Goal: Task Accomplishment & Management: Use online tool/utility

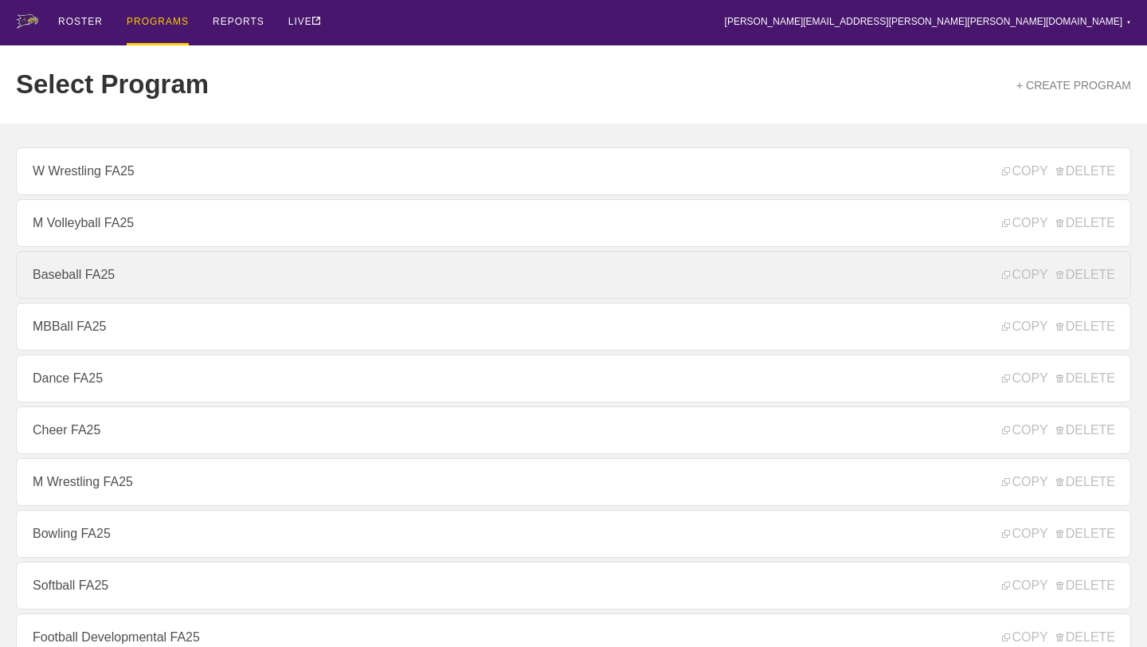
click at [443, 268] on link "Baseball FA25" at bounding box center [573, 275] width 1115 height 48
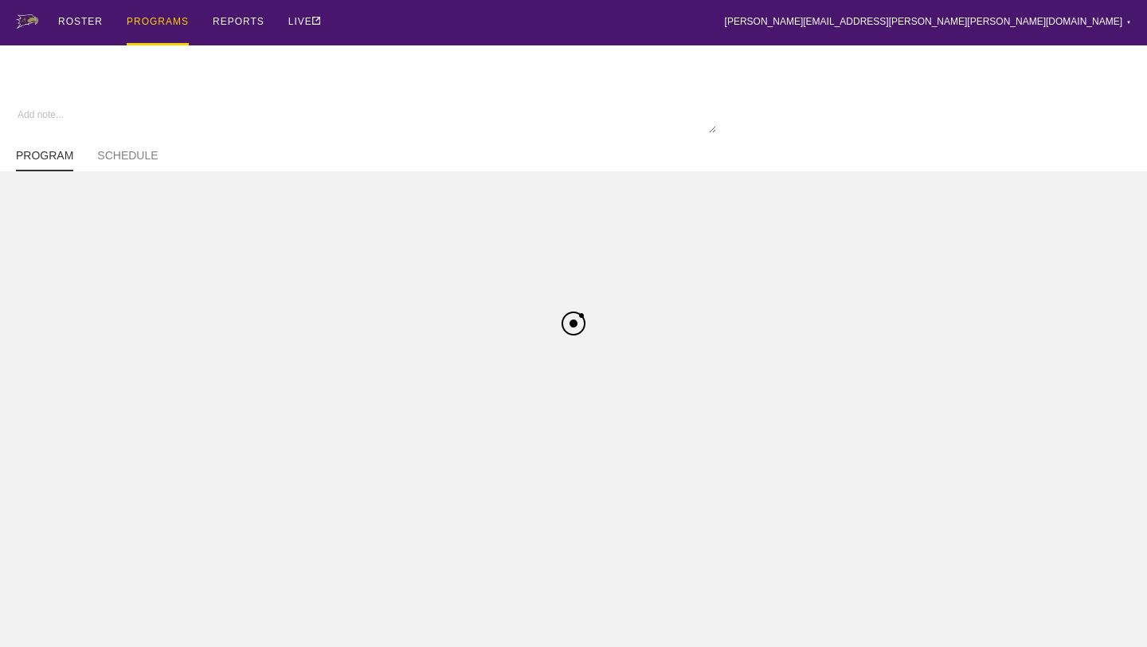
type textarea "x"
type input "Baseball FA25"
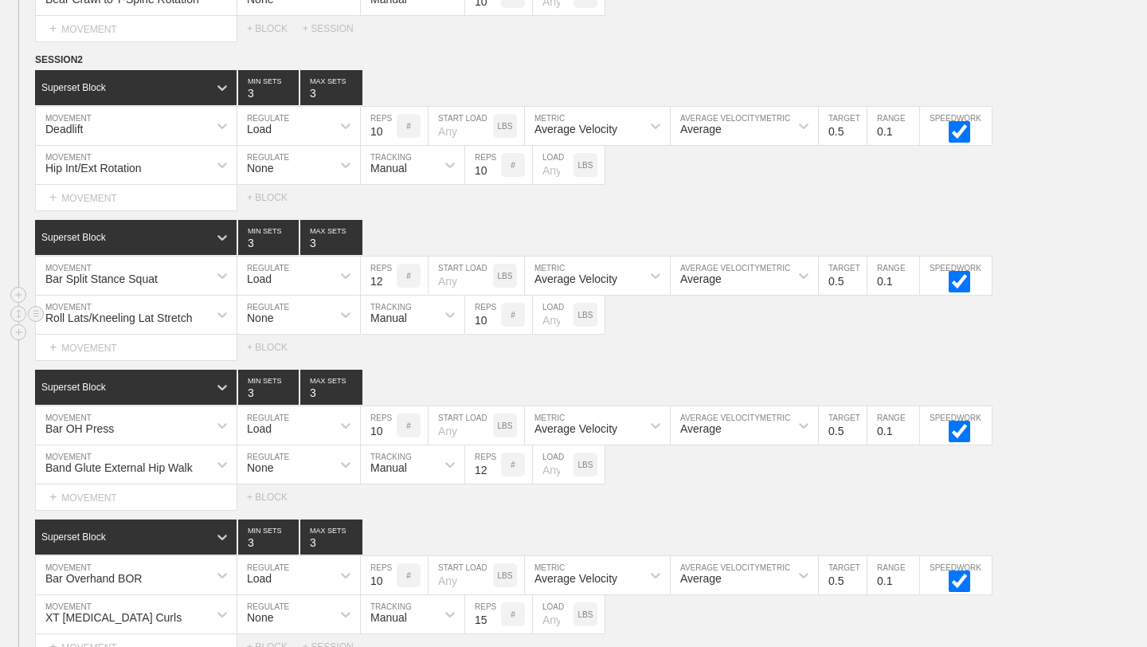
scroll to position [787, 0]
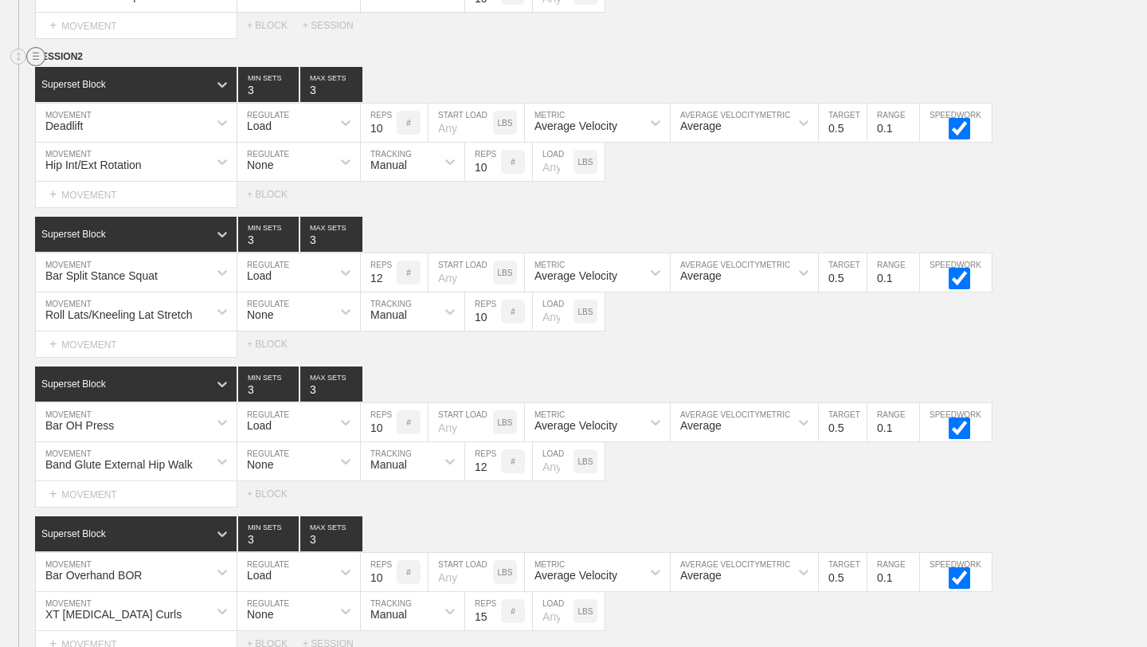
click at [32, 57] on circle at bounding box center [36, 57] width 18 height 18
click at [86, 71] on div "DUPLICATE" at bounding box center [111, 74] width 127 height 24
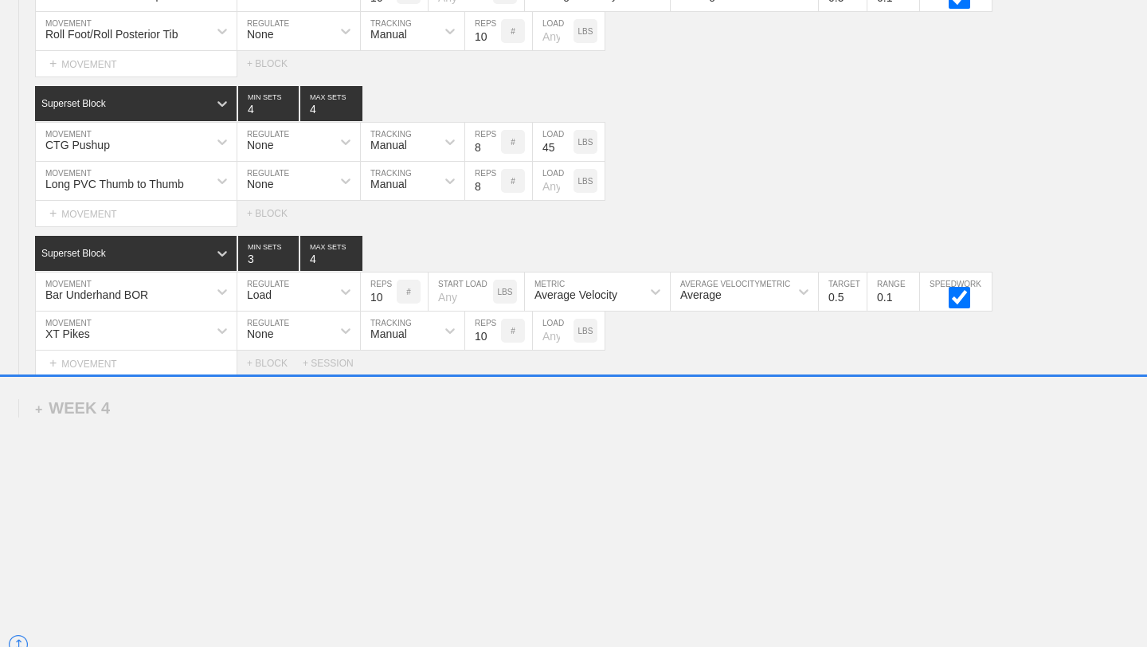
scroll to position [5078, 0]
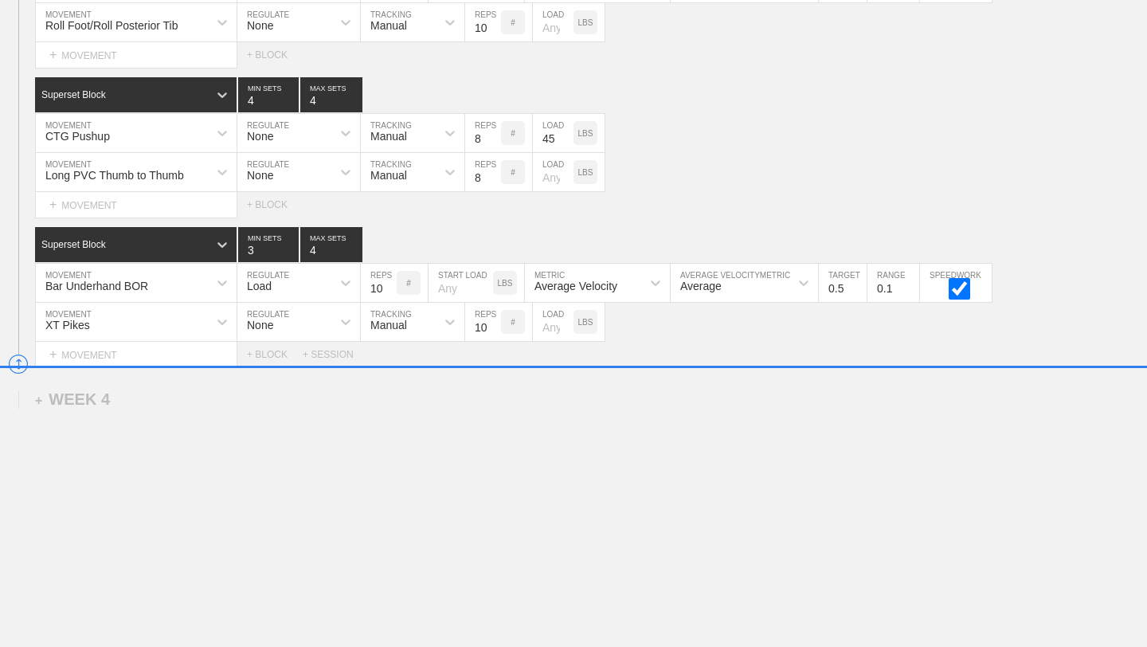
drag, startPoint x: 18, startPoint y: 111, endPoint x: 33, endPoint y: 366, distance: 255.3
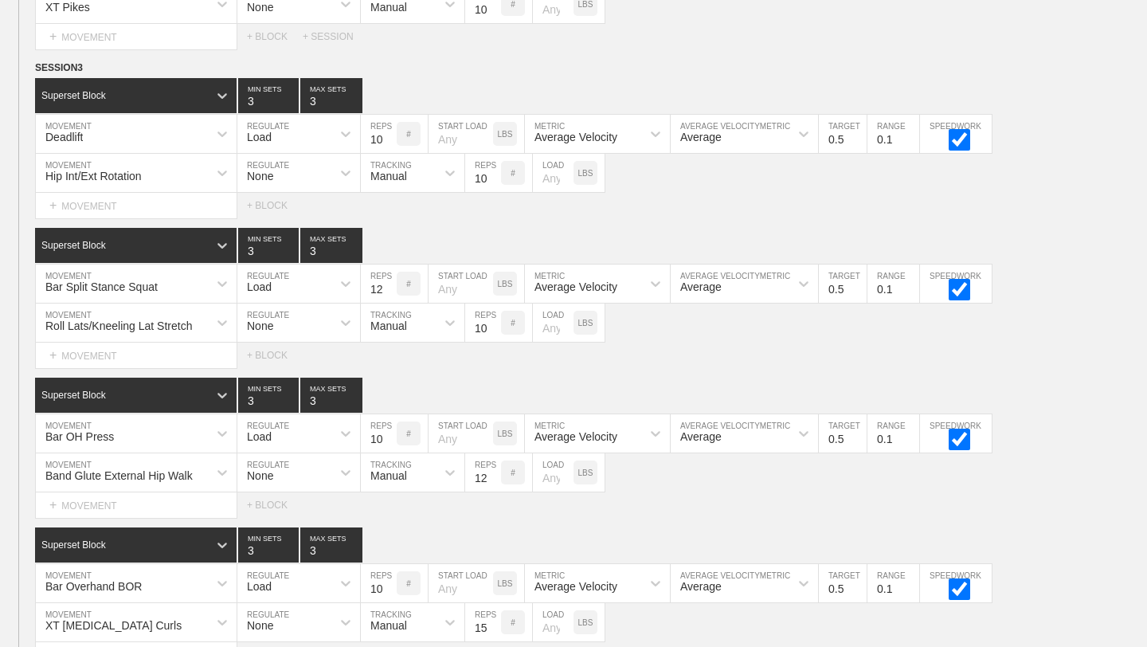
scroll to position [4777, 0]
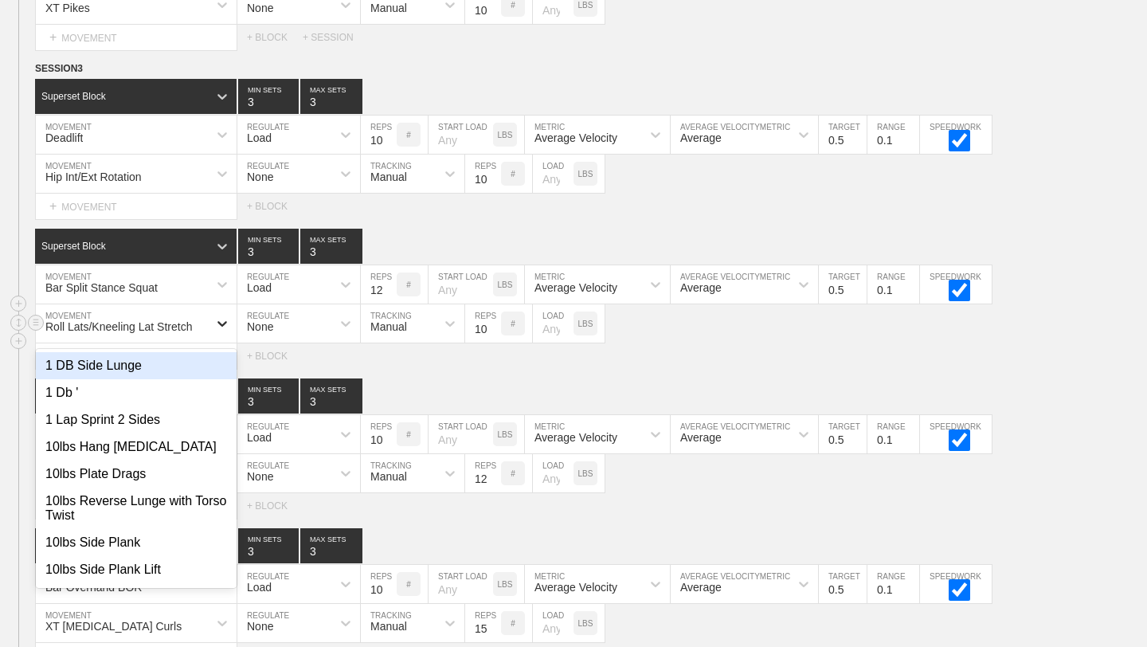
click at [216, 325] on icon at bounding box center [222, 323] width 16 height 16
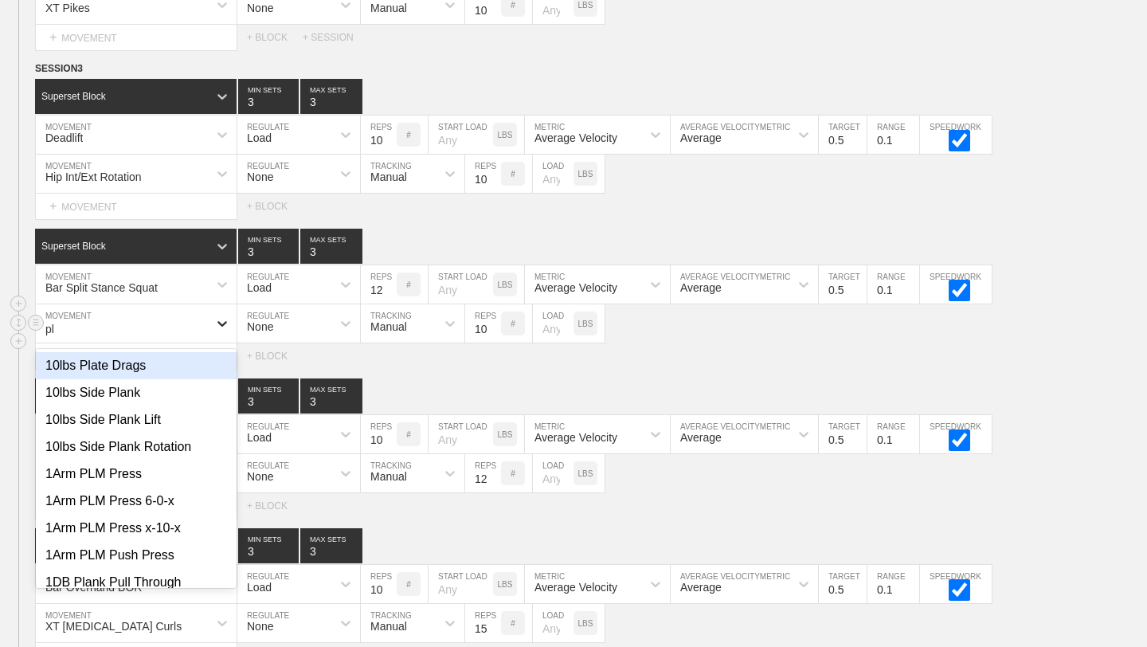
type input "p"
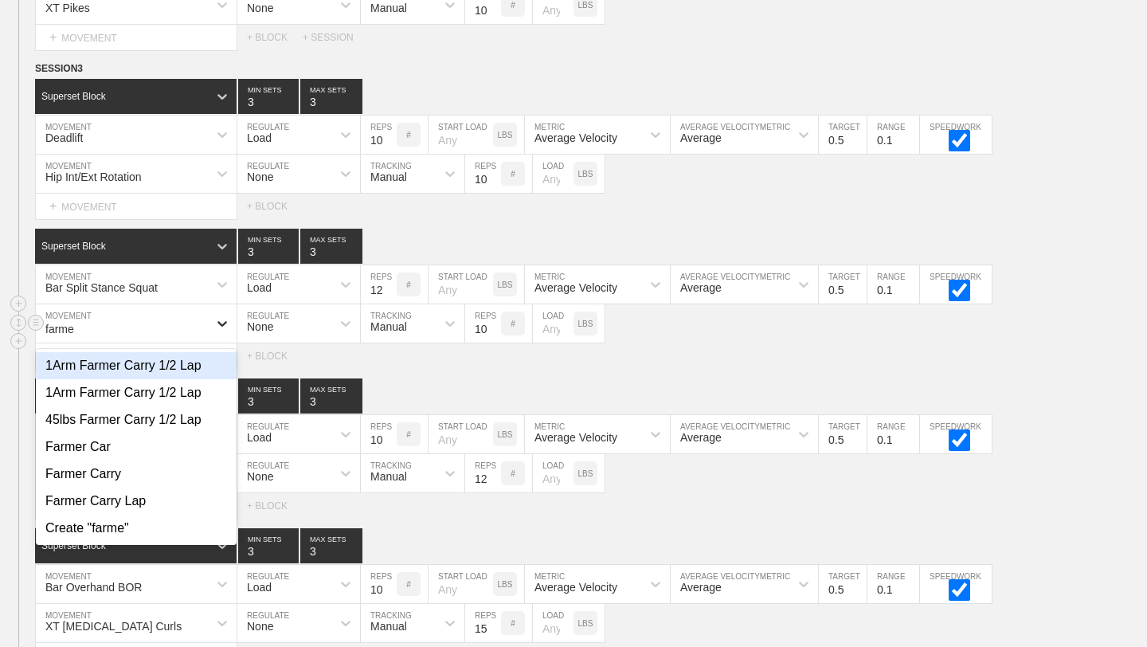
type input "farme"
click at [210, 374] on div "1Arm Farmer Carry 1/2 Lap" at bounding box center [136, 365] width 201 height 27
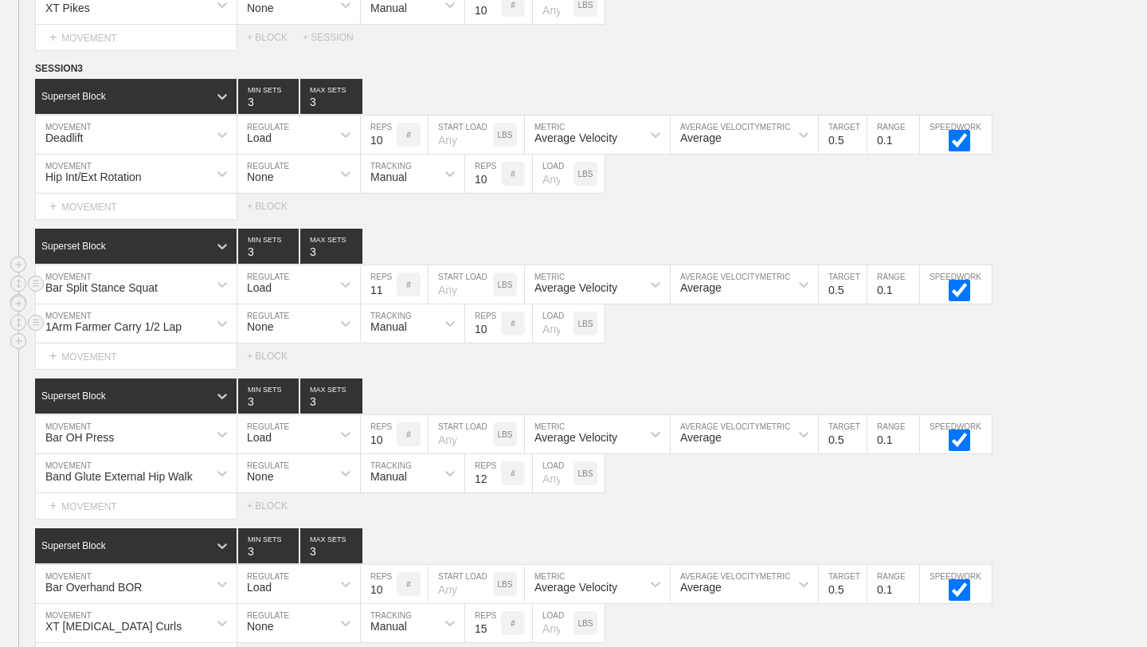
click at [389, 291] on input "11" at bounding box center [379, 284] width 36 height 38
click at [389, 291] on input "10" at bounding box center [379, 284] width 36 height 38
click at [389, 291] on input "9" at bounding box center [379, 284] width 36 height 38
click at [389, 291] on input "8" at bounding box center [379, 284] width 36 height 38
click at [389, 287] on input "9" at bounding box center [379, 284] width 36 height 38
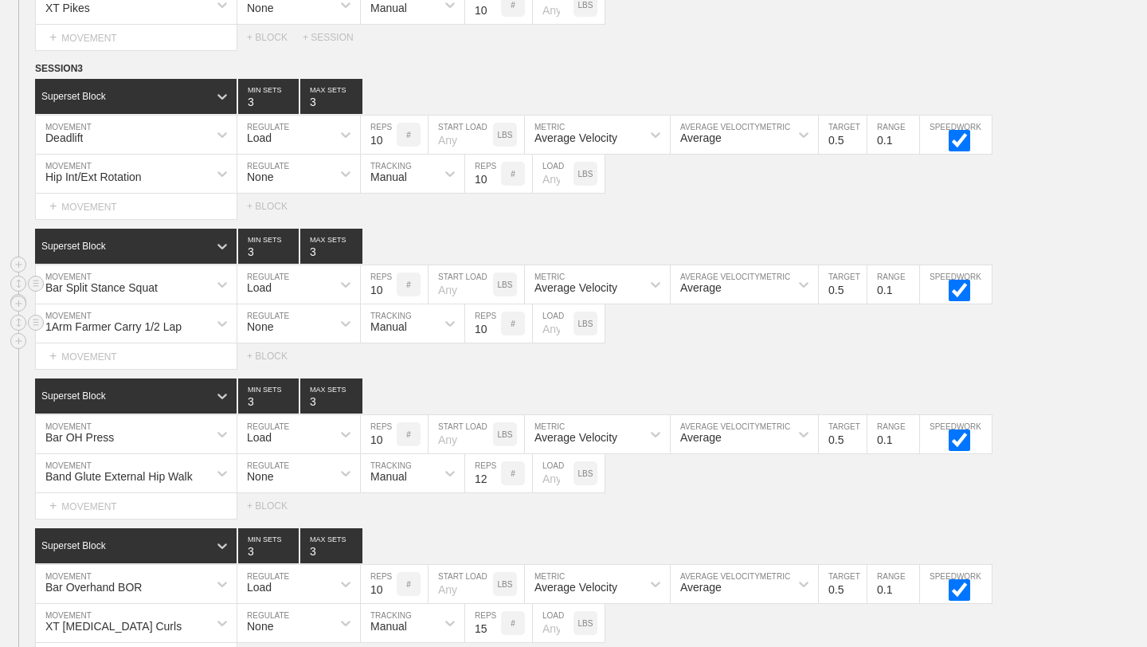
click at [389, 287] on input "10" at bounding box center [379, 284] width 36 height 38
click at [389, 287] on input "11" at bounding box center [379, 284] width 36 height 38
click at [389, 287] on input "12" at bounding box center [379, 284] width 36 height 38
click at [389, 287] on input "13" at bounding box center [379, 284] width 36 height 38
click at [389, 287] on input "14" at bounding box center [379, 284] width 36 height 38
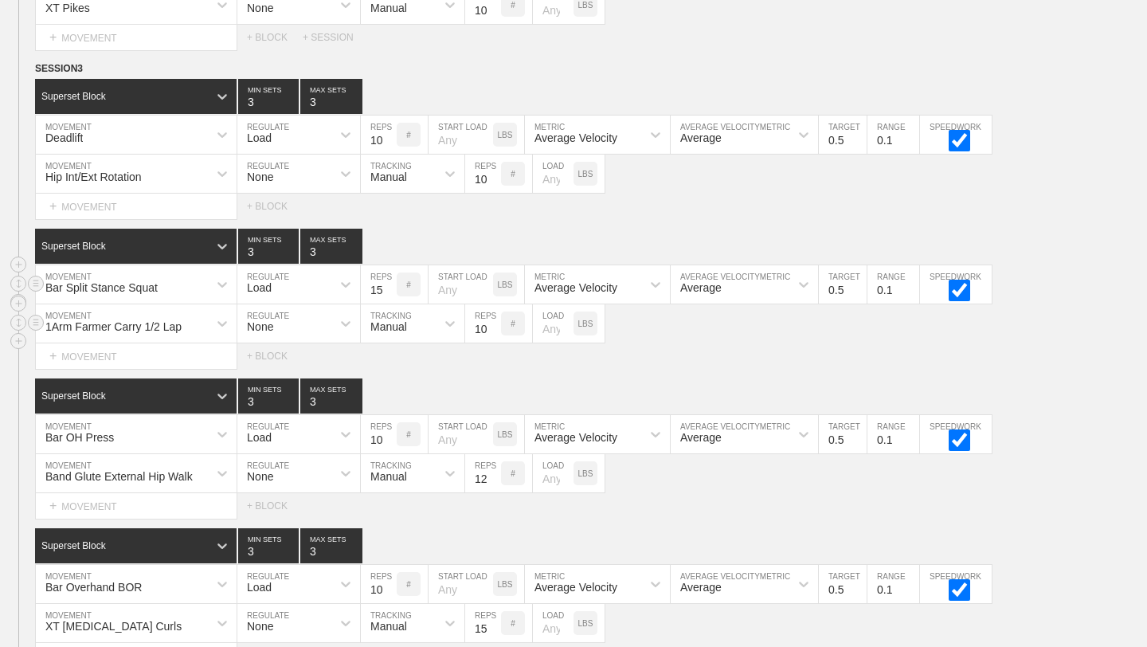
click at [389, 287] on input "15" at bounding box center [379, 284] width 36 height 38
type input "16"
click at [389, 287] on input "16" at bounding box center [379, 284] width 36 height 38
type input "4"
click at [357, 247] on input "4" at bounding box center [331, 246] width 62 height 35
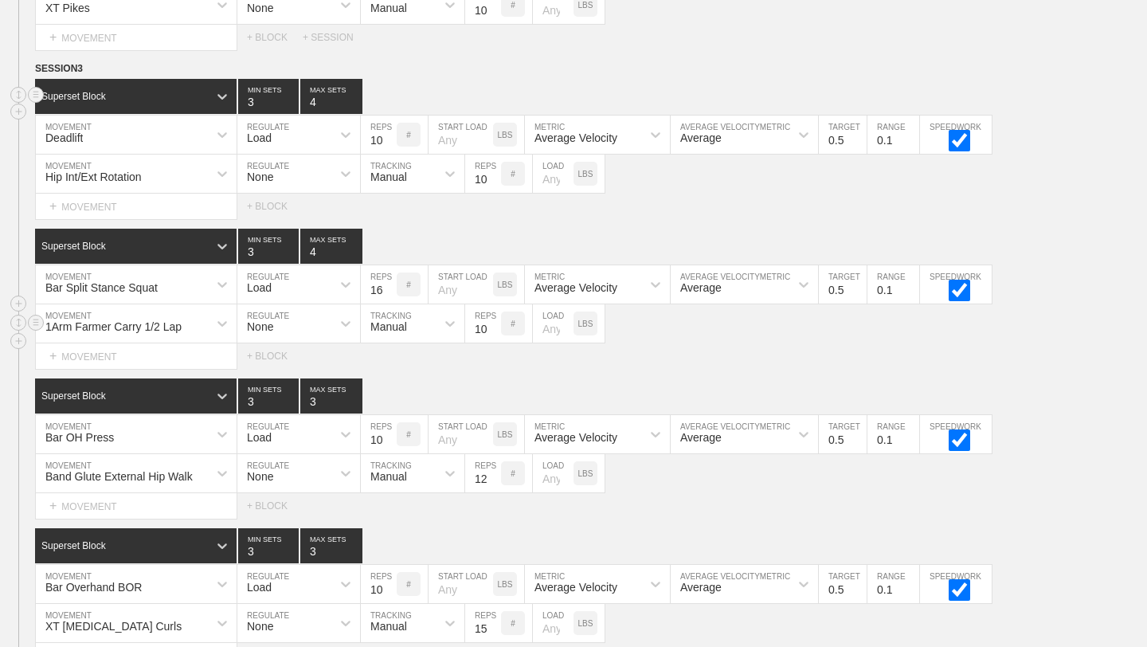
type input "4"
click at [355, 100] on input "4" at bounding box center [331, 96] width 62 height 35
type input "4"
click at [355, 396] on input "4" at bounding box center [331, 395] width 62 height 35
type input "4"
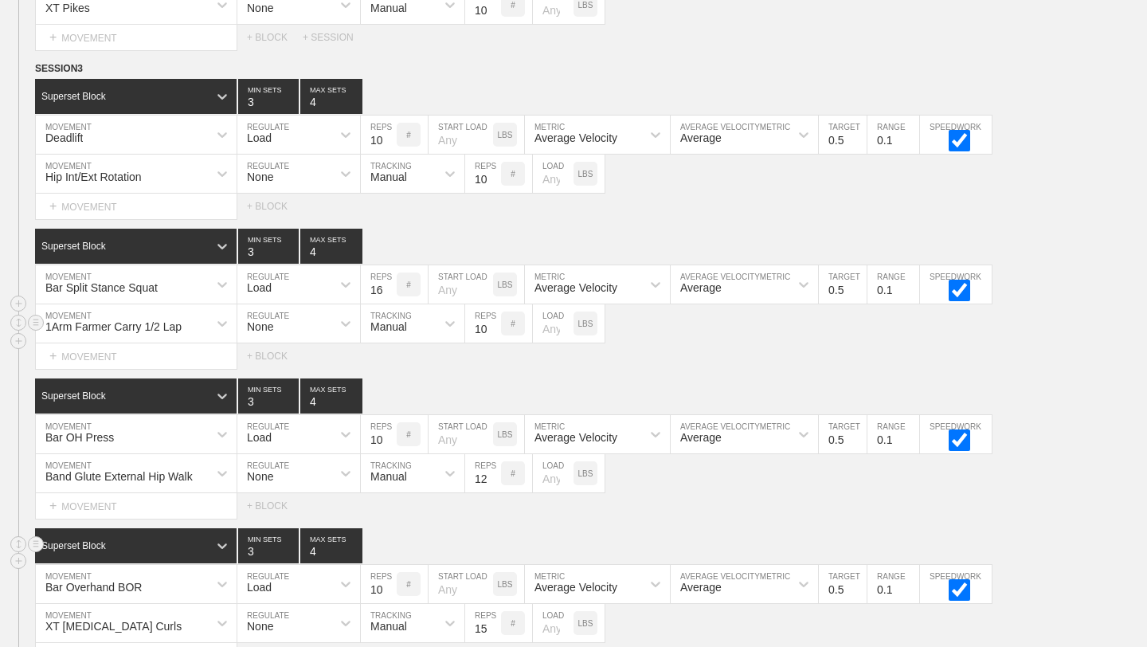
click at [356, 544] on input "4" at bounding box center [331, 545] width 62 height 35
click at [425, 546] on div "Superset Block 3 MIN SETS 4 MAX SETS" at bounding box center [591, 545] width 1112 height 35
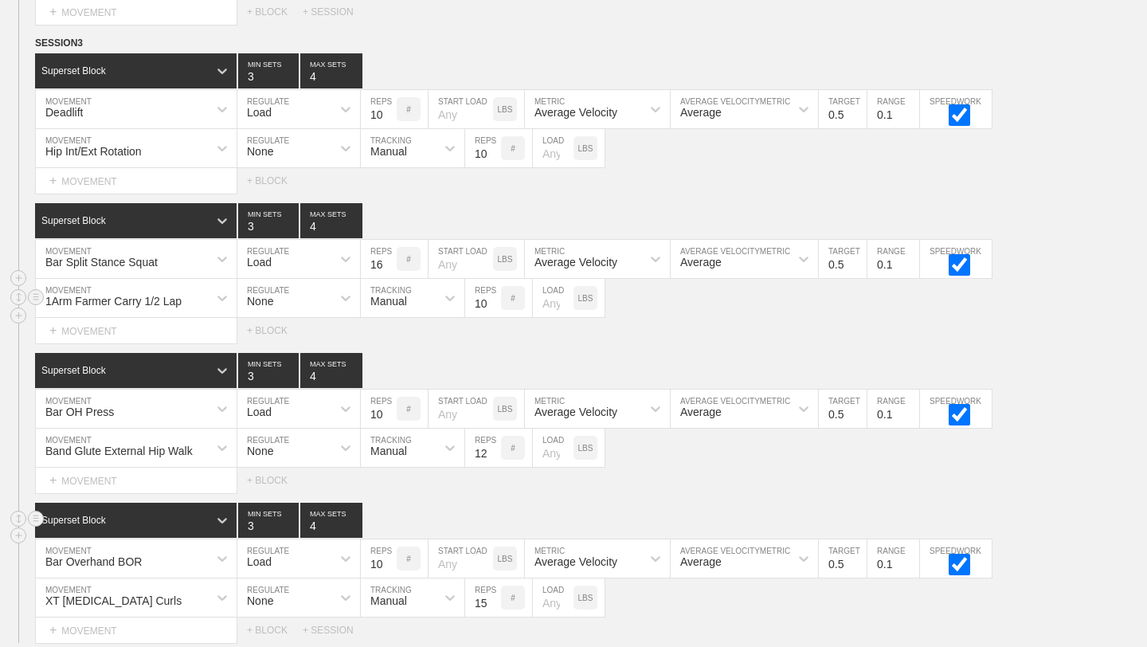
scroll to position [4804, 0]
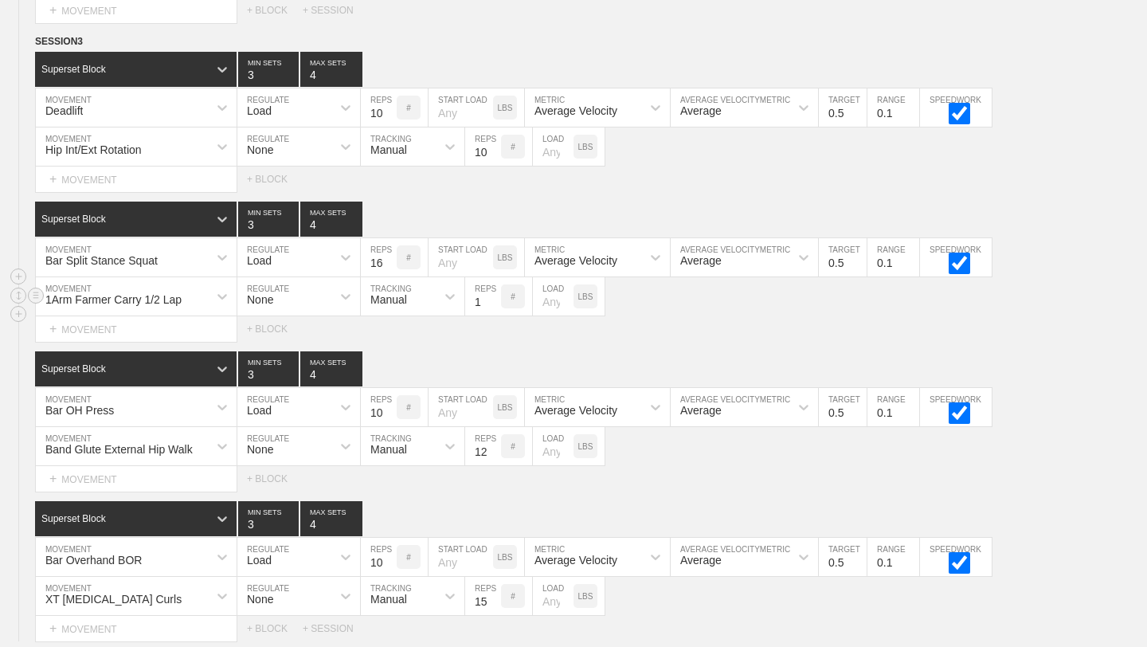
type input "1"
click at [493, 304] on input "1" at bounding box center [483, 296] width 36 height 38
click at [550, 305] on input "number" at bounding box center [553, 296] width 41 height 38
type input "45"
click at [554, 333] on div "Select... MOVEMENT + MOVEMENT + BLOCK" at bounding box center [573, 328] width 1147 height 25
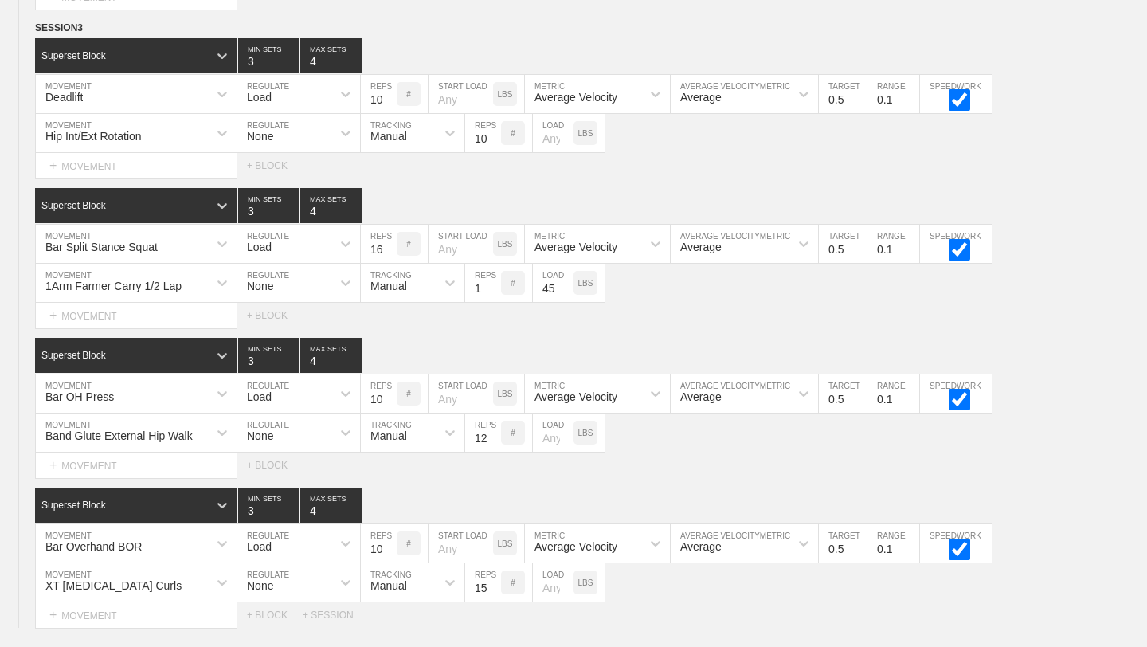
scroll to position [4813, 0]
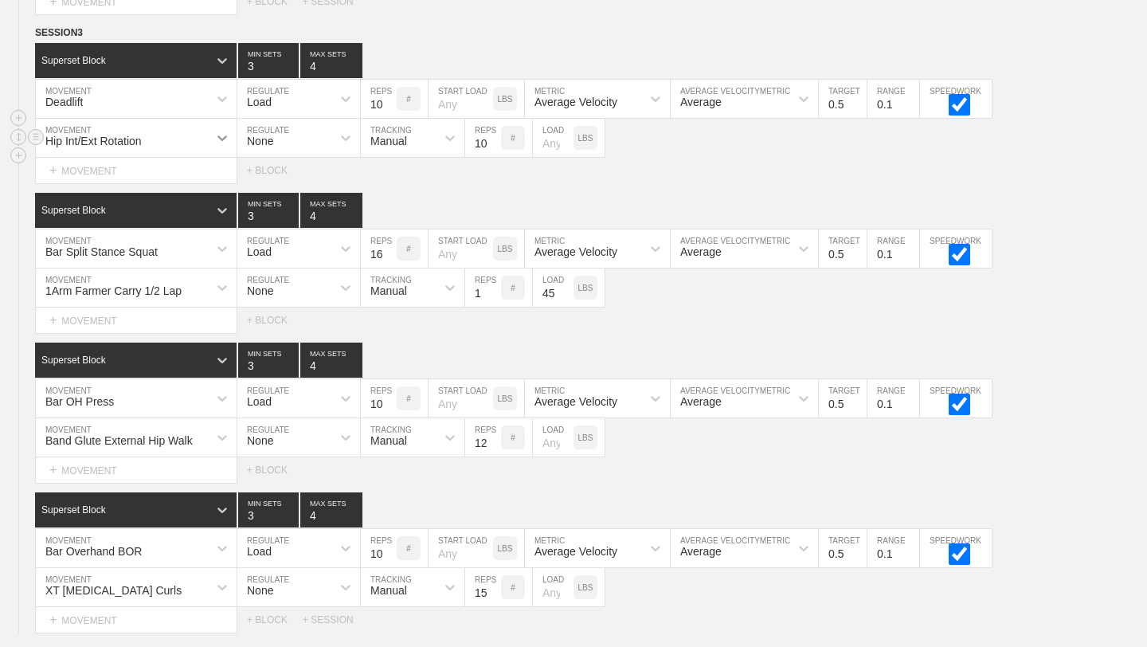
click at [224, 135] on icon at bounding box center [222, 138] width 16 height 16
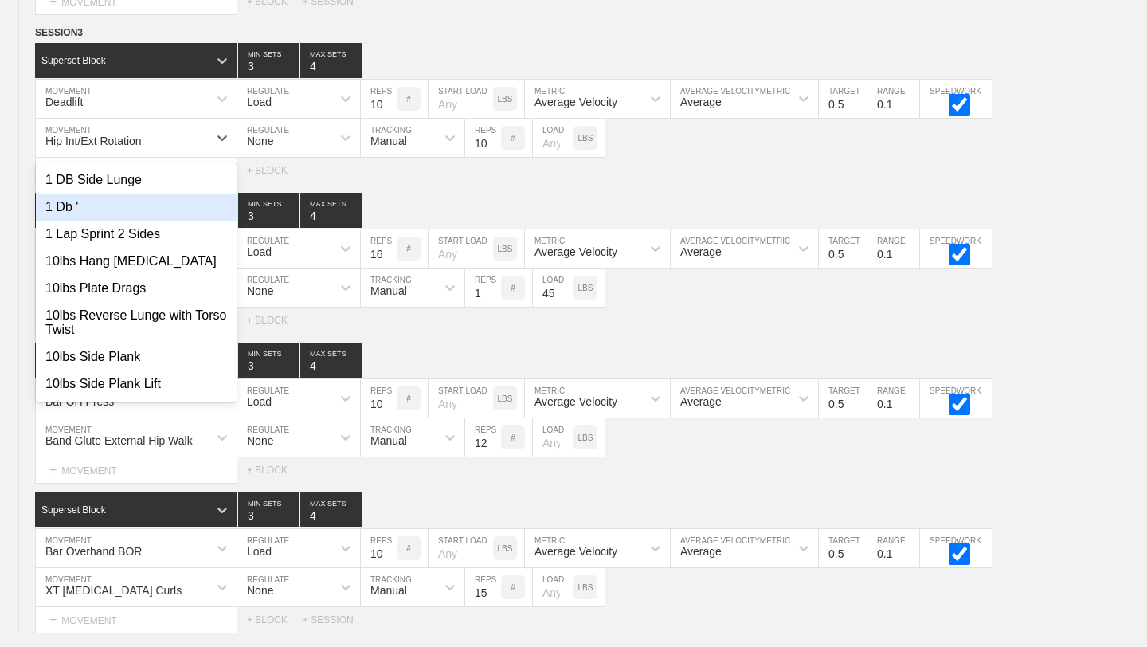
click at [478, 183] on div "SESSION 3 Superset Block 3 MIN SETS 4 MAX SETS DUPLICATE INSERT MOVEMENT AFTER …" at bounding box center [573, 329] width 1147 height 608
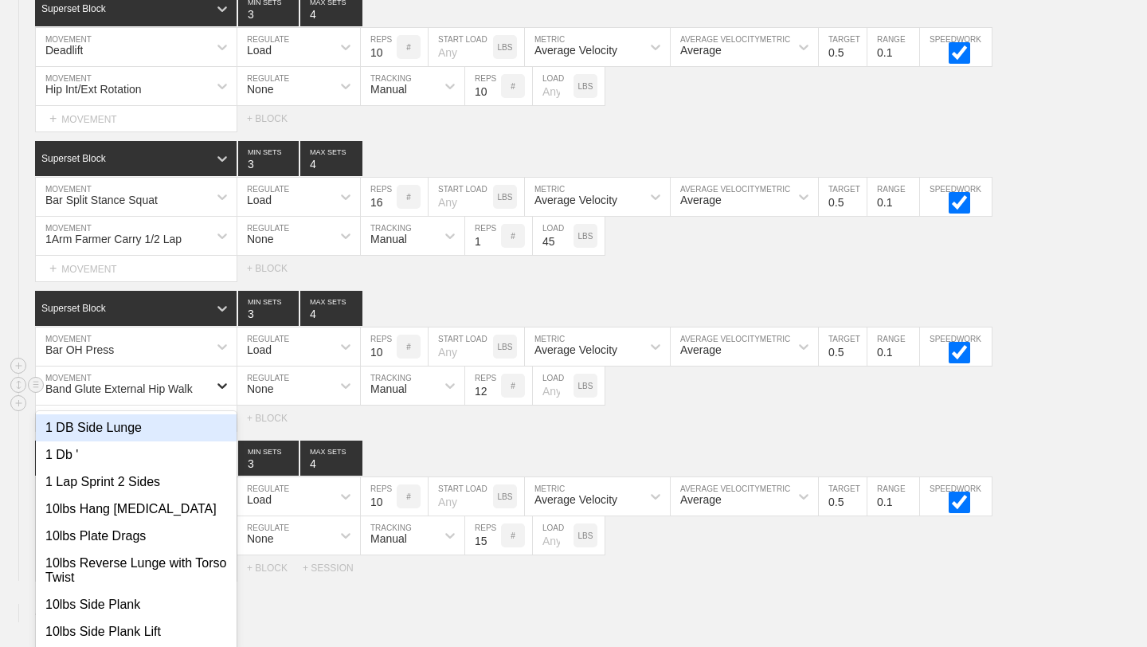
click at [220, 405] on div "option 1 DB Side Lunge focused, 1 of 801. 801 results available. Use Up and Dow…" at bounding box center [136, 385] width 201 height 38
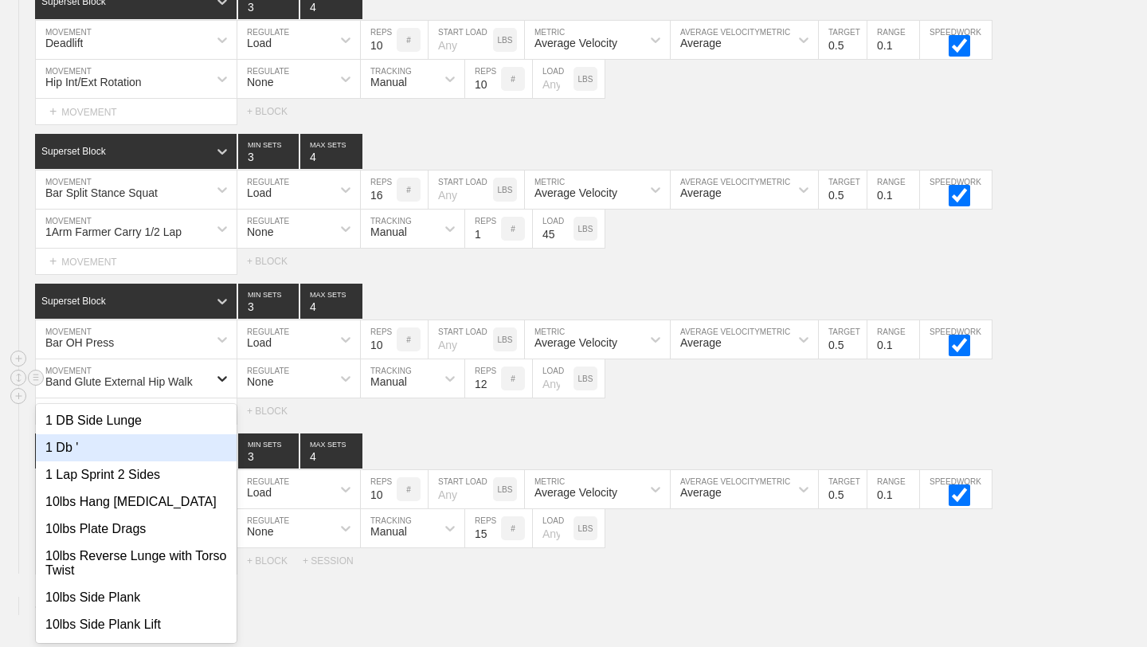
scroll to position [4873, 0]
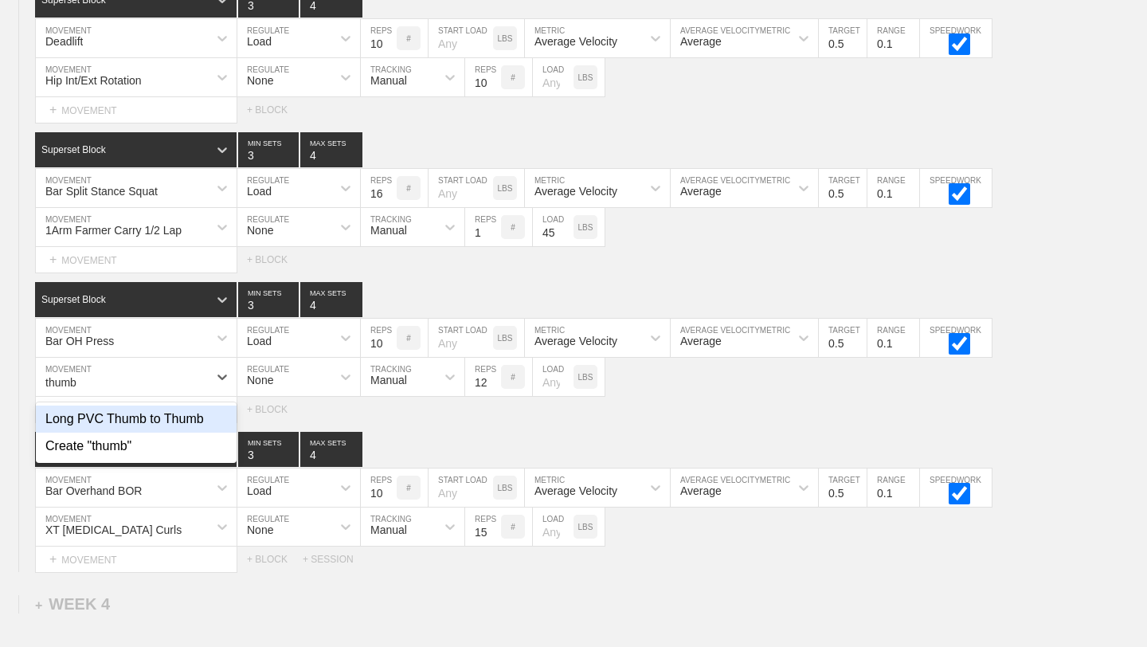
type input "thumb"
click at [206, 418] on div "Long PVC Thumb to Thumb" at bounding box center [136, 418] width 201 height 27
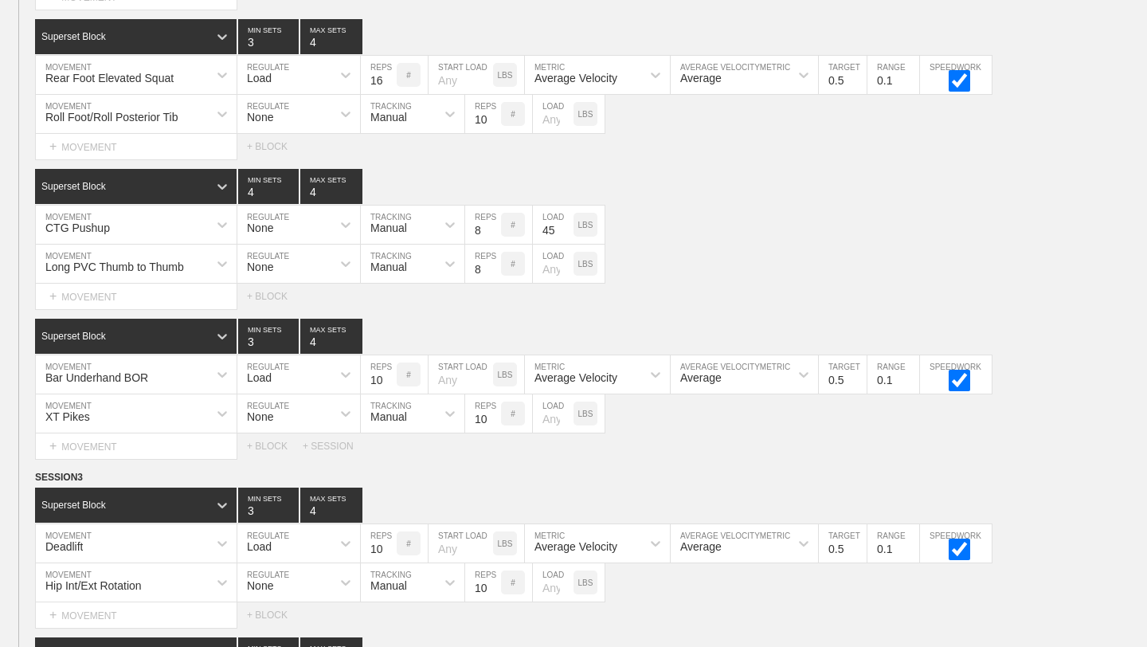
scroll to position [4359, 0]
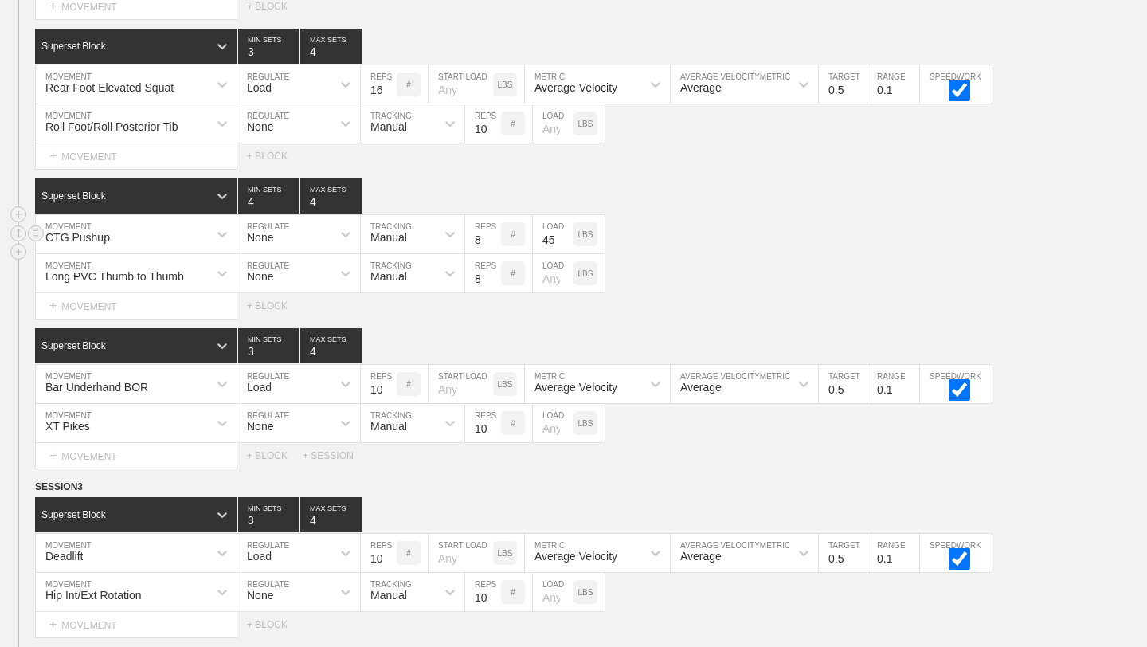
click at [793, 231] on div "CTG Pushup MOVEMENT None REGULATE Manual TRACKING 8 REPS # 45 LOAD LBS" at bounding box center [573, 234] width 1147 height 39
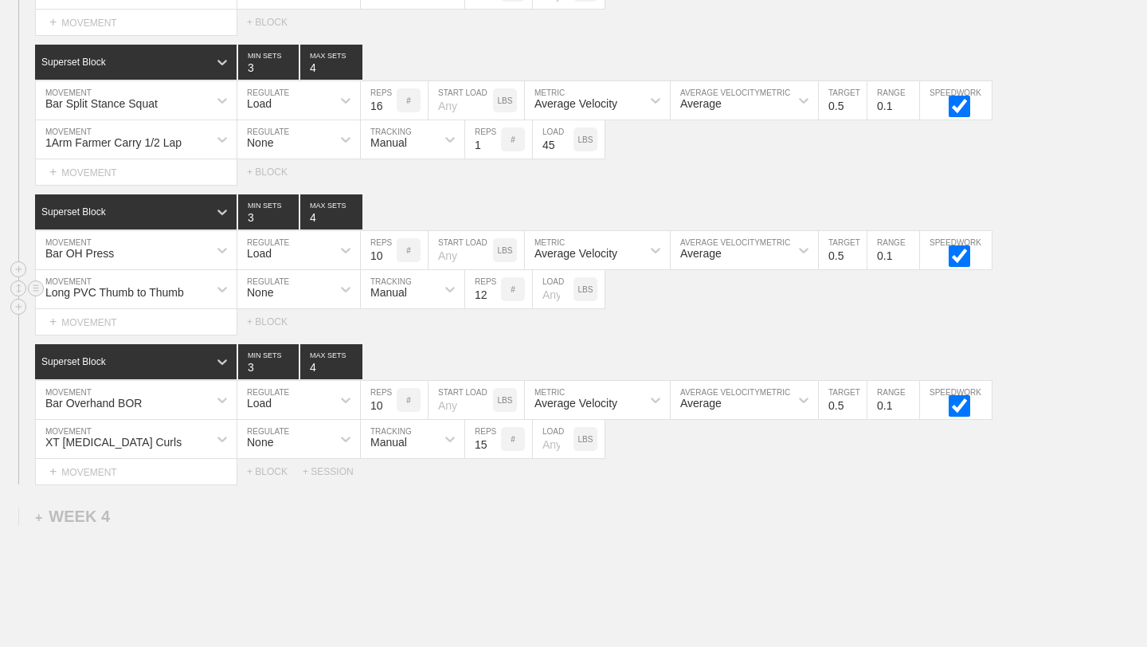
scroll to position [4886, 0]
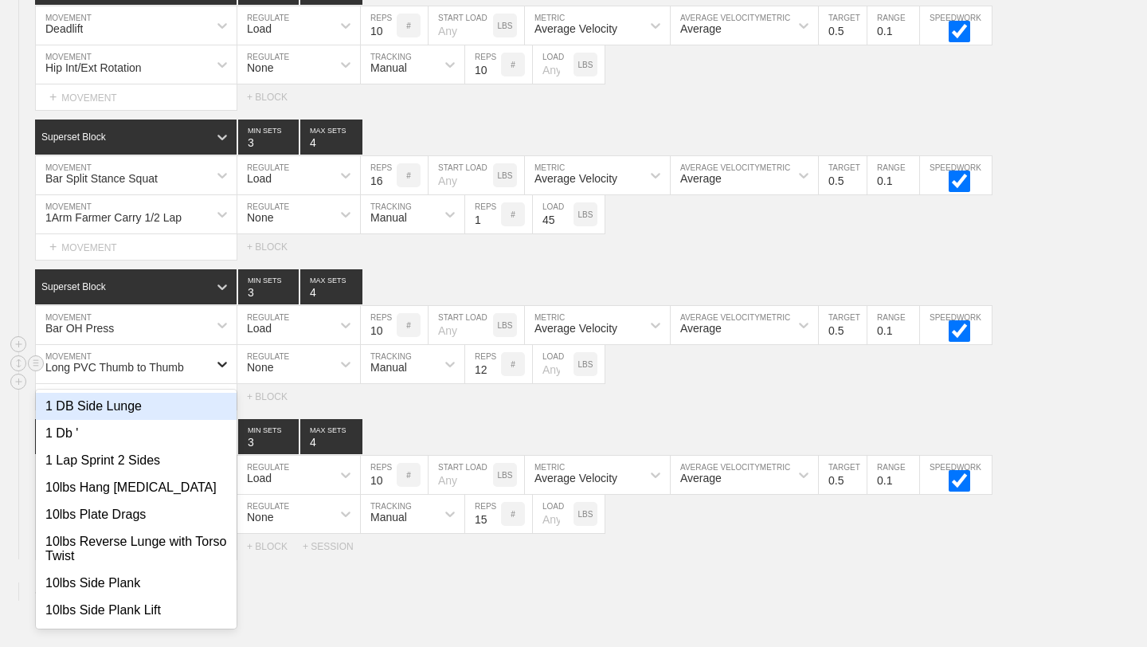
click at [221, 362] on icon at bounding box center [222, 364] width 16 height 16
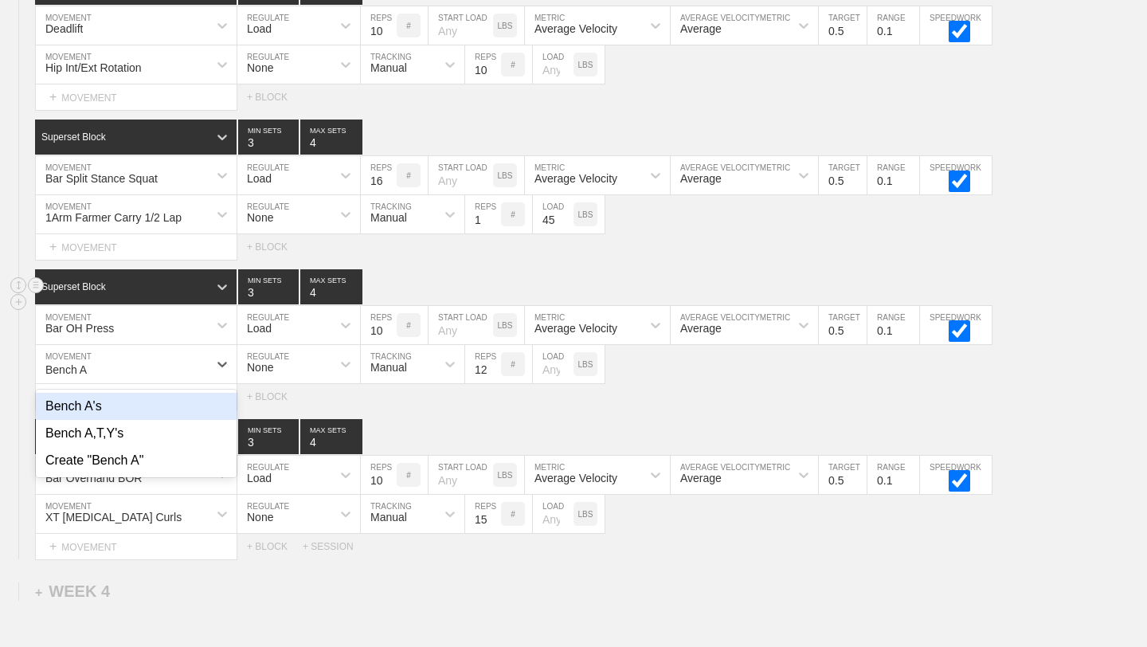
type input "Bench A"
click at [767, 284] on div "Superset Block 3 MIN SETS 4 MAX SETS" at bounding box center [591, 286] width 1112 height 35
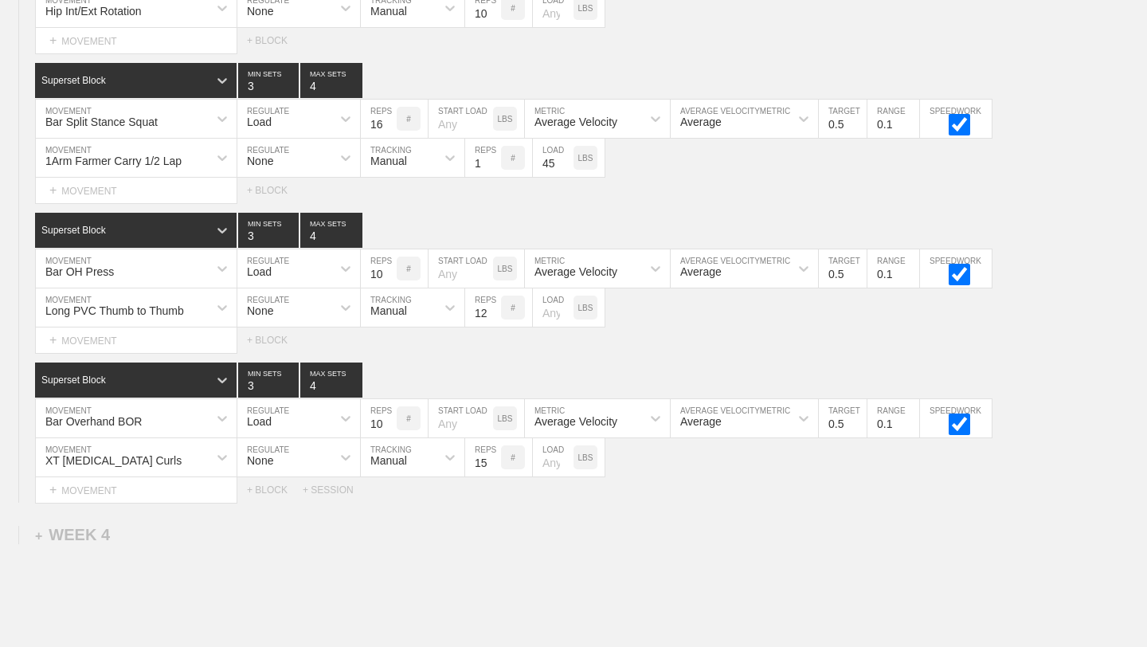
scroll to position [5078, 0]
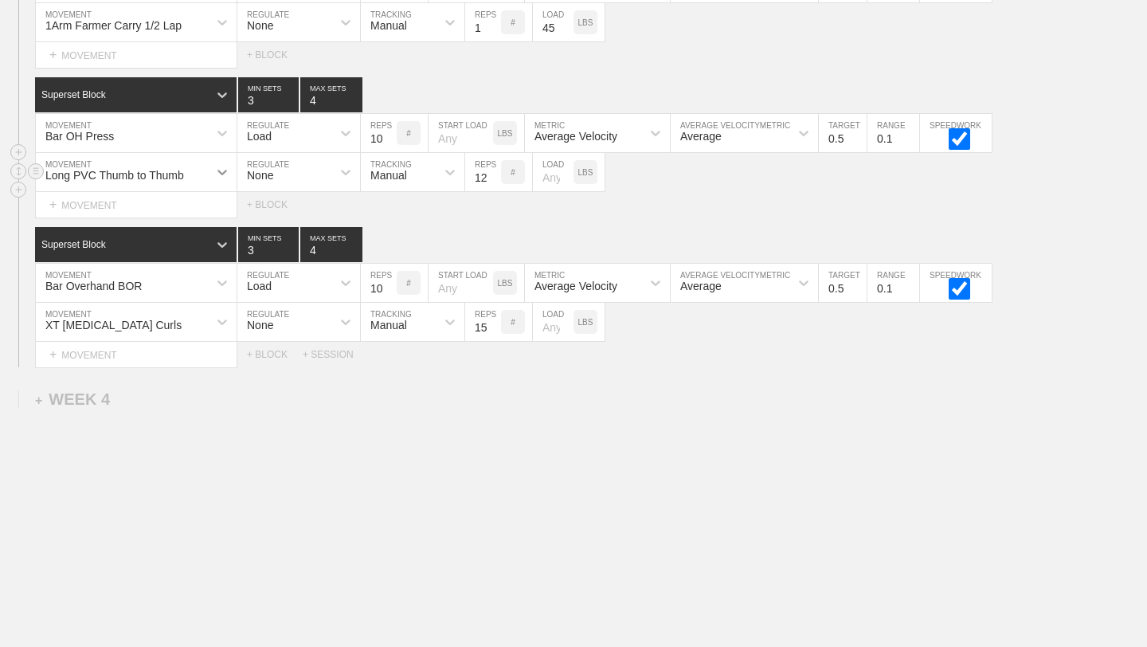
click at [209, 165] on div at bounding box center [222, 172] width 29 height 29
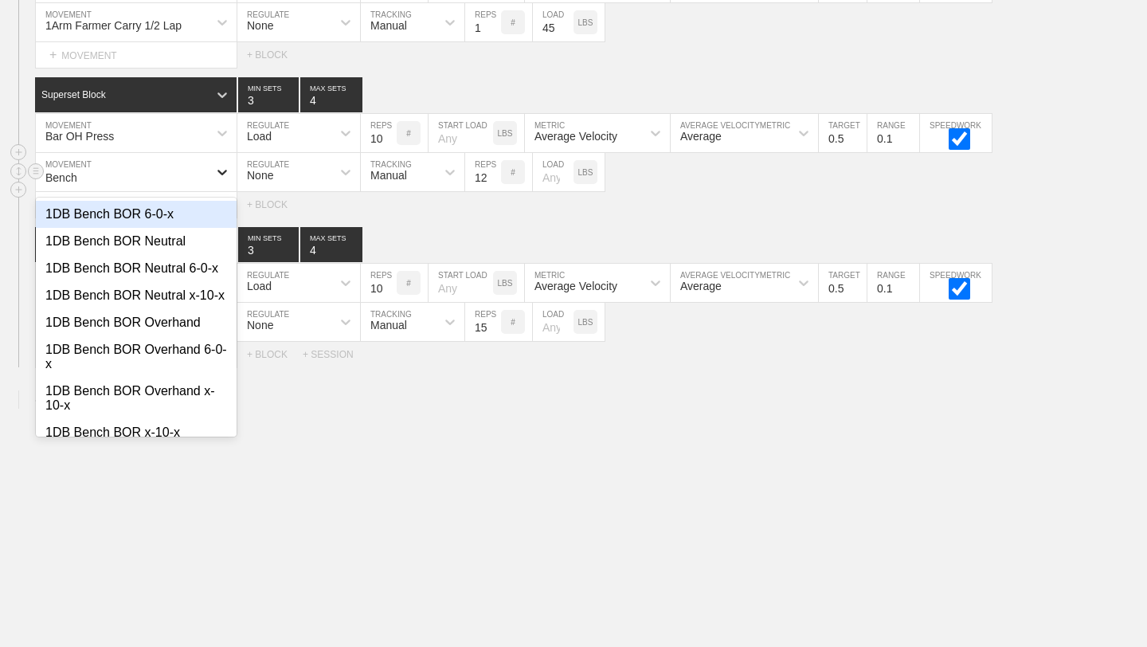
type input "Bench A"
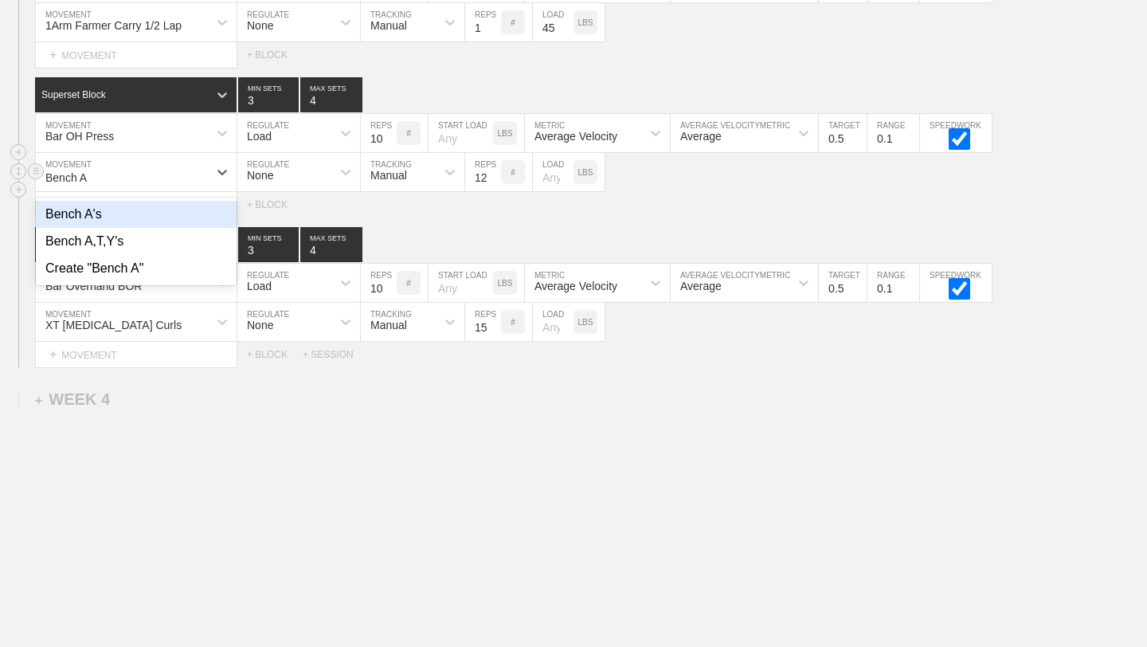
click at [69, 218] on div "Bench A's" at bounding box center [136, 214] width 201 height 27
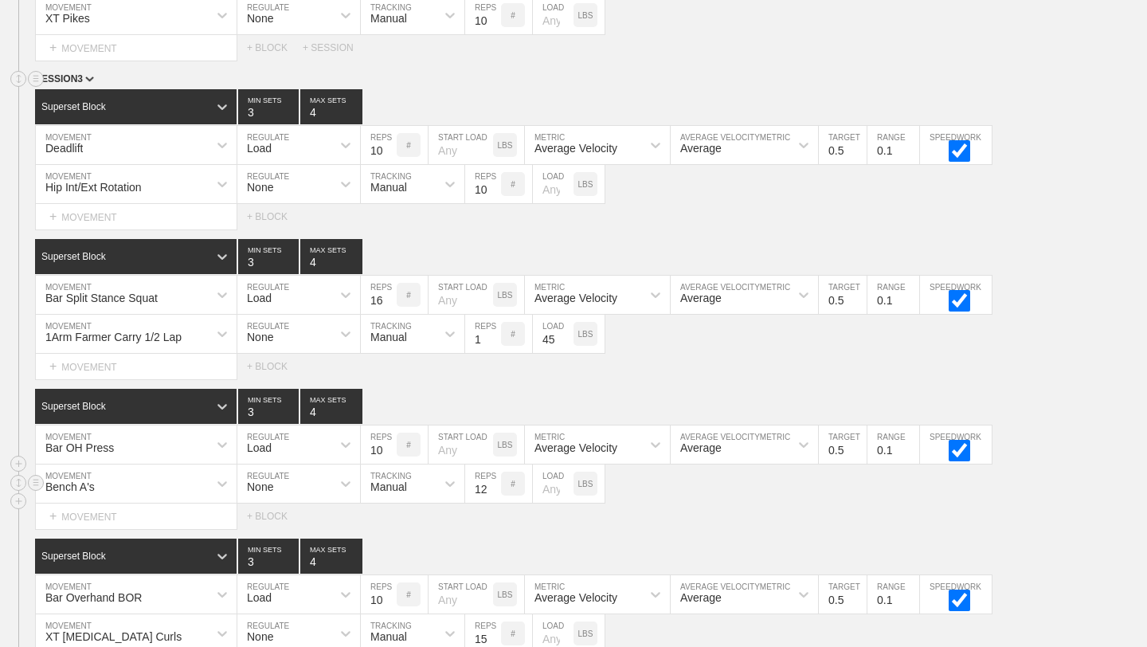
scroll to position [4958, 0]
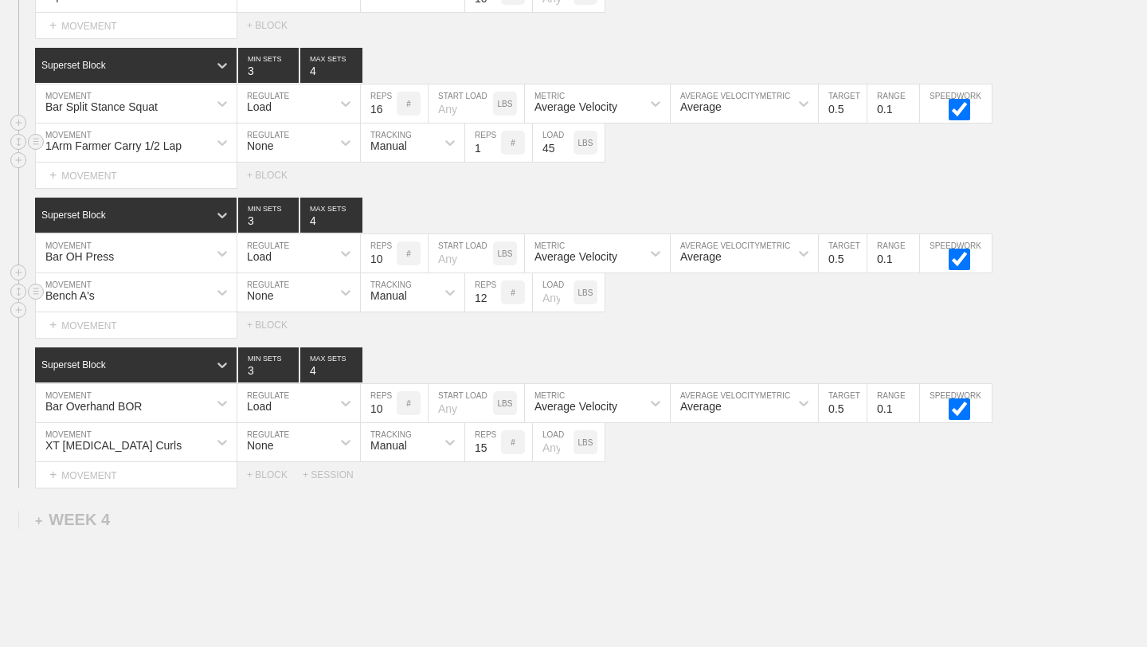
click at [1034, 136] on div "1Arm Farmer Carry 1/2 Lap MOVEMENT None REGULATE Manual TRACKING 1 REPS # 45 LO…" at bounding box center [573, 142] width 1147 height 39
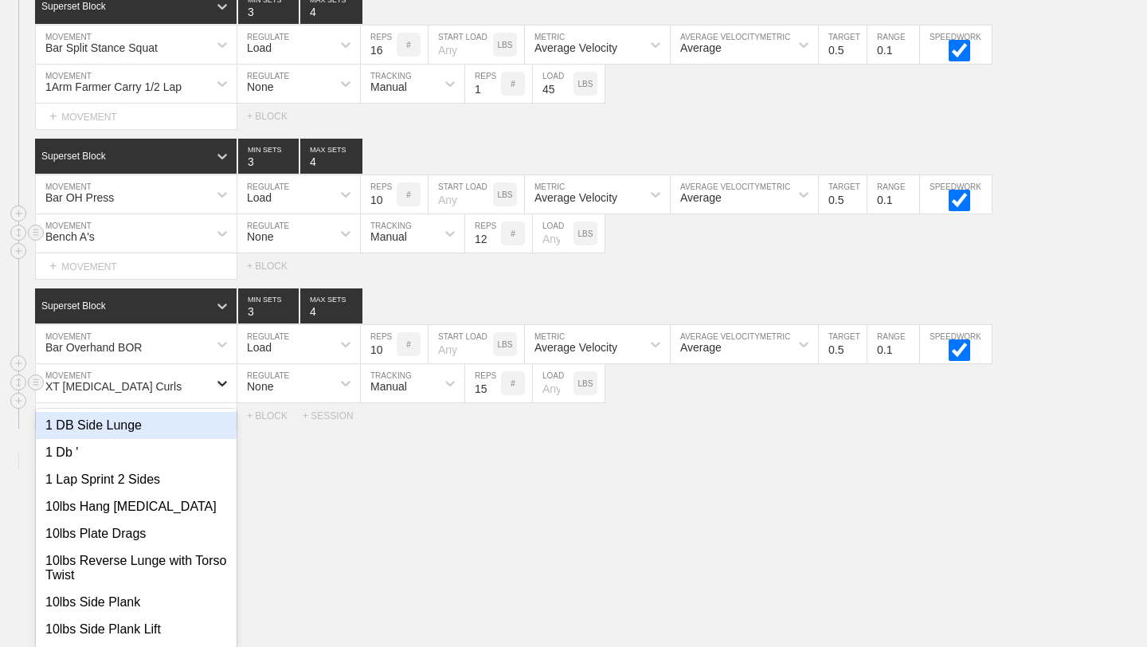
click at [225, 402] on div "option 1 DB Side Lunge focused, 1 of 801. 801 results available. Use Up and Dow…" at bounding box center [136, 383] width 201 height 38
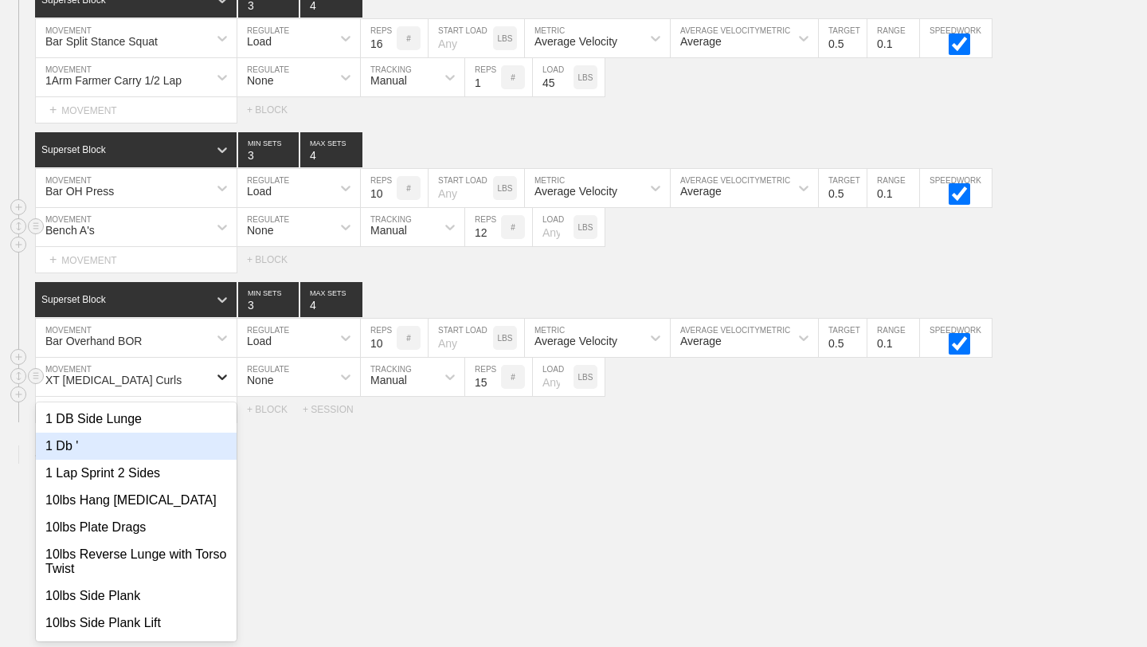
scroll to position [5023, 0]
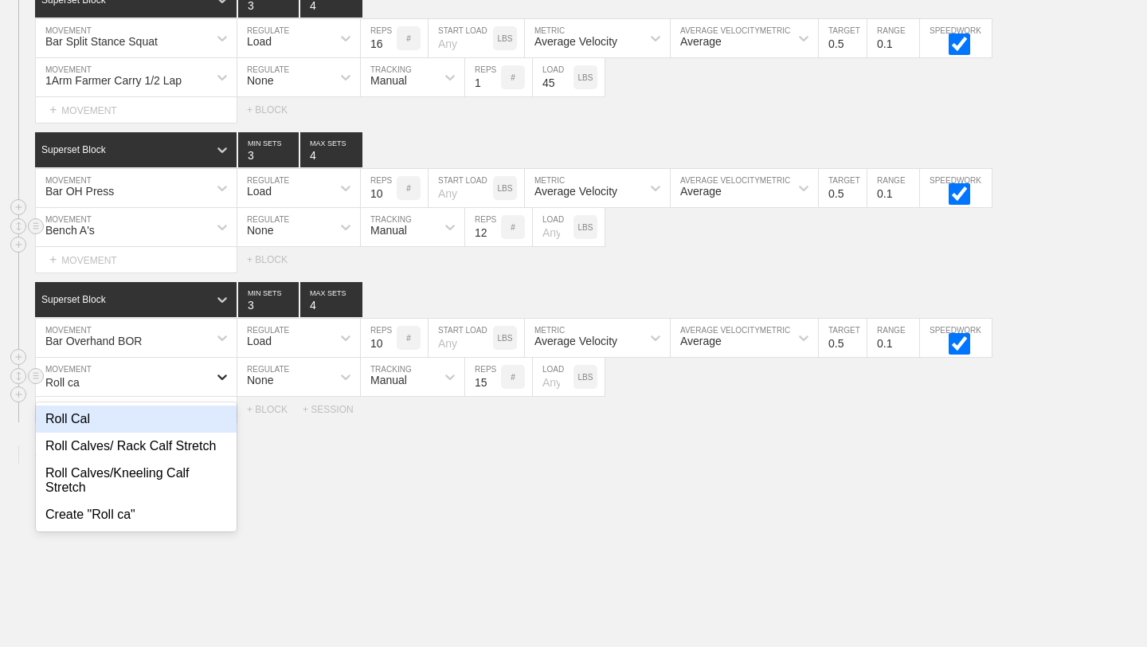
type input "Roll cal"
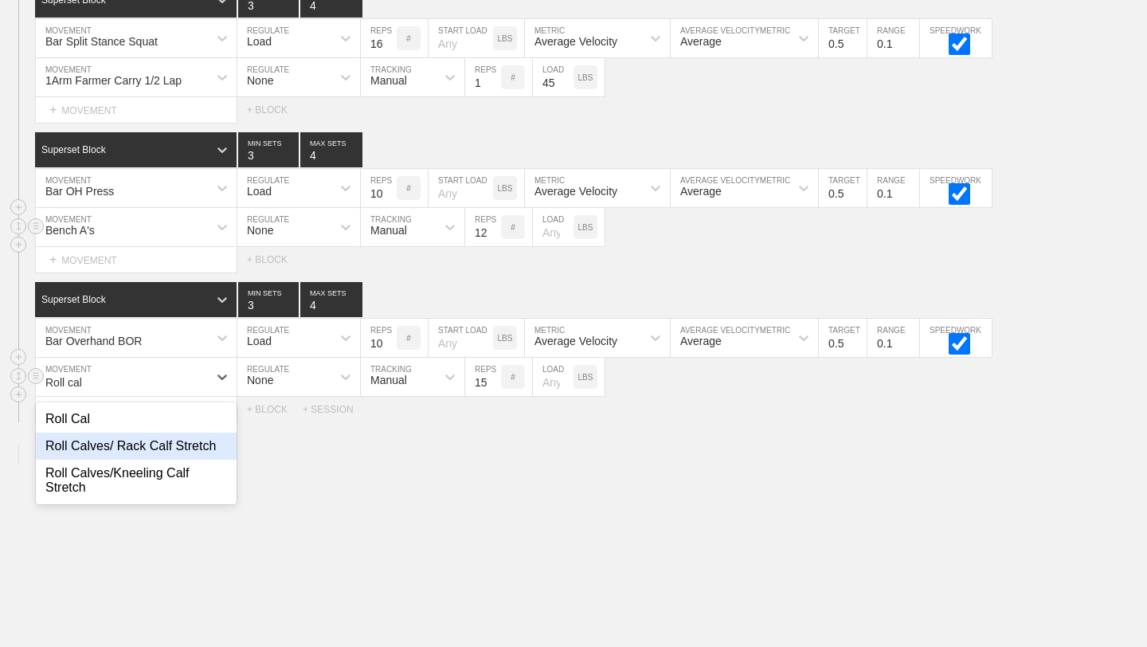
click at [164, 440] on div "Roll Calves/ Rack Calf Stretch" at bounding box center [136, 446] width 201 height 27
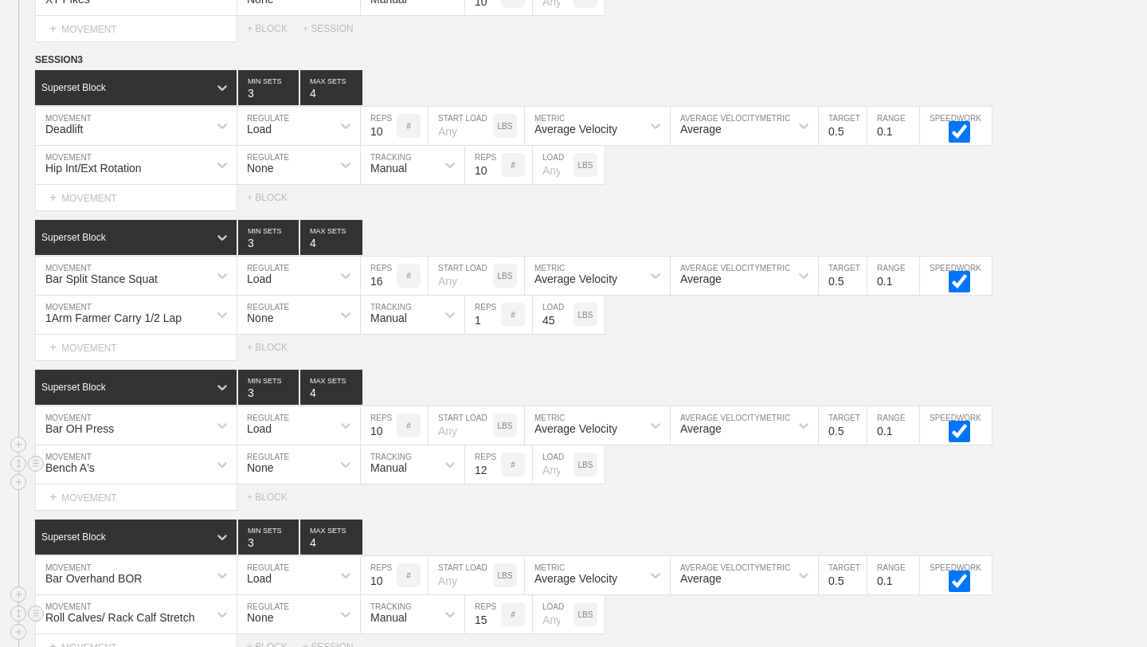
scroll to position [5078, 0]
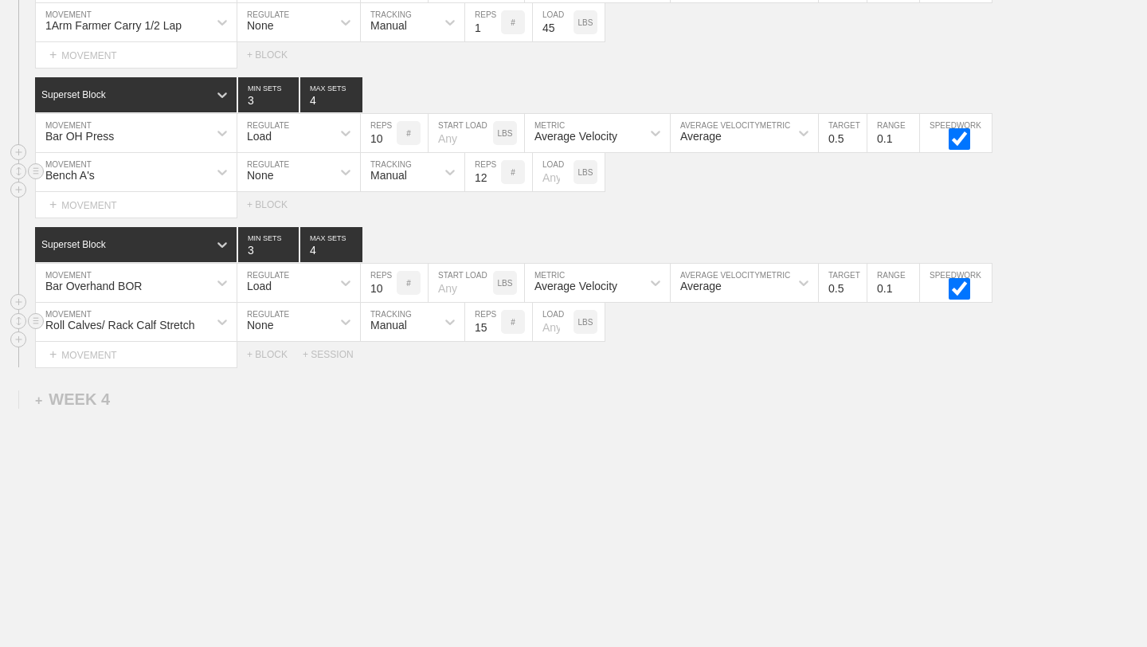
click at [1021, 155] on div "Bench A's MOVEMENT None REGULATE Manual TRACKING 12 REPS # LOAD LBS" at bounding box center [573, 172] width 1147 height 39
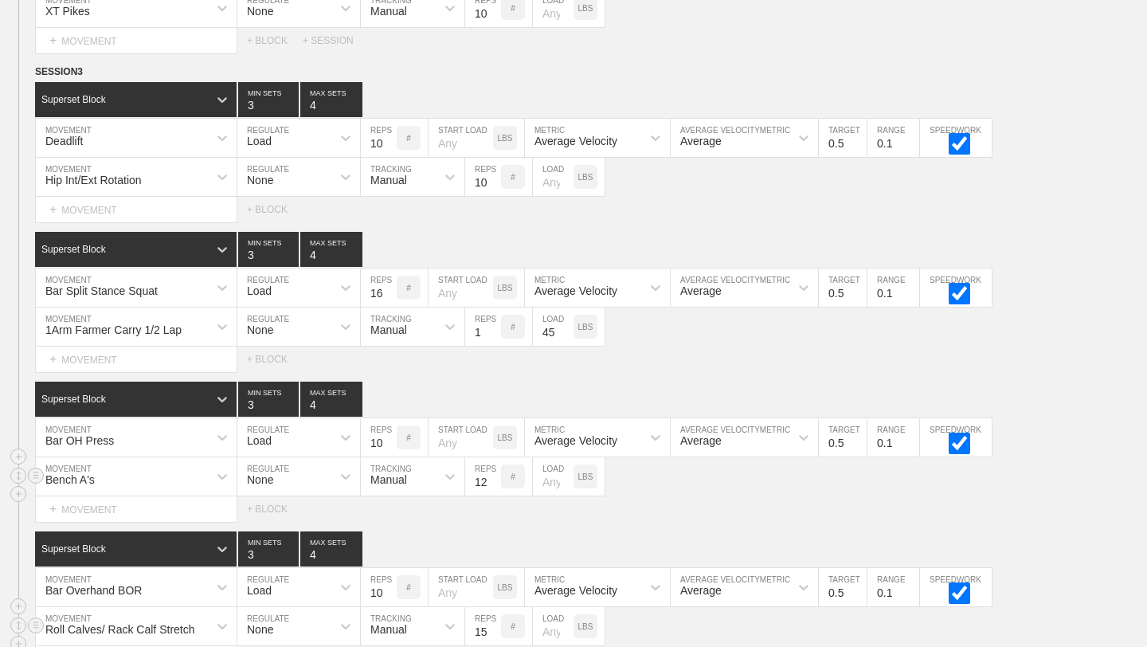
scroll to position [4811, 0]
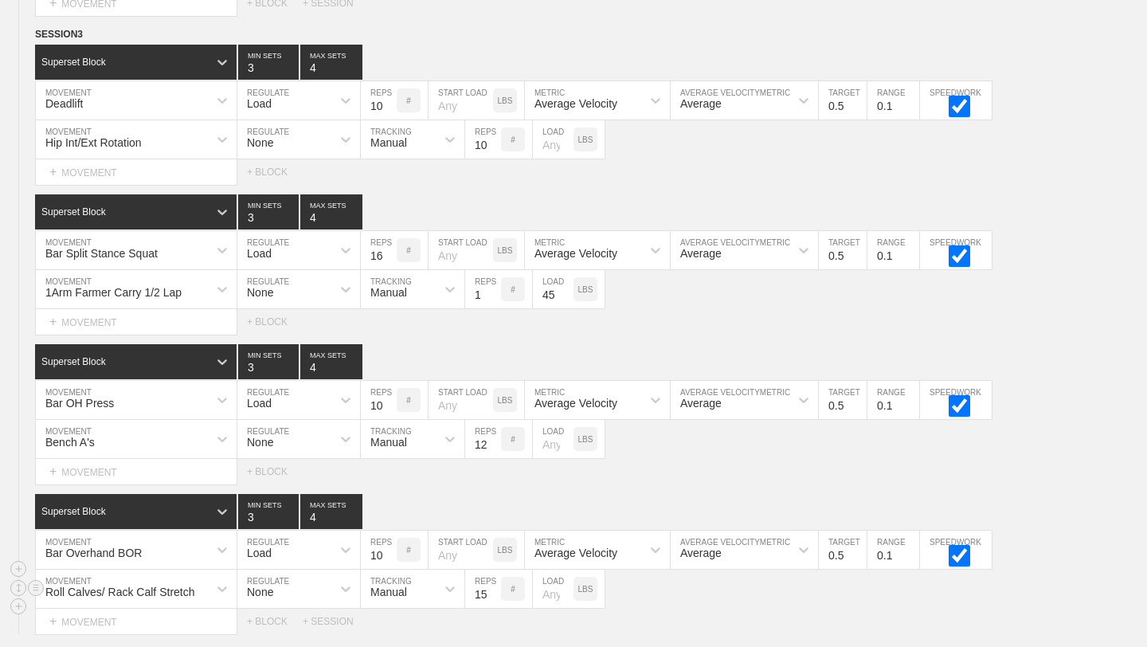
click at [552, 443] on input "number" at bounding box center [553, 439] width 41 height 38
type input "5"
click at [591, 463] on div "Select... MOVEMENT + MOVEMENT + BLOCK" at bounding box center [573, 471] width 1147 height 25
click at [496, 595] on input "14" at bounding box center [483, 589] width 36 height 38
click at [496, 595] on input "13" at bounding box center [483, 589] width 36 height 38
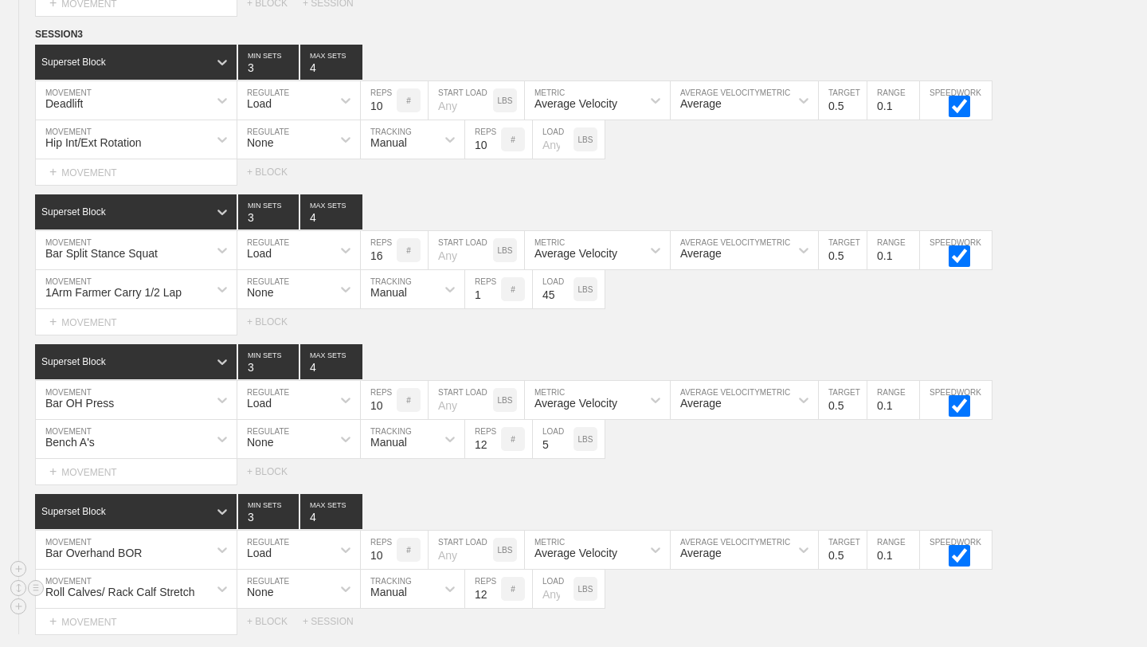
click at [496, 595] on input "12" at bounding box center [483, 589] width 36 height 38
click at [496, 595] on input "11" at bounding box center [483, 589] width 36 height 38
type input "10"
click at [496, 595] on input "10" at bounding box center [483, 589] width 36 height 38
click at [640, 605] on div "Roll Calves/ Rack Calf Stretch MOVEMENT None REGULATE Manual TRACKING 10 REPS #…" at bounding box center [573, 589] width 1147 height 39
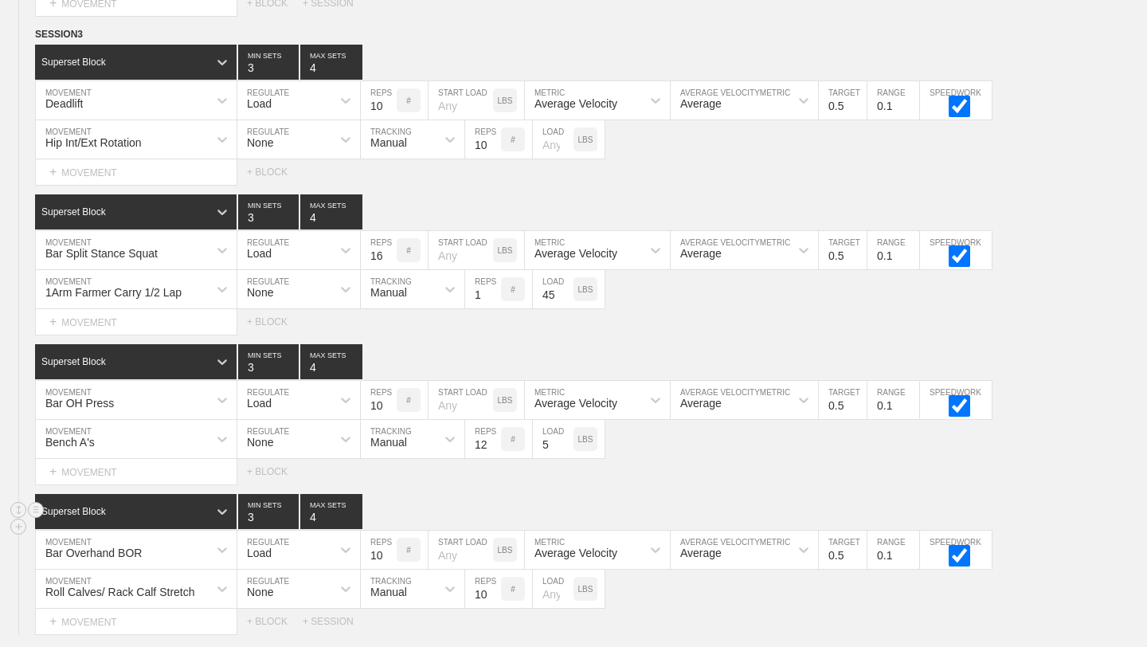
click at [715, 503] on div "Superset Block 3 MIN SETS 4 MAX SETS" at bounding box center [591, 511] width 1112 height 35
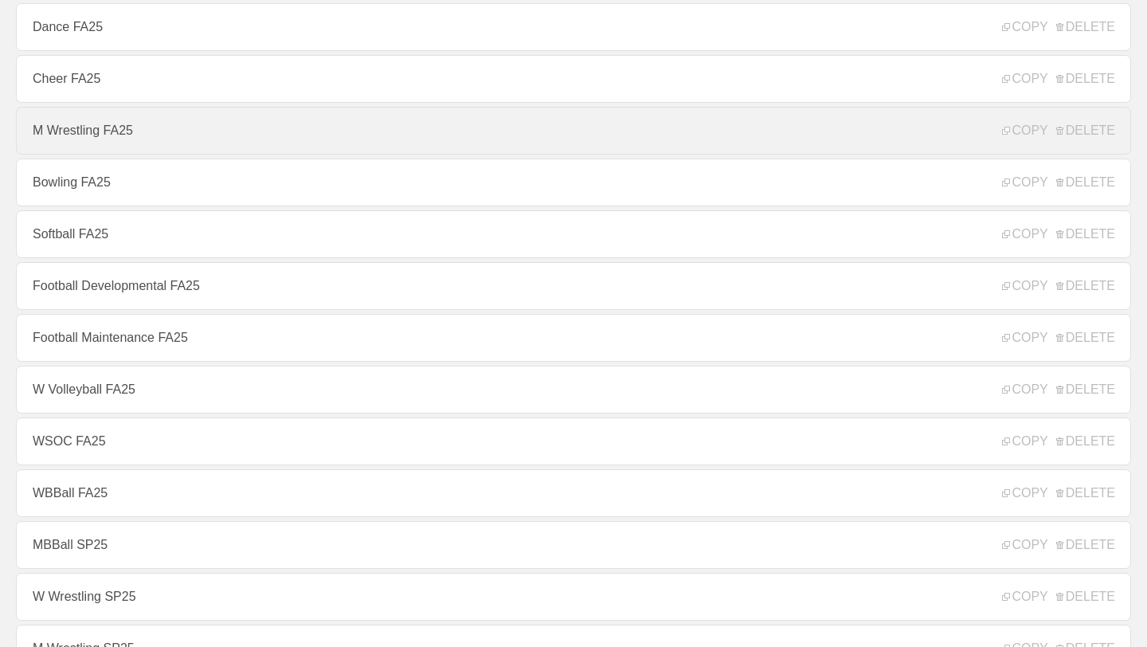
scroll to position [360, 0]
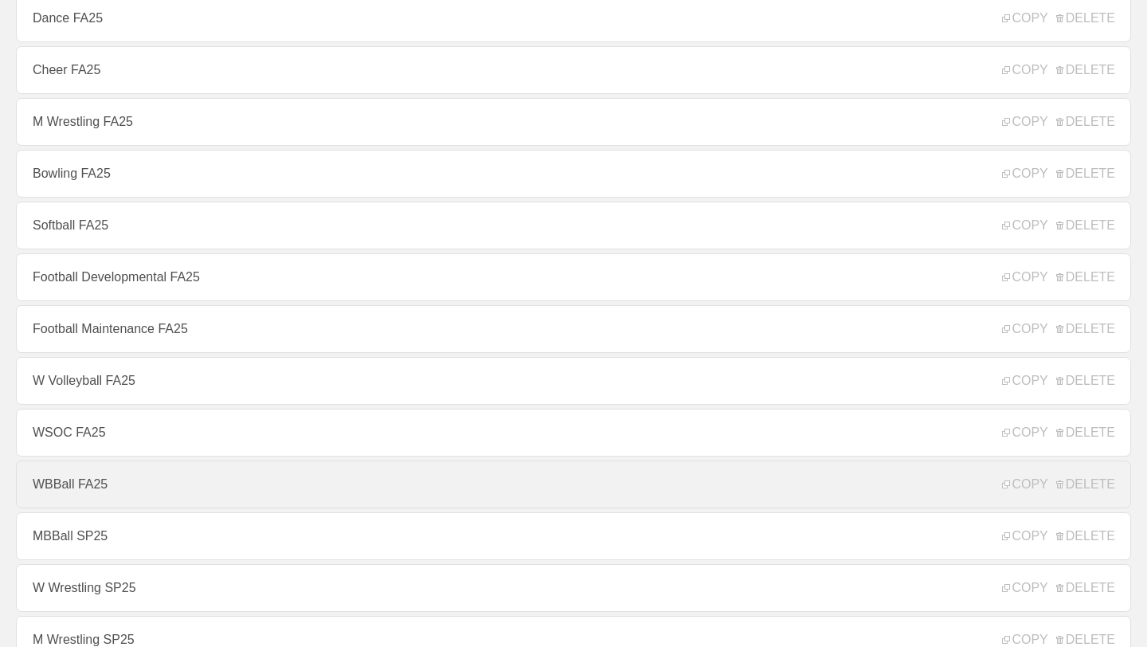
click at [101, 482] on link "WBBall FA25" at bounding box center [573, 484] width 1115 height 48
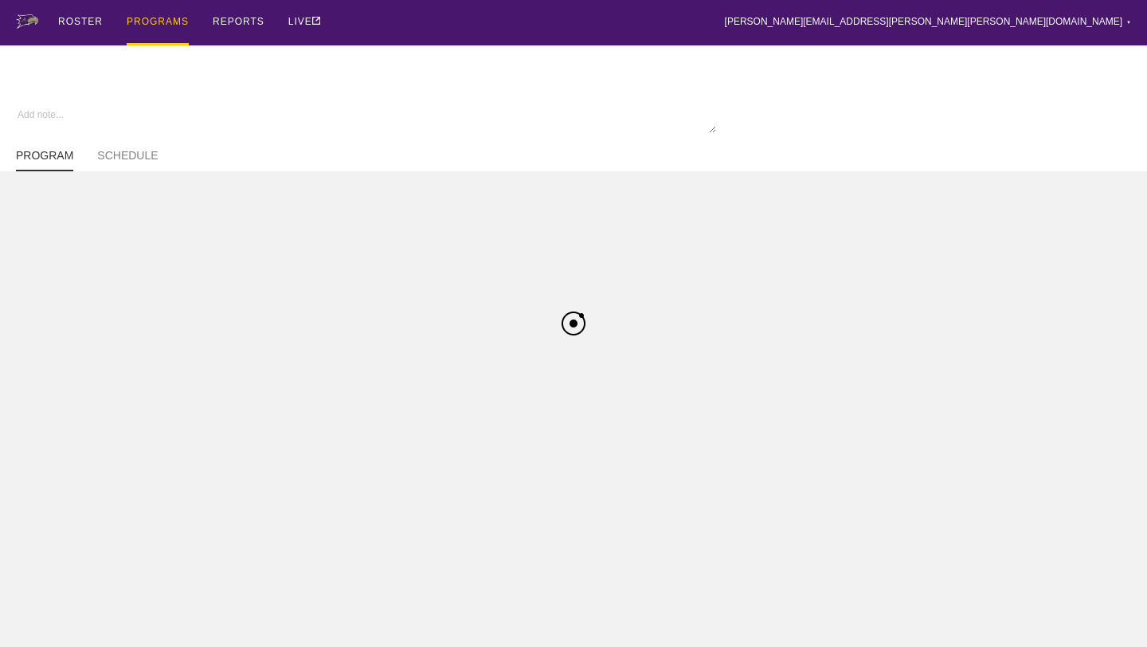
type textarea "x"
type input "WBBall FA25"
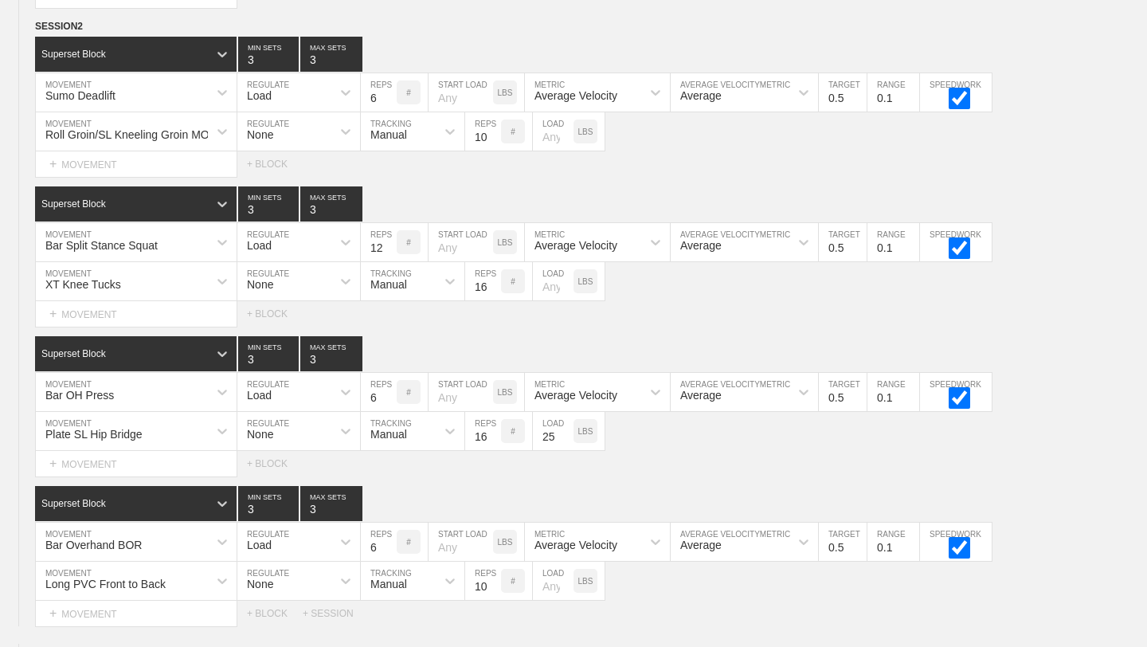
scroll to position [830, 0]
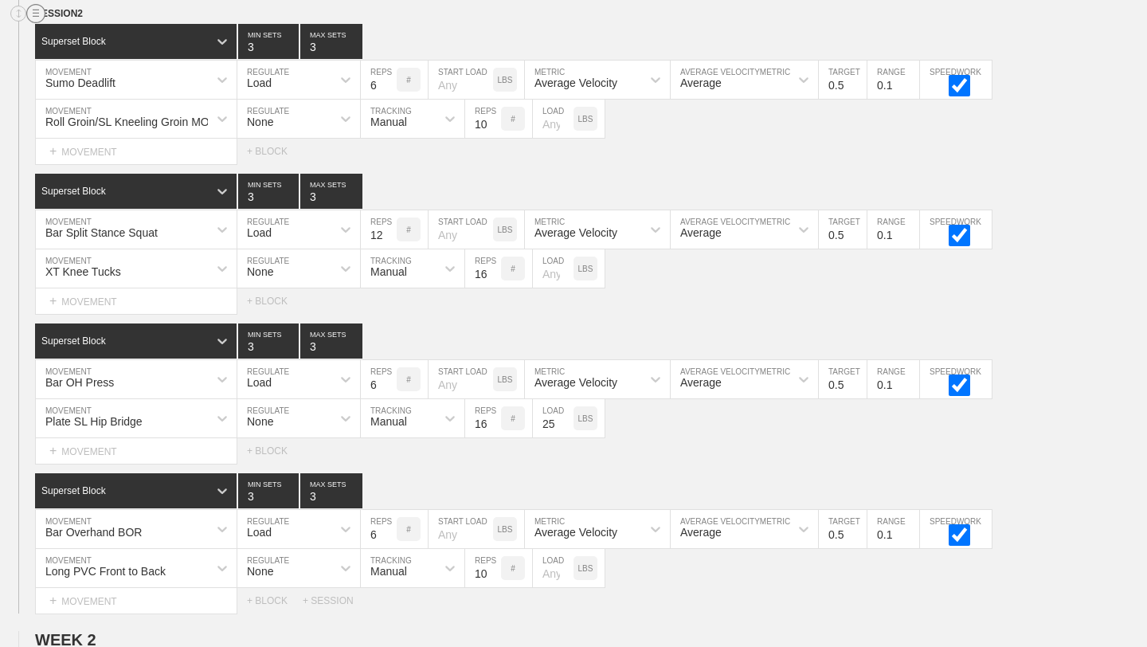
click at [34, 14] on circle at bounding box center [36, 14] width 18 height 18
click at [94, 29] on div "DUPLICATE" at bounding box center [111, 32] width 127 height 24
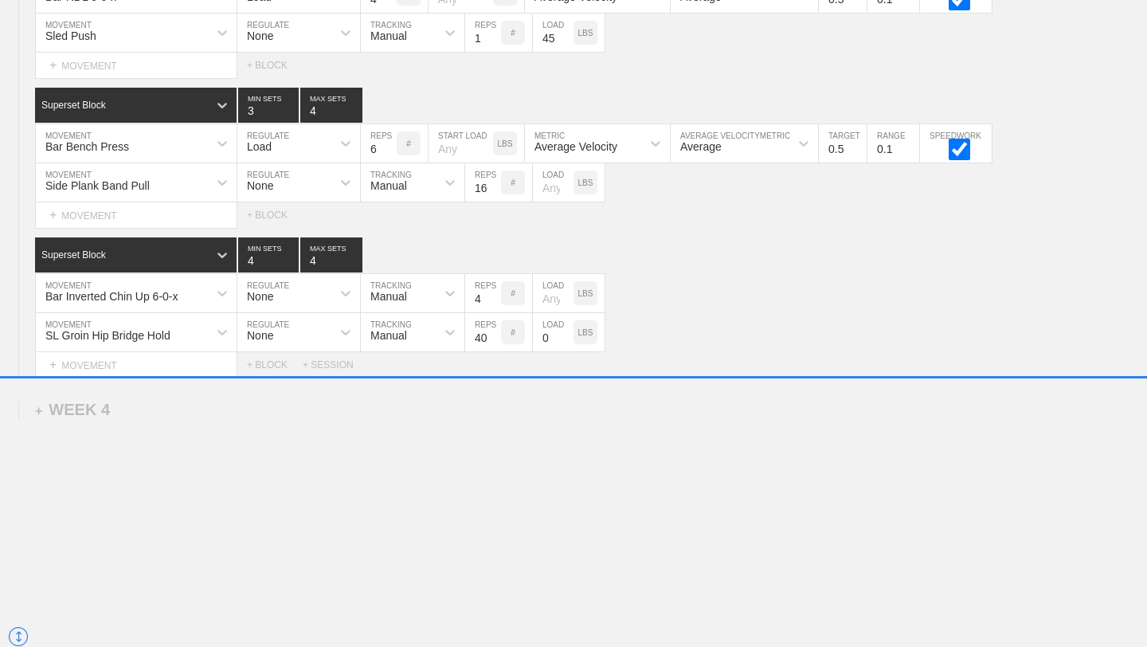
scroll to position [4967, 0]
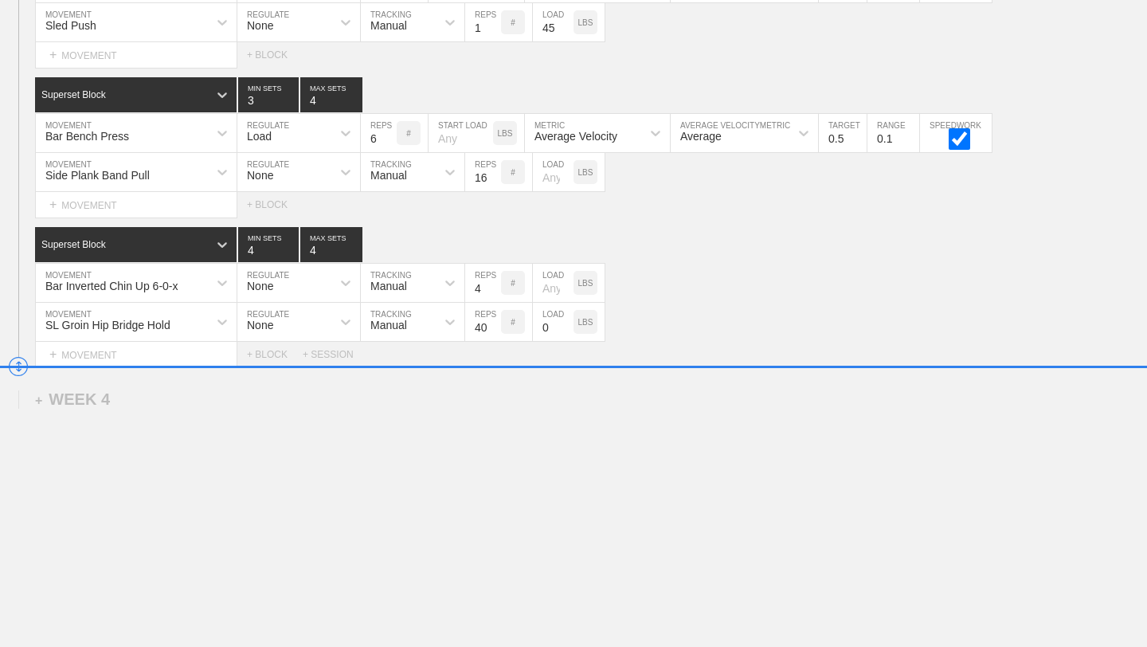
drag, startPoint x: 17, startPoint y: 220, endPoint x: 34, endPoint y: 368, distance: 149.2
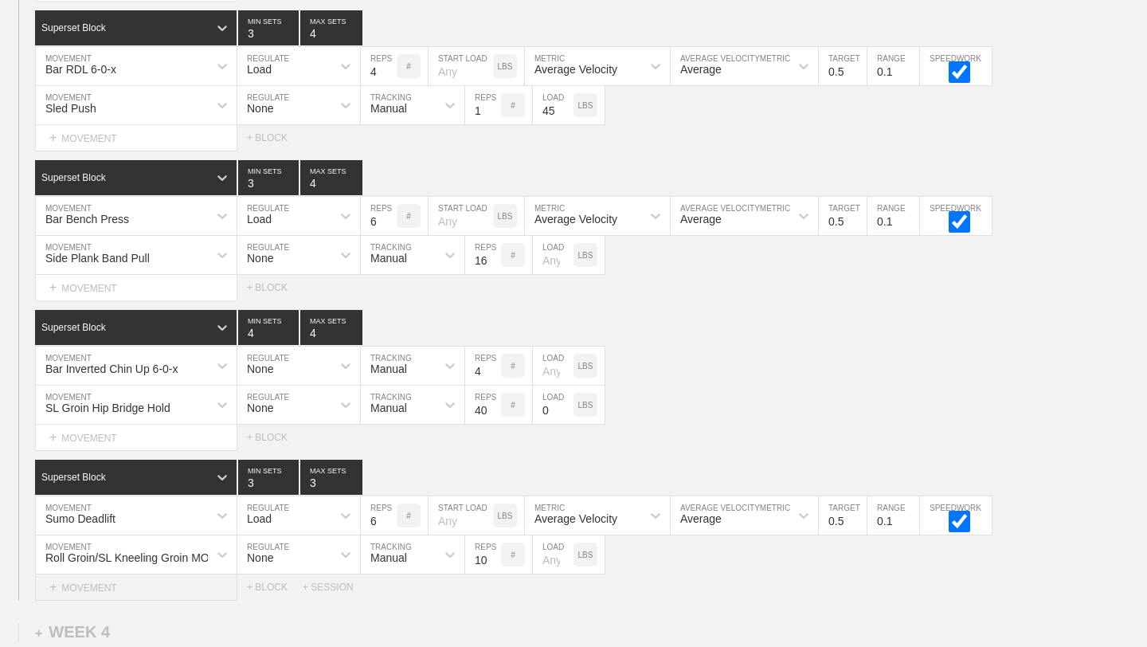
scroll to position [4744, 0]
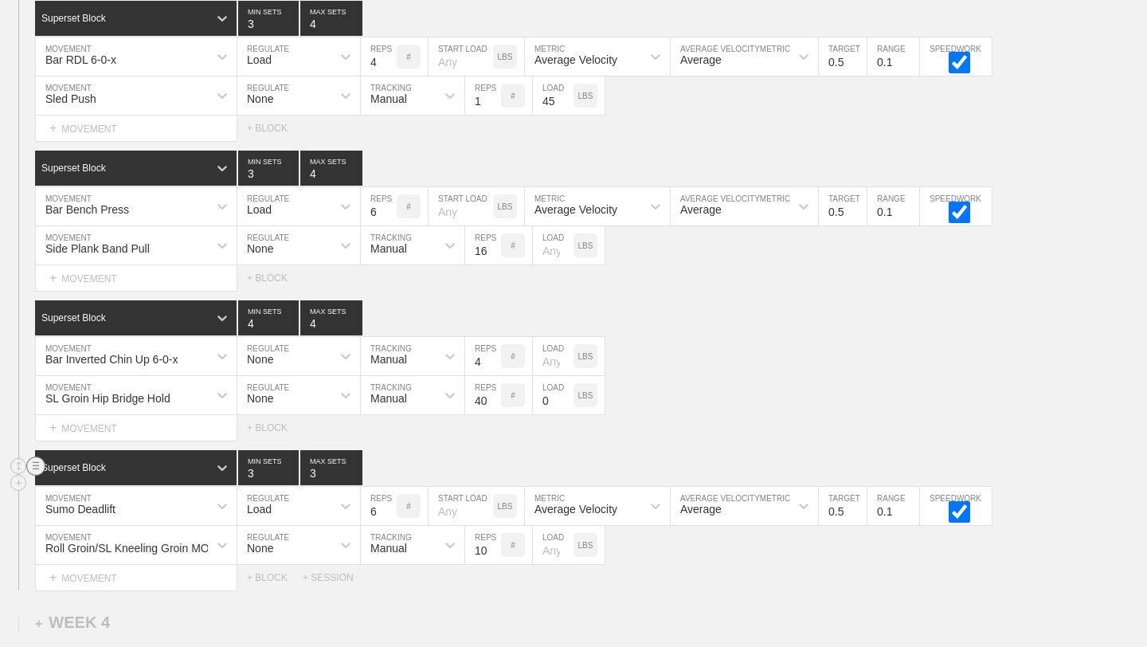
click at [33, 460] on circle at bounding box center [36, 466] width 18 height 18
click at [73, 491] on div "DELETE" at bounding box center [111, 499] width 127 height 24
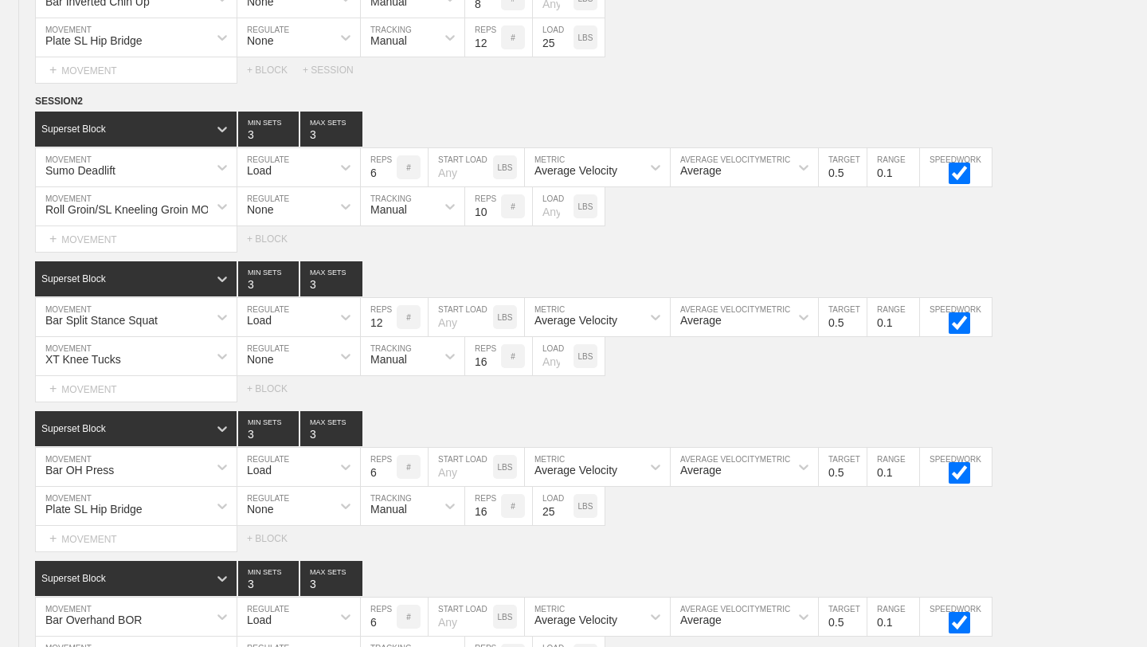
scroll to position [733, 0]
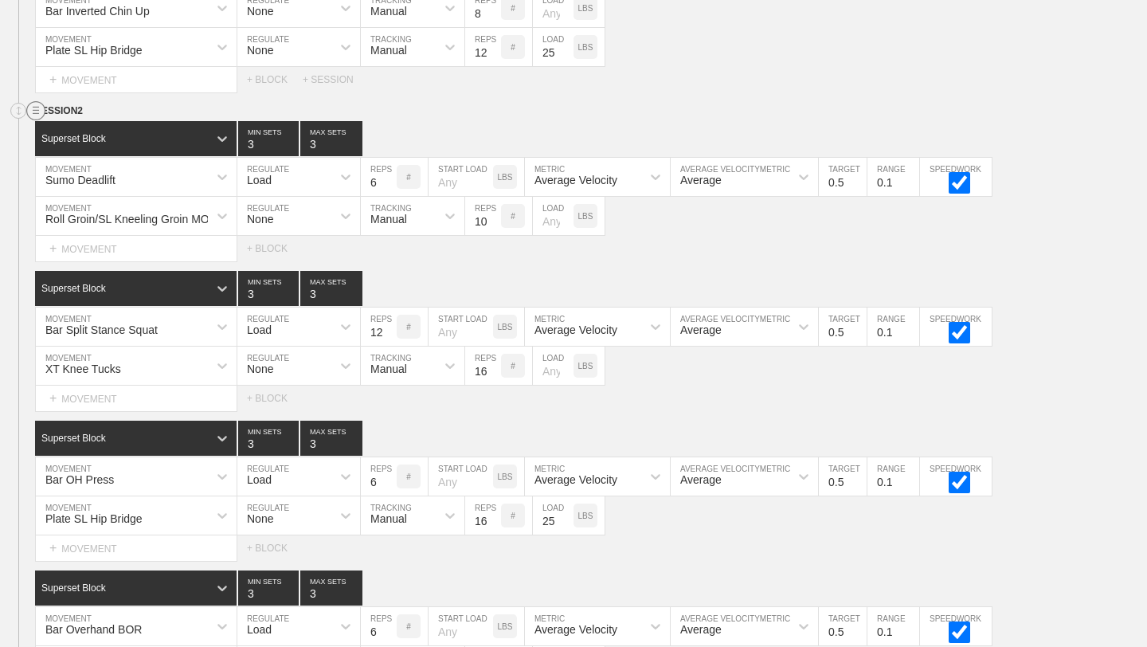
click at [33, 113] on circle at bounding box center [36, 111] width 18 height 18
click at [71, 123] on div "DUPLICATE" at bounding box center [111, 128] width 127 height 24
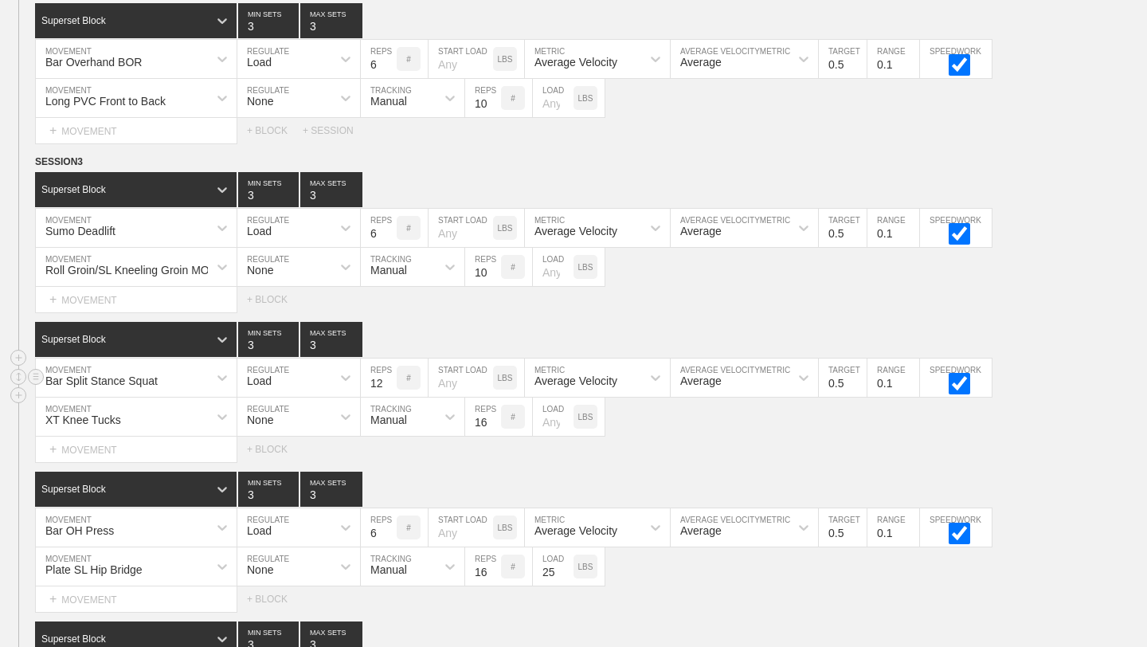
scroll to position [1301, 0]
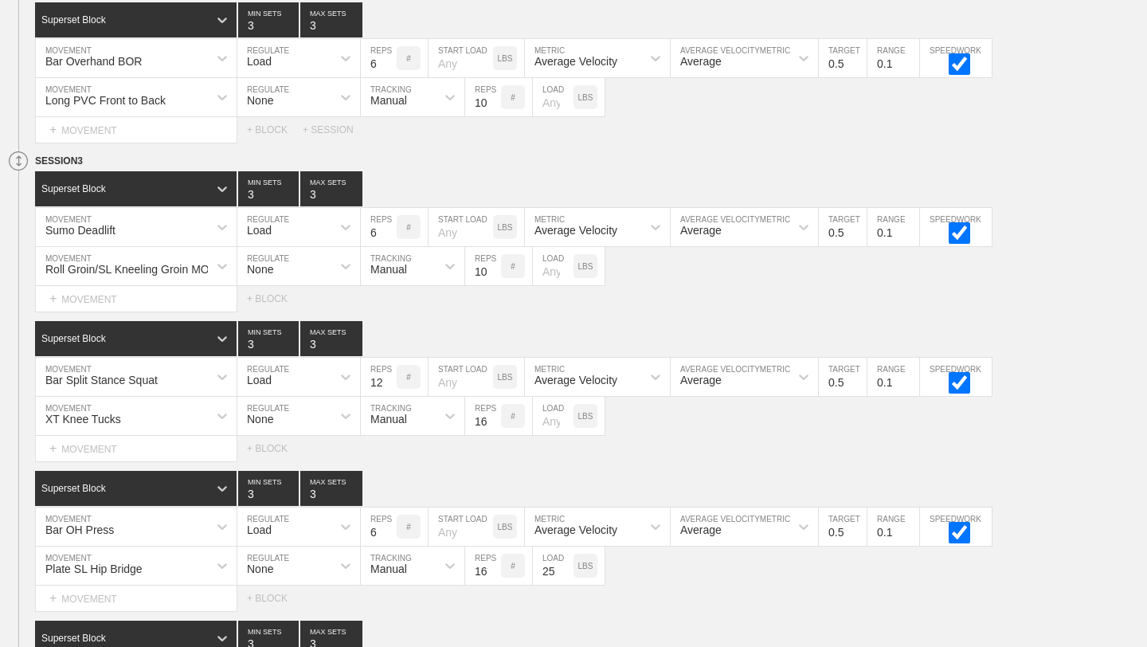
click at [19, 165] on circle at bounding box center [19, 161] width 18 height 18
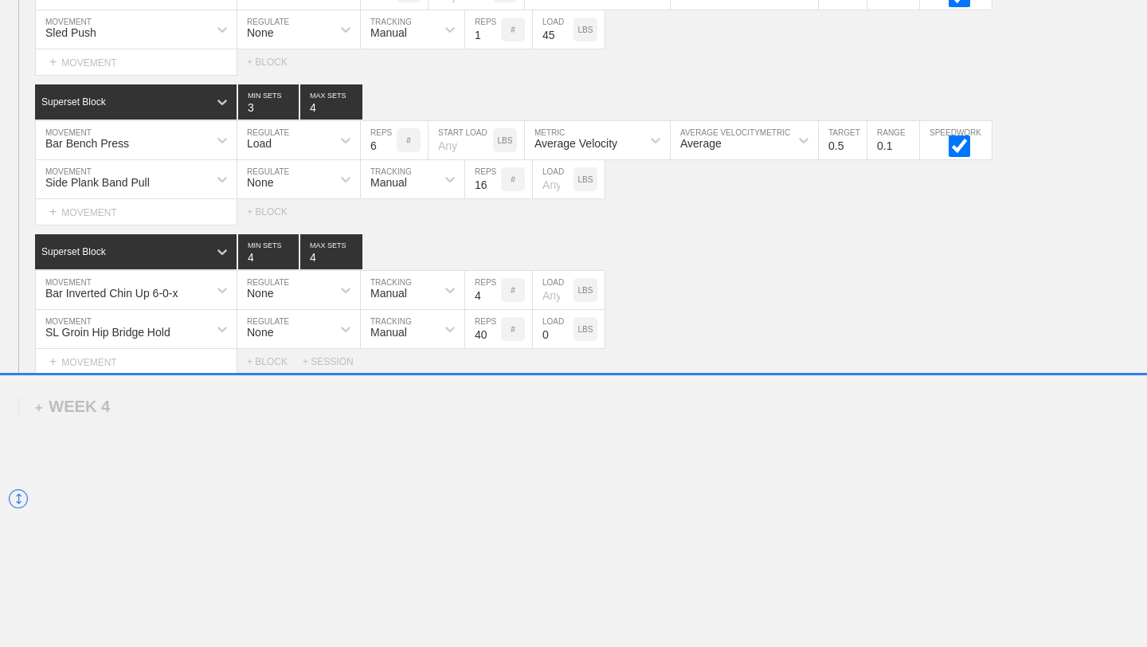
scroll to position [5434, 0]
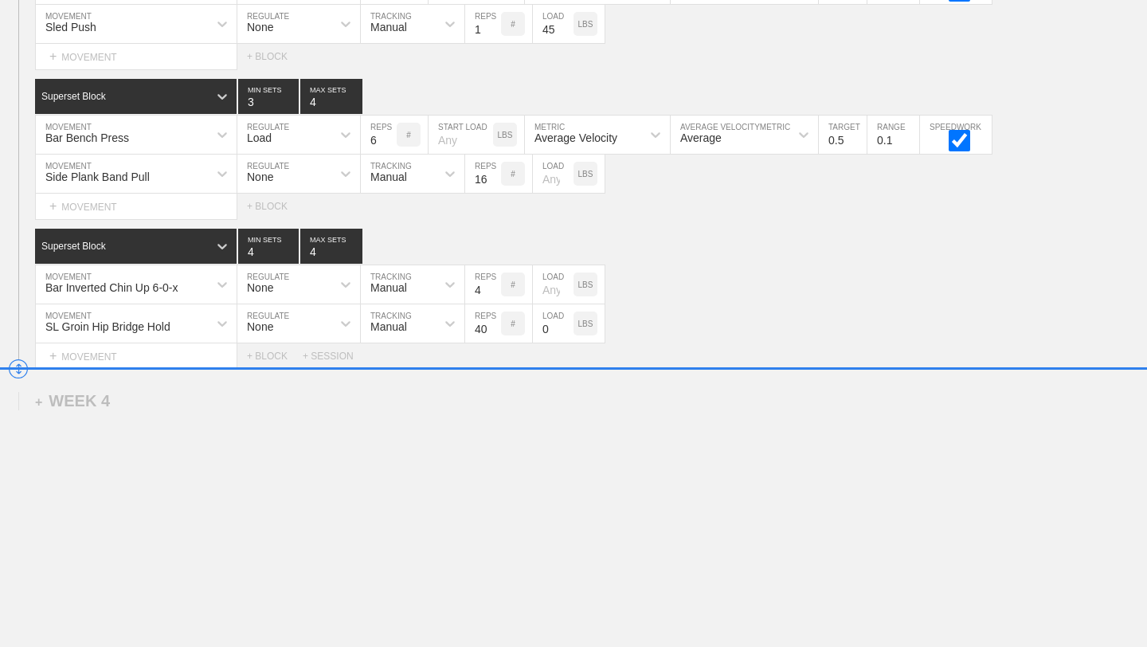
drag, startPoint x: 17, startPoint y: 213, endPoint x: 28, endPoint y: 370, distance: 157.3
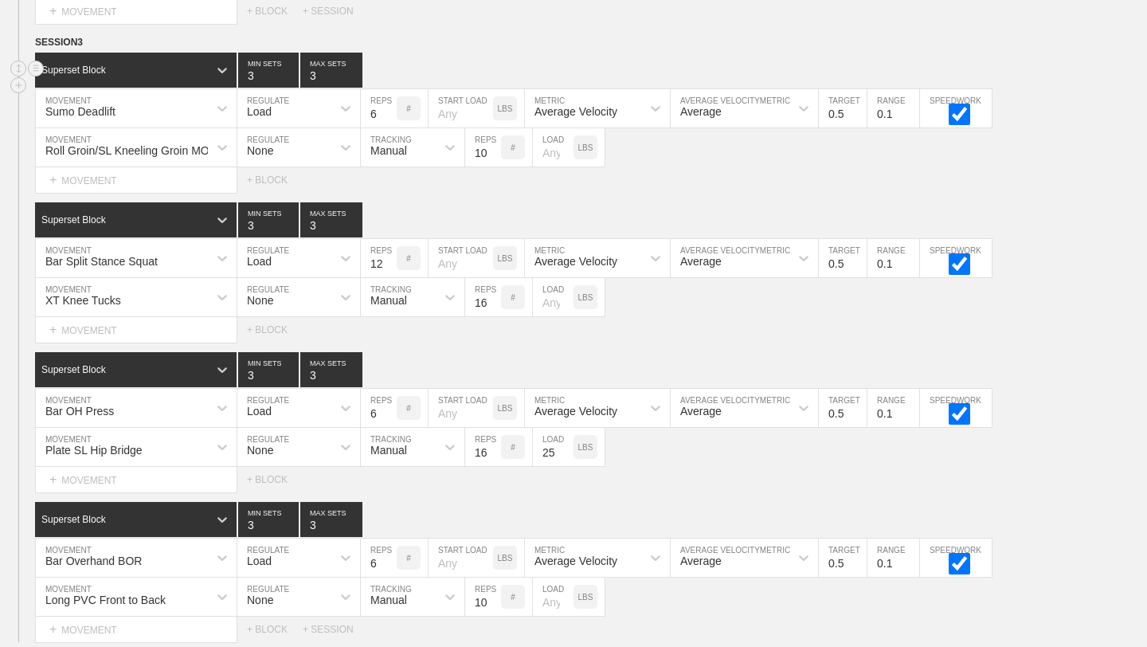
scroll to position [5138, 0]
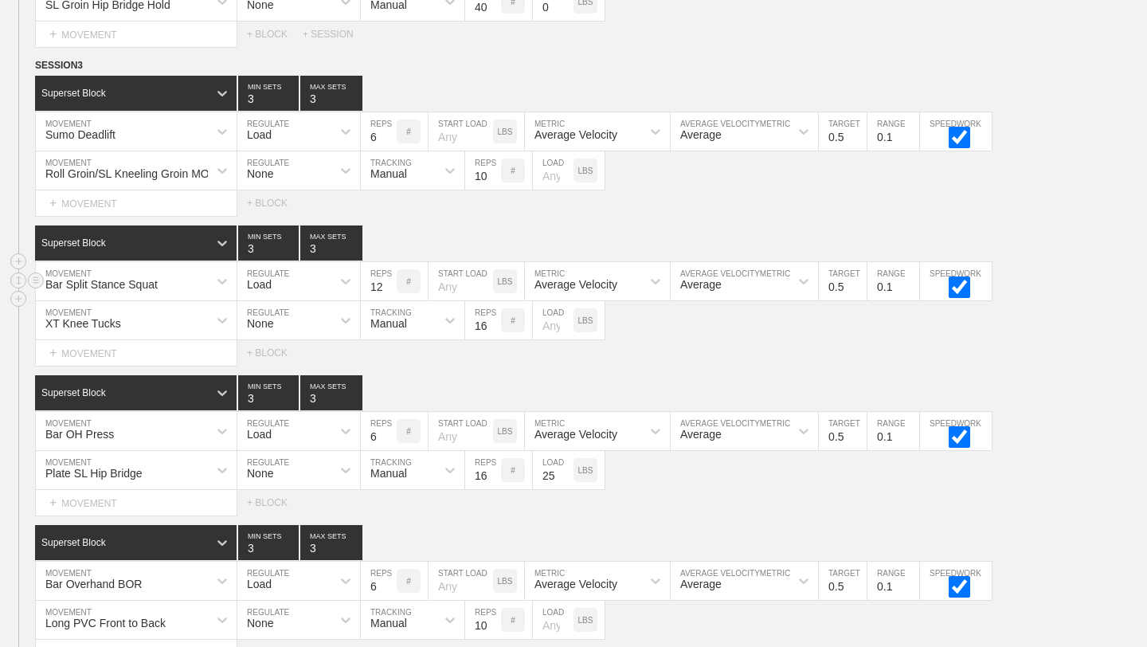
click at [198, 283] on div "Bar Split Stance Squat" at bounding box center [122, 281] width 172 height 27
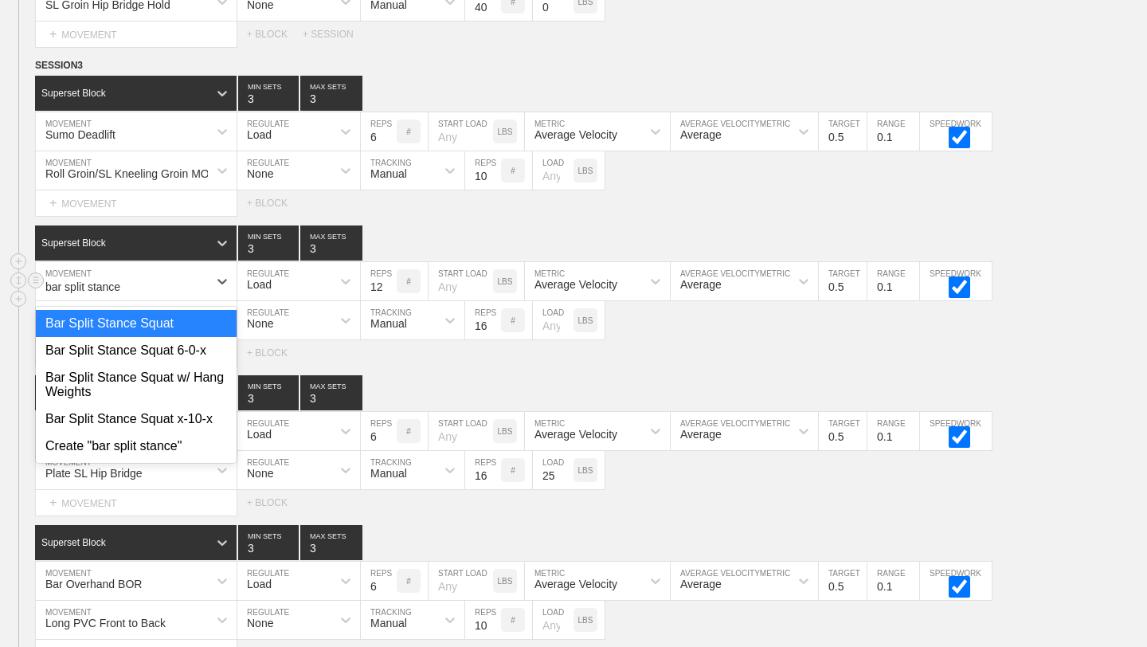
type input "bar split stance"
click at [174, 355] on div "Bar Split Stance Squat 6-0-x" at bounding box center [136, 350] width 201 height 27
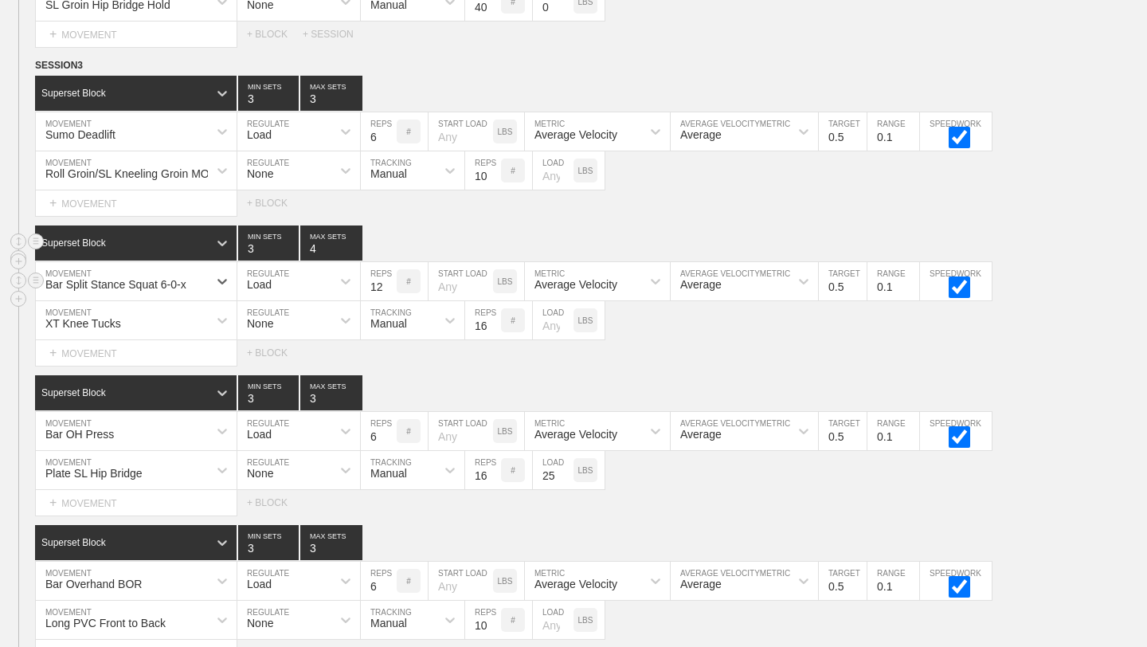
type input "4"
click at [354, 246] on input "4" at bounding box center [331, 242] width 62 height 35
click at [389, 288] on input "11" at bounding box center [379, 281] width 36 height 38
click at [389, 288] on input "10" at bounding box center [379, 281] width 36 height 38
click at [389, 288] on input "9" at bounding box center [379, 281] width 36 height 38
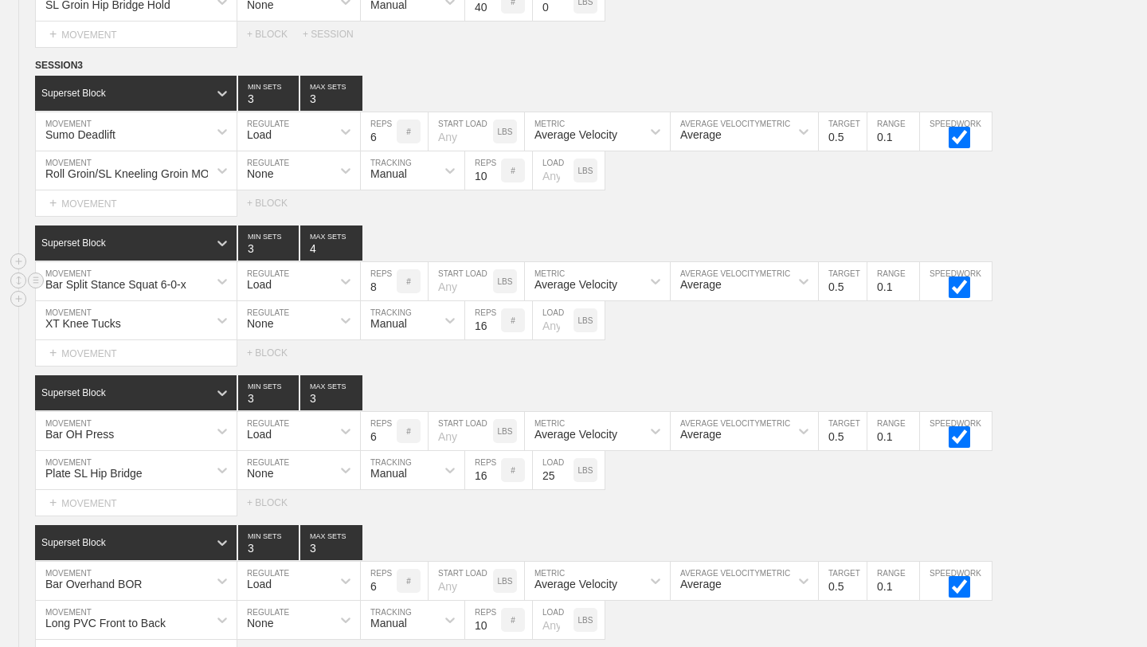
click at [389, 288] on input "8" at bounding box center [379, 281] width 36 height 38
click at [389, 288] on input "7" at bounding box center [379, 281] width 36 height 38
type input "8"
click at [390, 280] on input "8" at bounding box center [379, 281] width 36 height 38
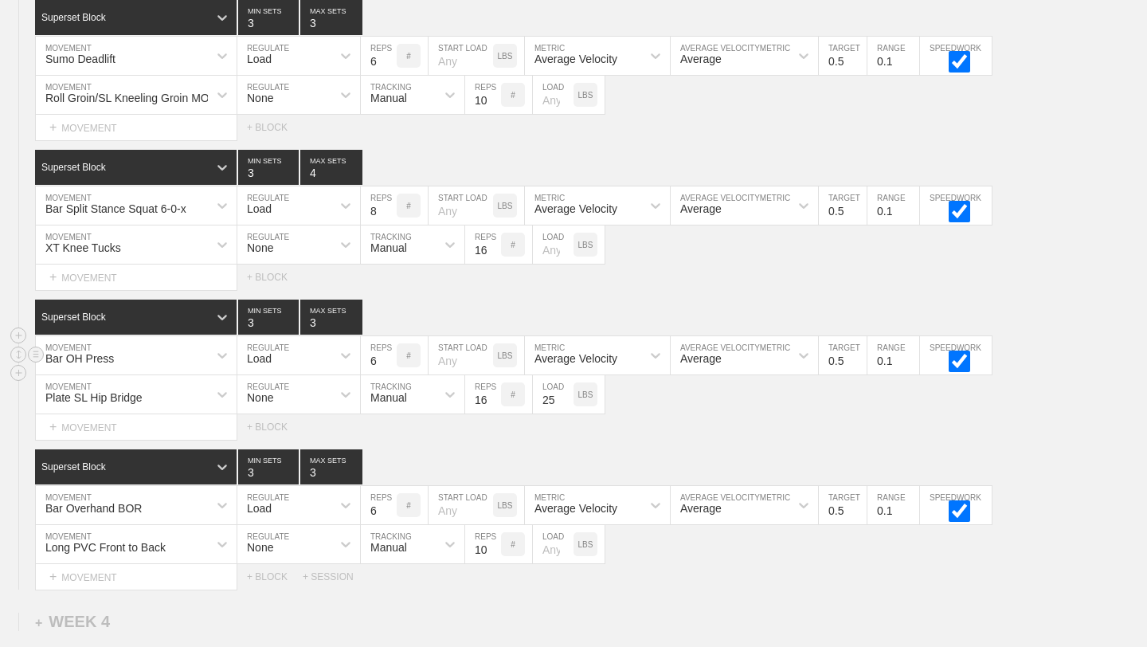
scroll to position [5215, 0]
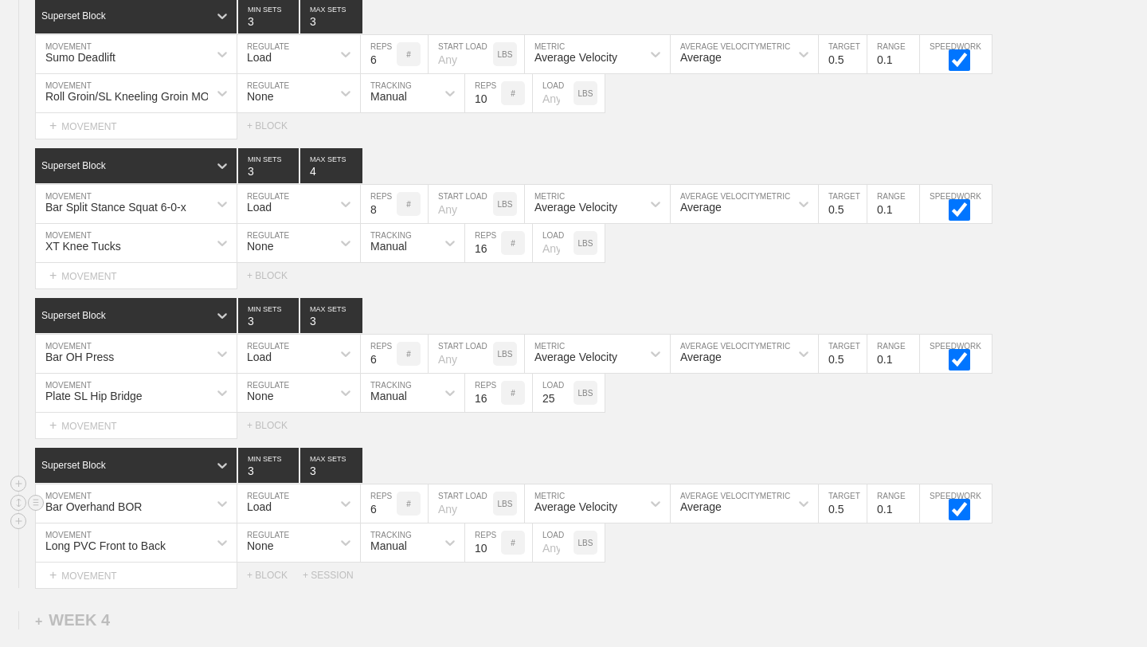
click at [201, 501] on div "Superset Block 3 MIN SETS 3 MAX SETS DUPLICATE INSERT MOVEMENT AFTER DELETE Bar…" at bounding box center [573, 518] width 1147 height 140
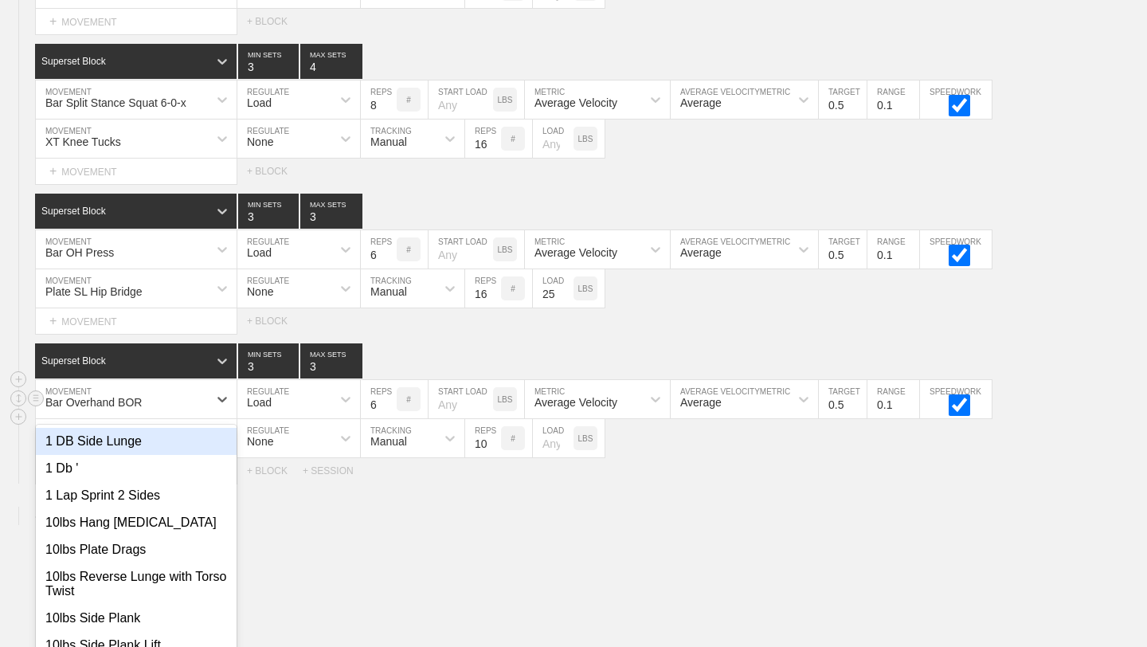
scroll to position [5341, 0]
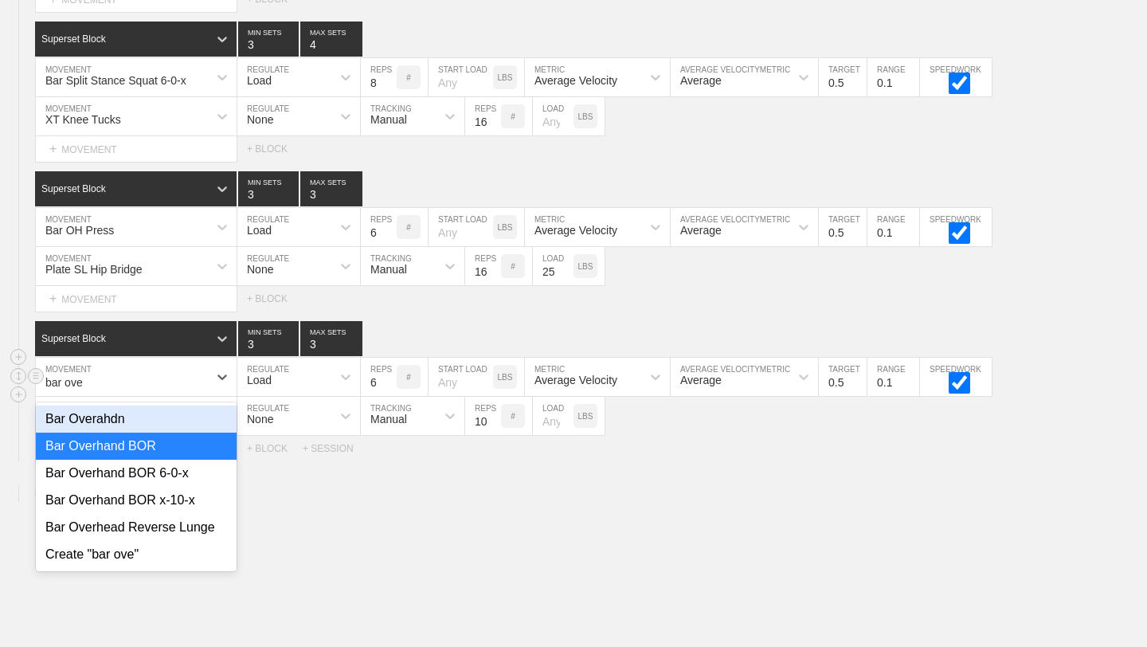
type input "bar over"
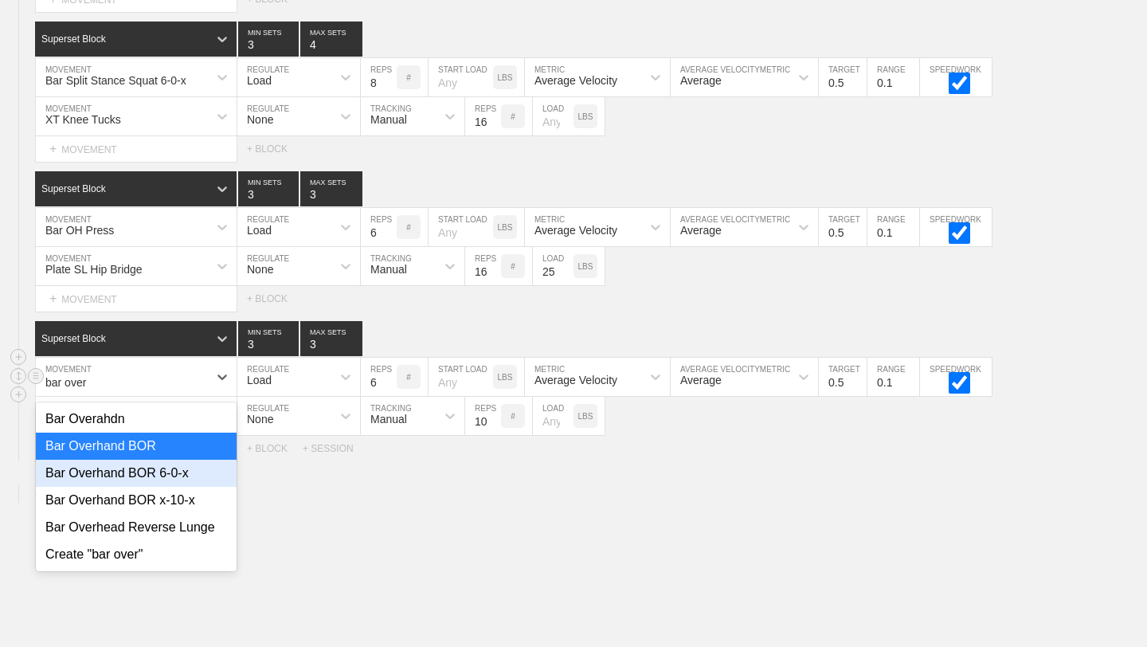
click at [197, 473] on div "Bar Overhand BOR 6-0-x" at bounding box center [136, 473] width 201 height 27
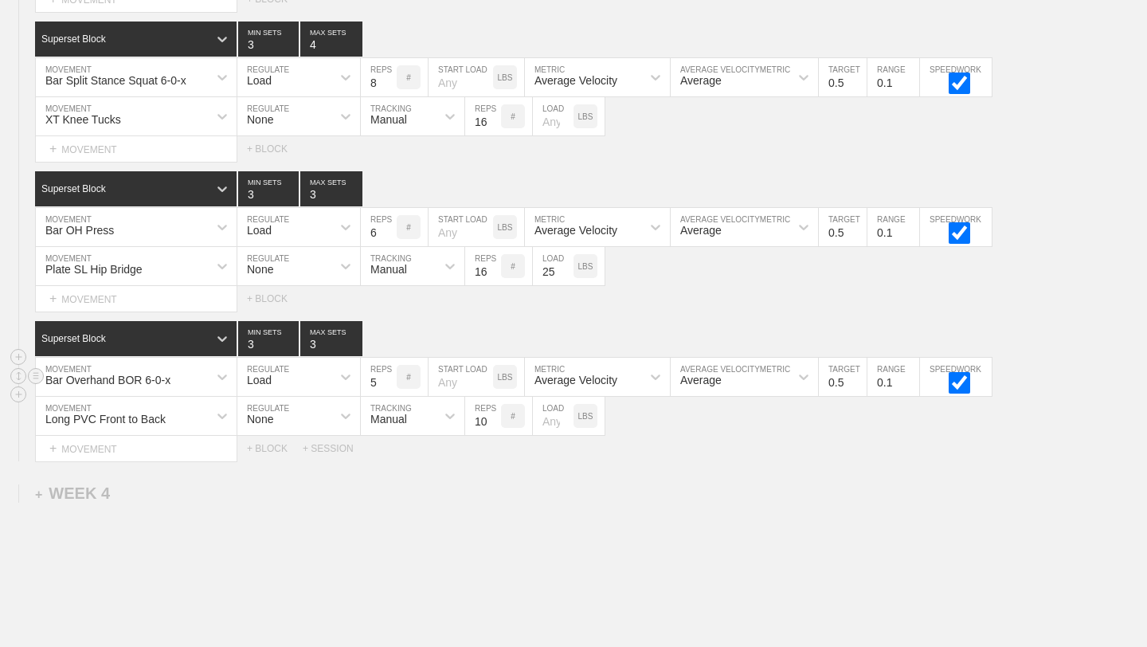
click at [393, 385] on input "5" at bounding box center [379, 377] width 36 height 38
type input "4"
click at [393, 385] on input "4" at bounding box center [379, 377] width 36 height 38
type input "4"
click at [354, 336] on input "4" at bounding box center [331, 338] width 62 height 35
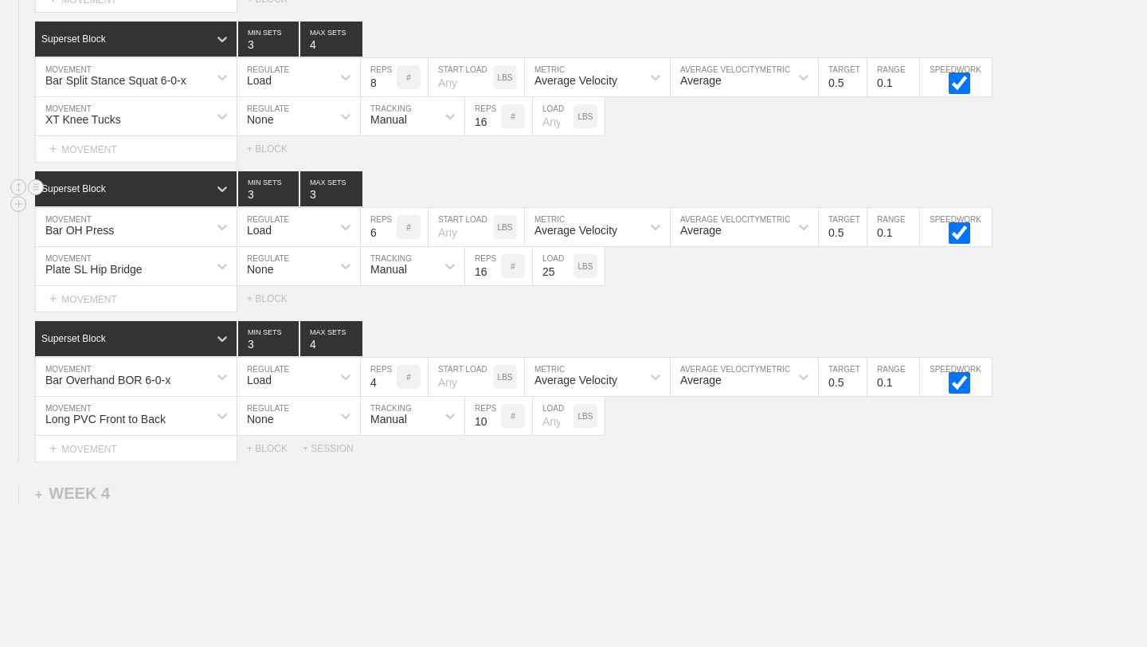
type input "4"
click at [357, 190] on input "4" at bounding box center [331, 188] width 62 height 35
click at [393, 178] on div "Superset Block 3 MIN SETS 4 MAX SETS" at bounding box center [591, 188] width 1112 height 35
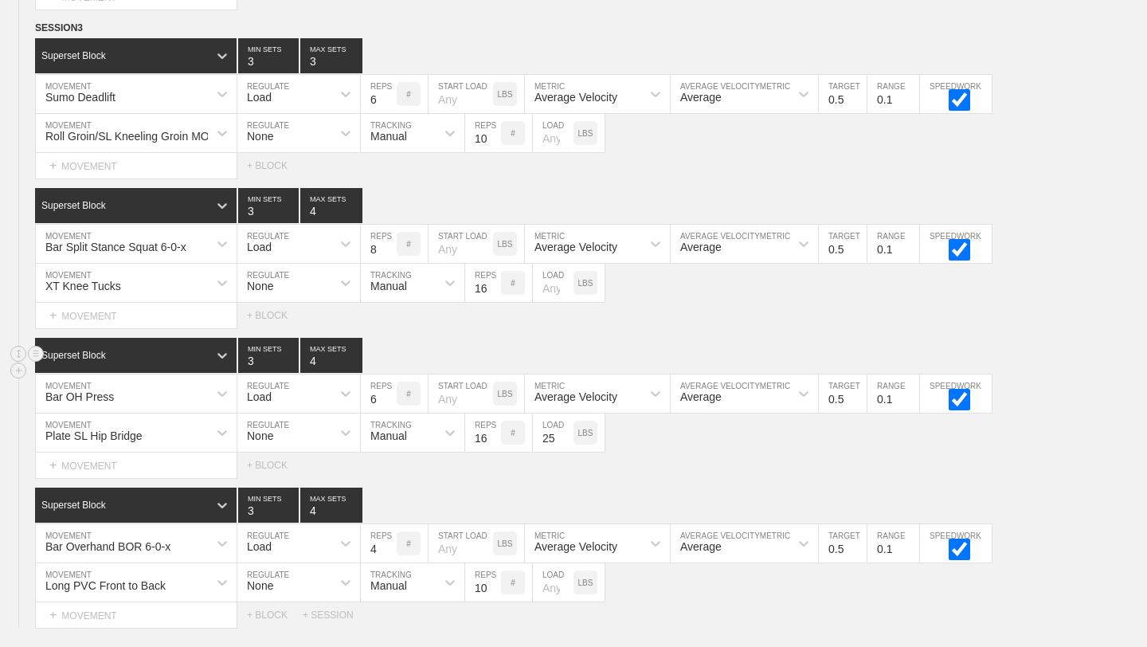
scroll to position [5173, 0]
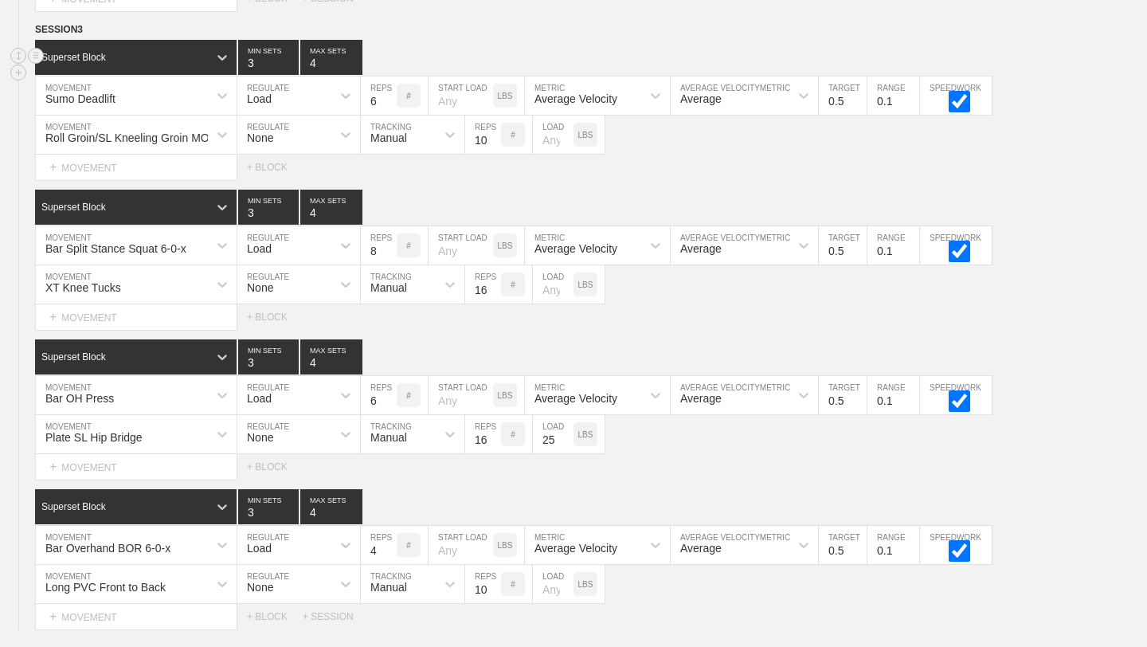
type input "4"
click at [356, 57] on input "4" at bounding box center [331, 57] width 62 height 35
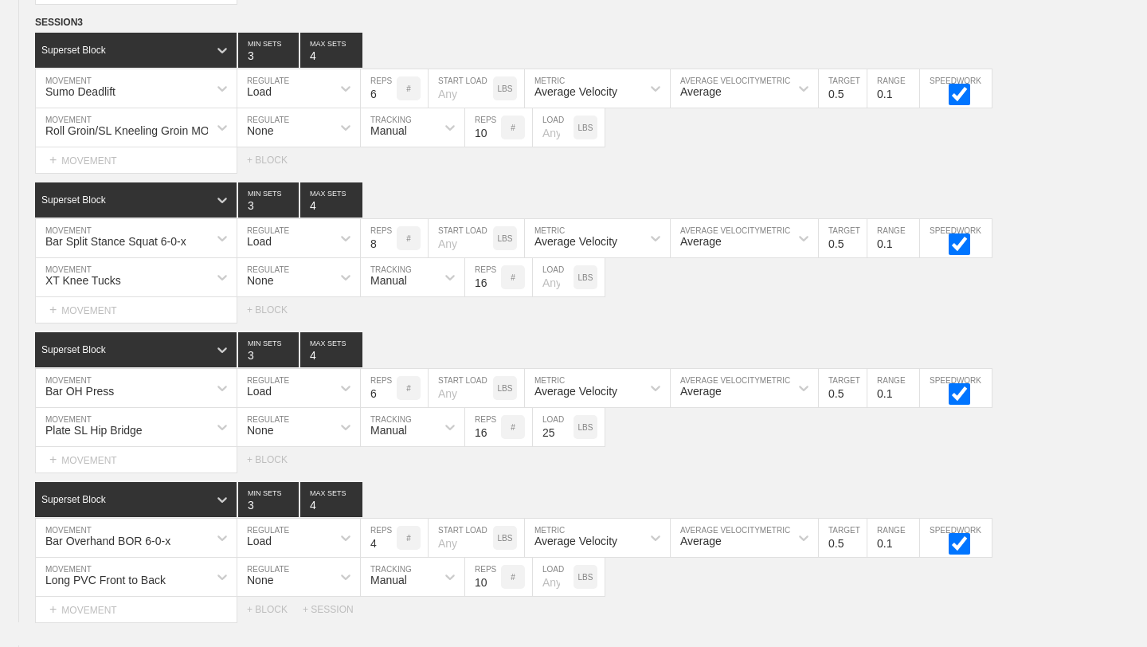
scroll to position [5179, 0]
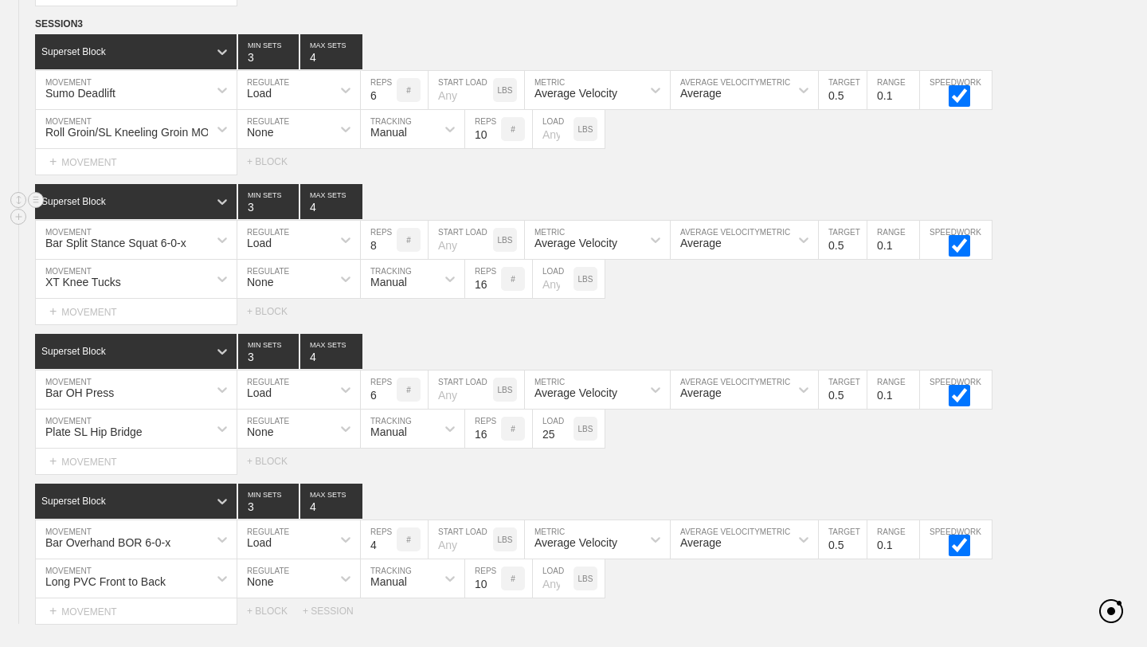
click at [421, 184] on div "Superset Block 3 MIN SETS 4 MAX SETS" at bounding box center [591, 201] width 1112 height 35
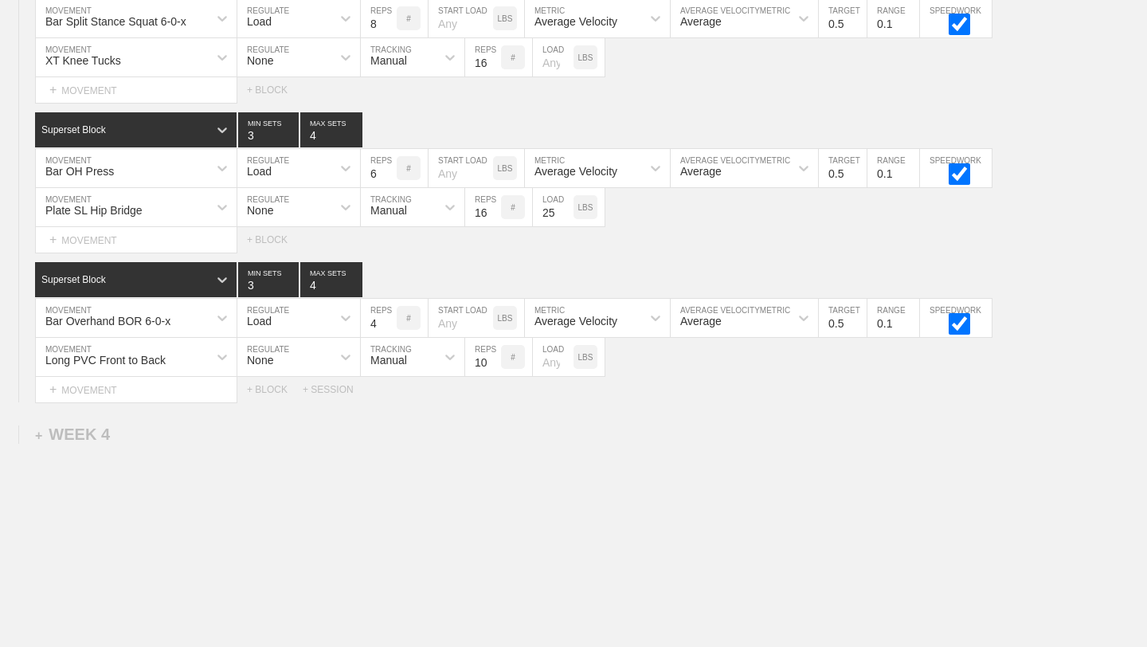
scroll to position [5435, 0]
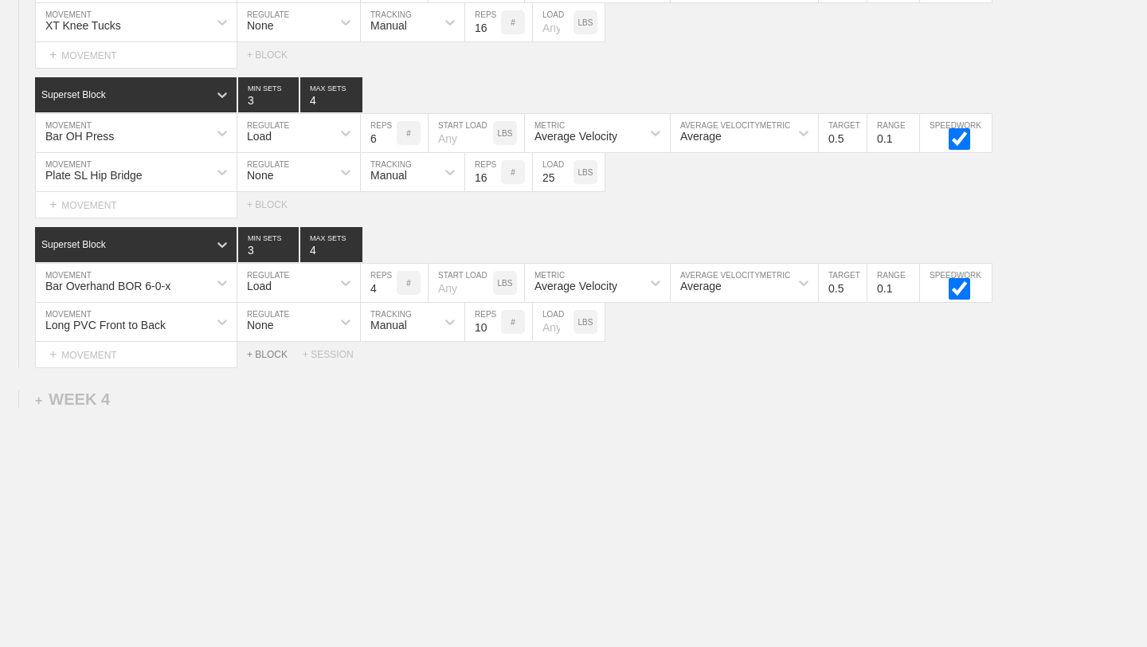
click at [273, 350] on div "+ BLOCK" at bounding box center [275, 354] width 56 height 11
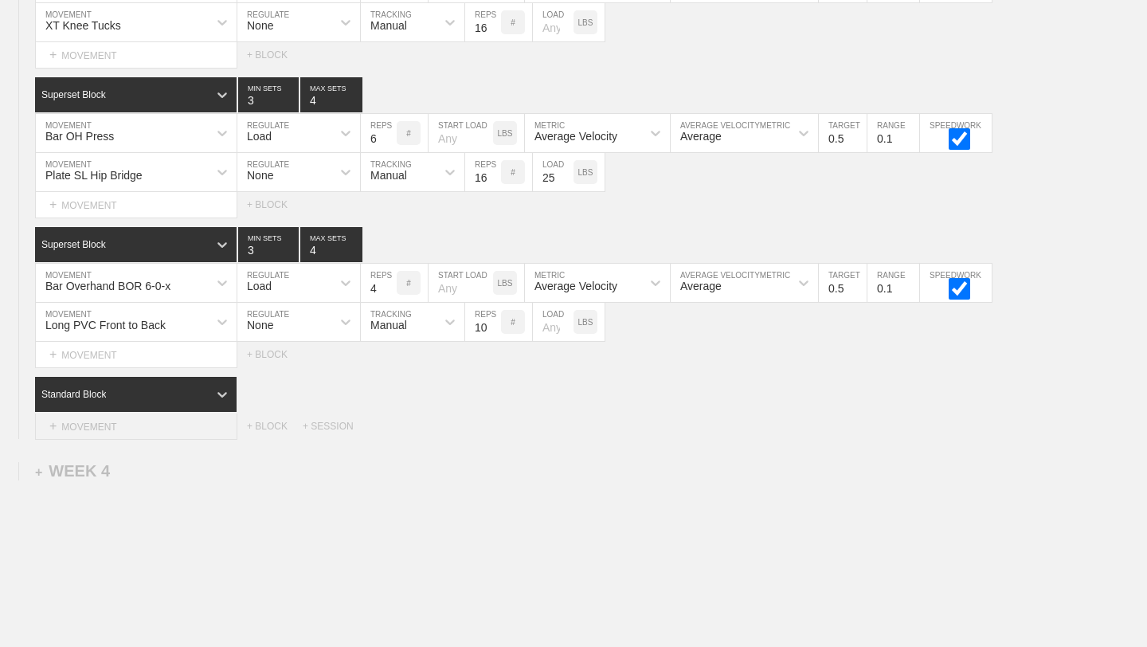
click at [164, 423] on div "+ MOVEMENT" at bounding box center [136, 426] width 202 height 26
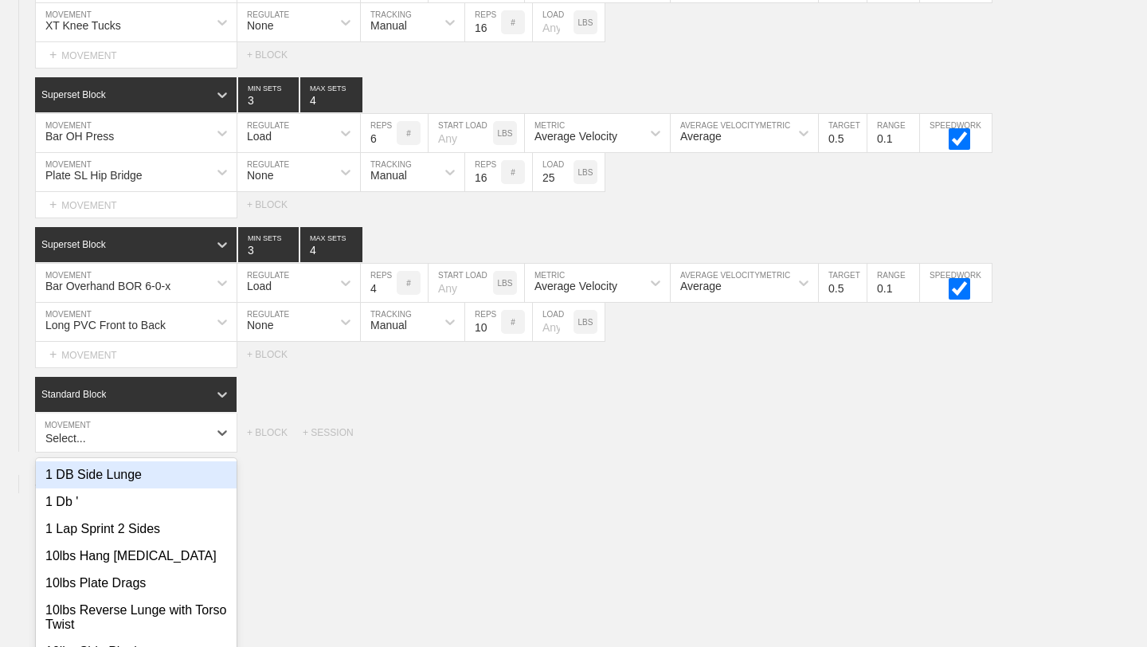
scroll to position [5491, 0]
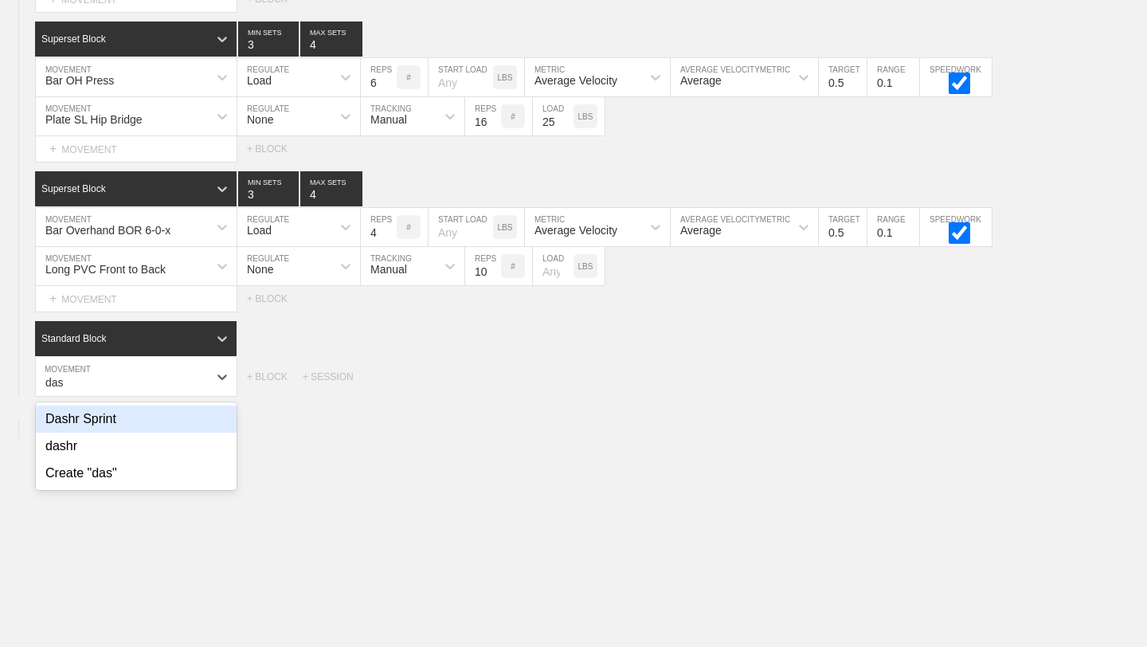
click at [159, 417] on div "Dashr Sprint" at bounding box center [136, 418] width 201 height 27
type input "das"
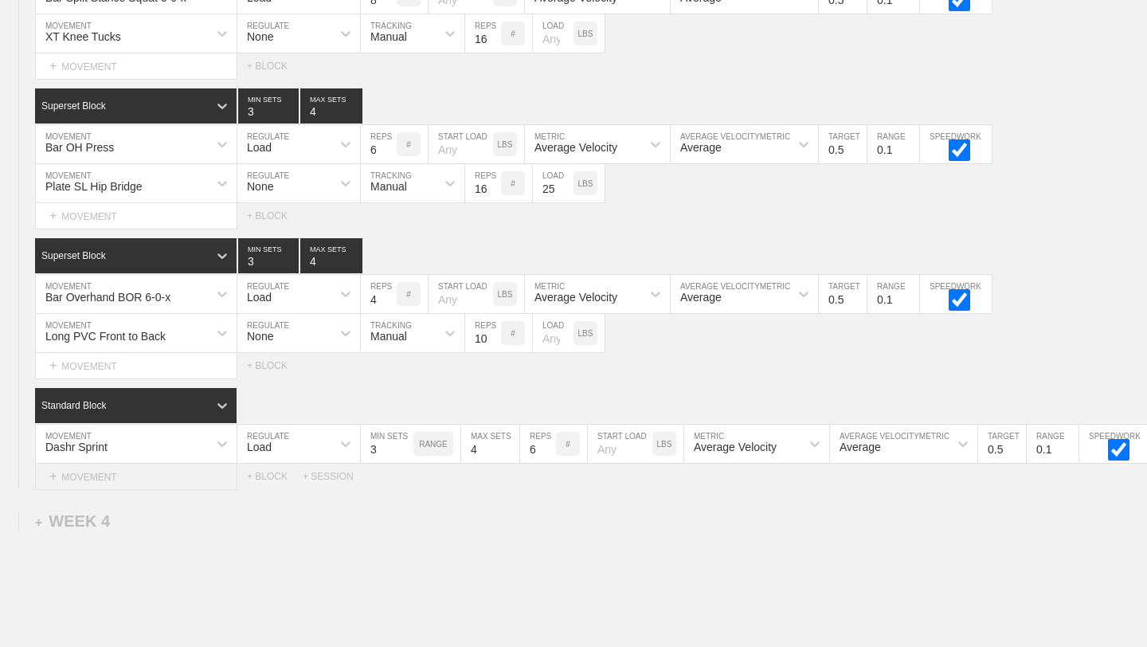
scroll to position [5403, 0]
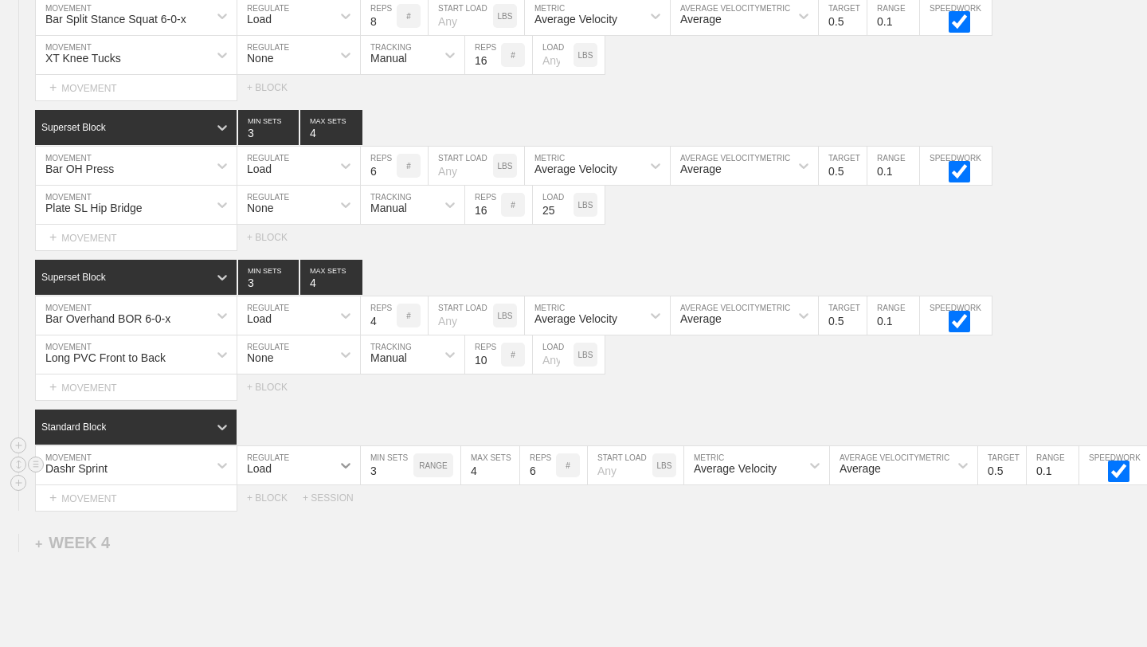
click at [346, 465] on icon at bounding box center [346, 466] width 10 height 6
click at [306, 507] on div "None" at bounding box center [298, 507] width 123 height 27
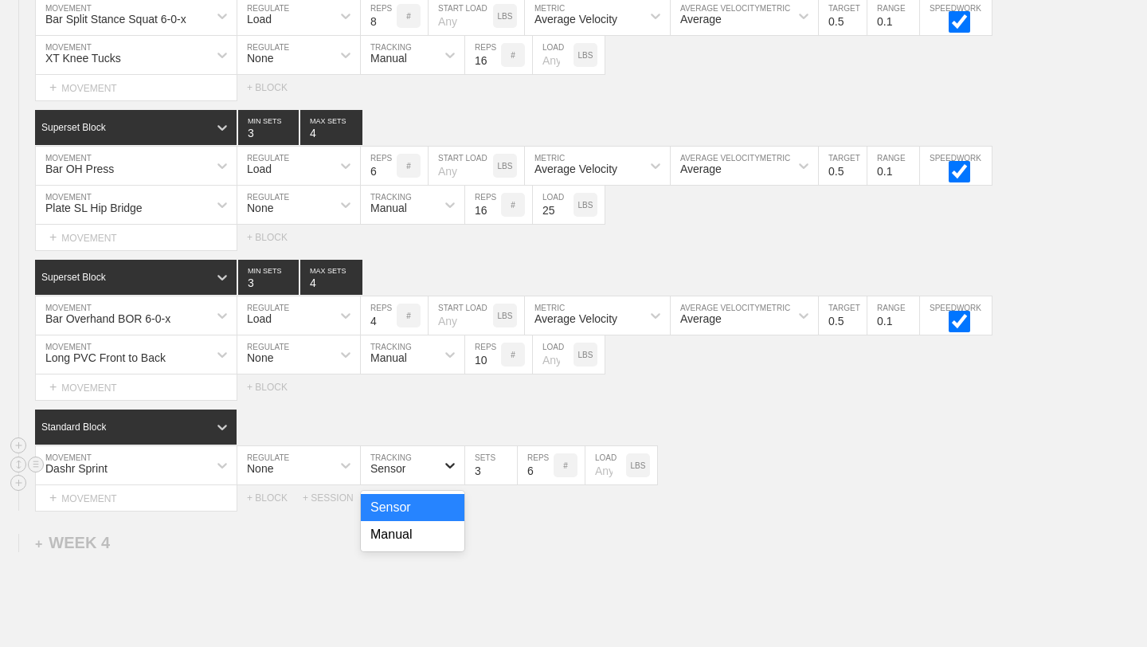
click at [454, 464] on icon at bounding box center [450, 465] width 16 height 16
click at [423, 537] on div "Manual" at bounding box center [413, 534] width 104 height 27
click at [510, 474] on input "2" at bounding box center [491, 465] width 52 height 38
type input "3"
click at [510, 466] on input "3" at bounding box center [491, 465] width 52 height 38
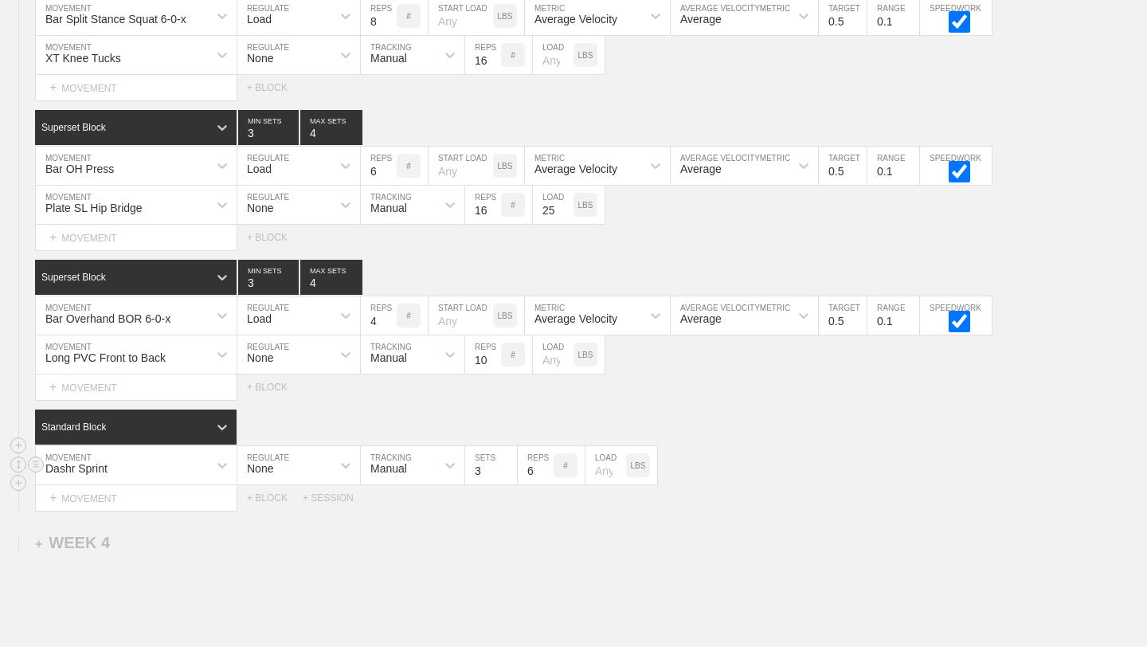
click at [548, 471] on input "5" at bounding box center [536, 465] width 36 height 38
click at [548, 471] on input "4" at bounding box center [536, 465] width 36 height 38
click at [548, 471] on input "3" at bounding box center [536, 465] width 36 height 38
click at [545, 466] on input "4" at bounding box center [536, 465] width 36 height 38
click at [545, 466] on input "5" at bounding box center [536, 465] width 36 height 38
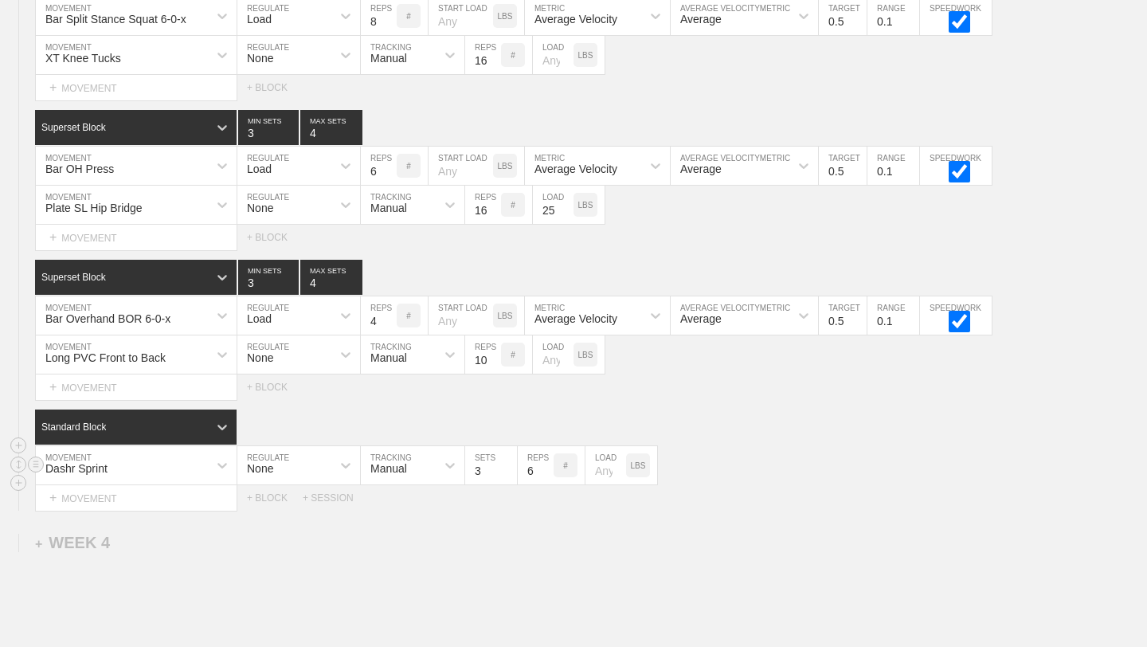
click at [545, 466] on input "6" at bounding box center [536, 465] width 36 height 38
click at [545, 466] on input "7" at bounding box center [536, 465] width 36 height 38
click at [545, 466] on input "8" at bounding box center [536, 465] width 36 height 38
click at [545, 466] on input "9" at bounding box center [536, 465] width 36 height 38
click at [545, 466] on input "10" at bounding box center [536, 465] width 36 height 38
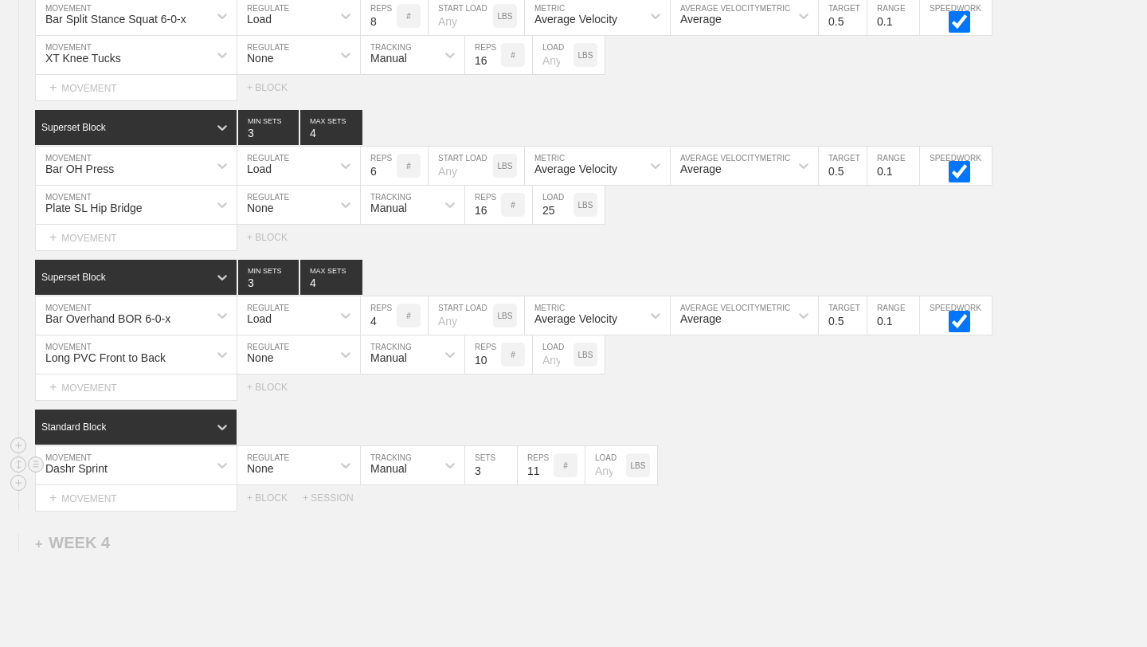
click at [545, 466] on input "11" at bounding box center [536, 465] width 36 height 38
click at [545, 466] on input "12" at bounding box center [536, 465] width 36 height 38
click at [545, 474] on input "11" at bounding box center [536, 465] width 36 height 38
type input "10"
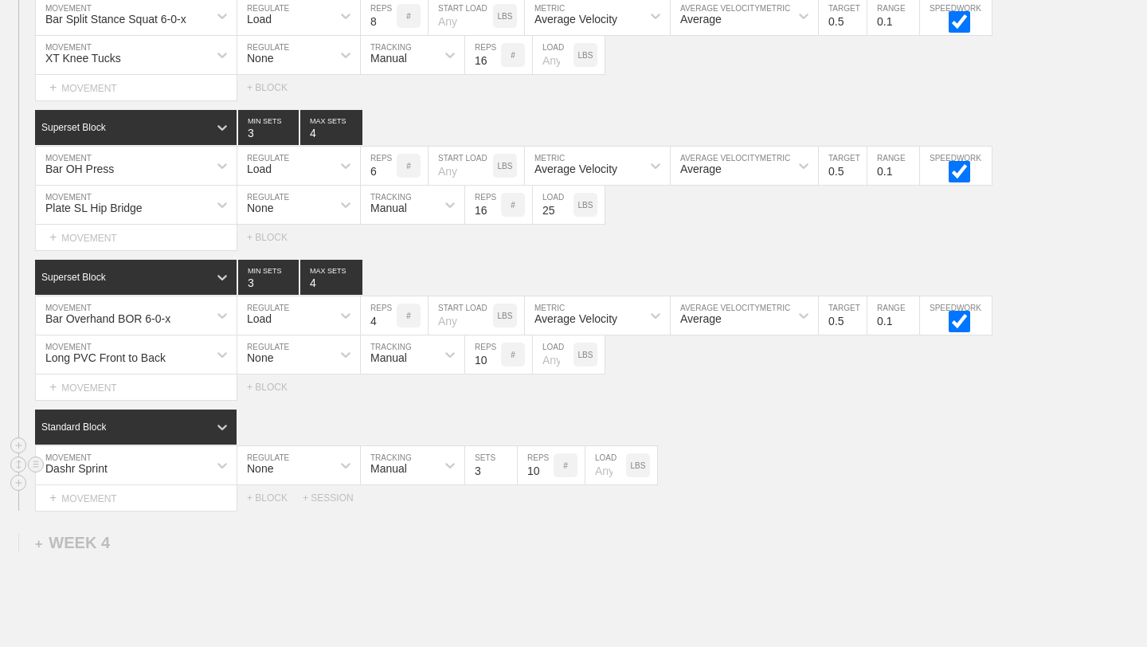
click at [545, 474] on input "10" at bounding box center [536, 465] width 36 height 38
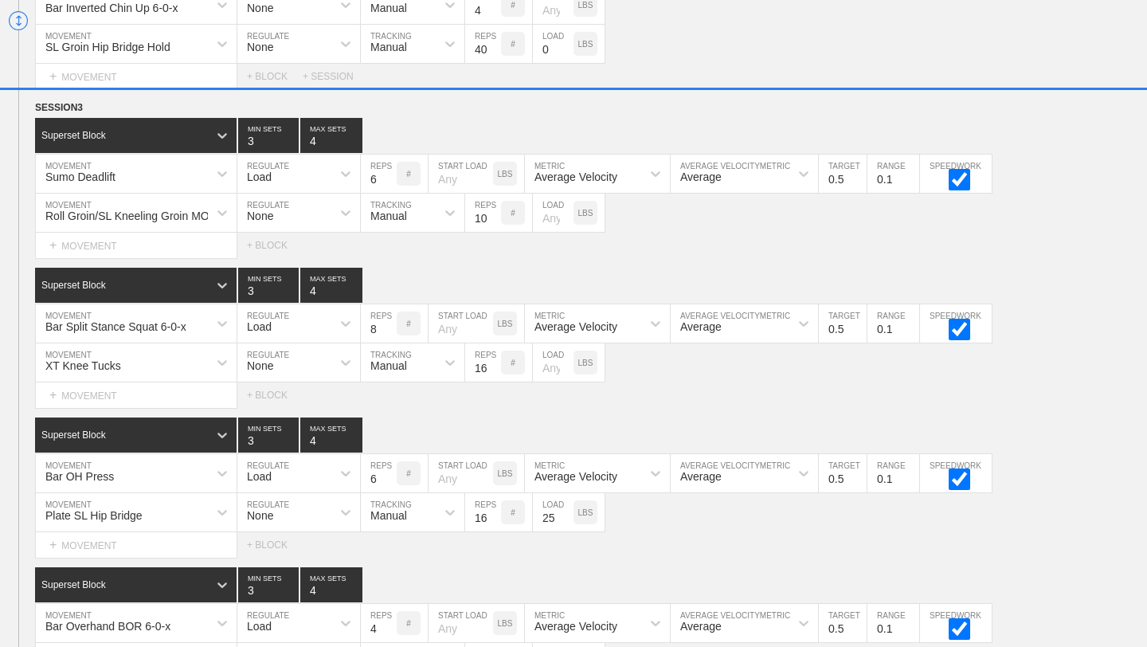
scroll to position [5074, 0]
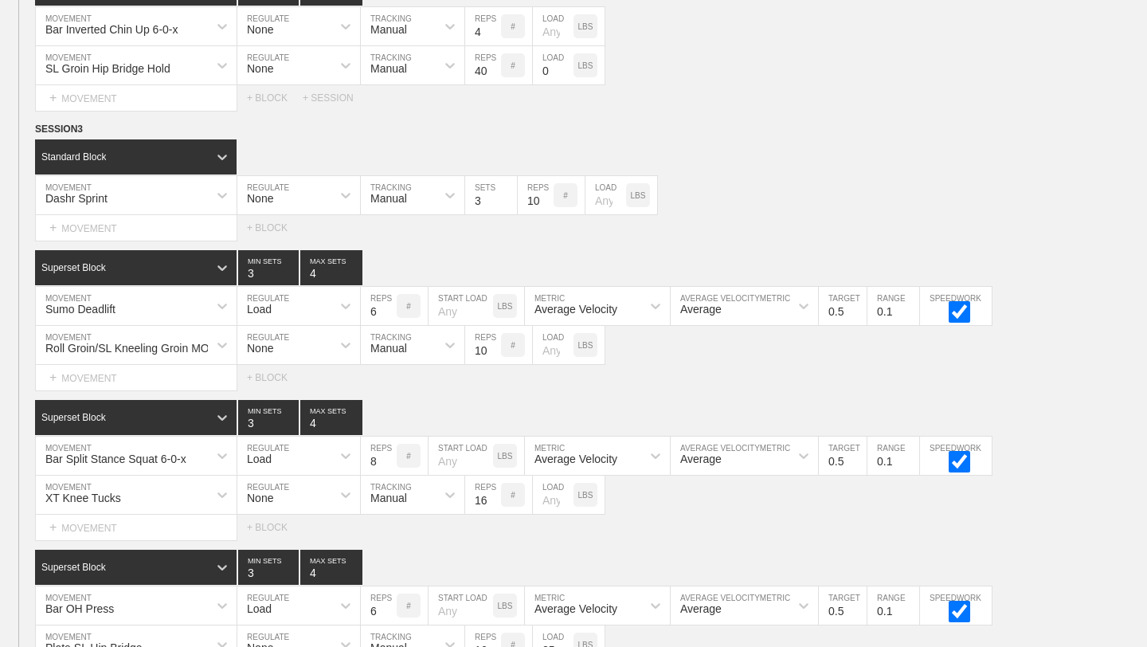
click at [789, 217] on div "Select... MOVEMENT + MOVEMENT + BLOCK" at bounding box center [573, 227] width 1147 height 25
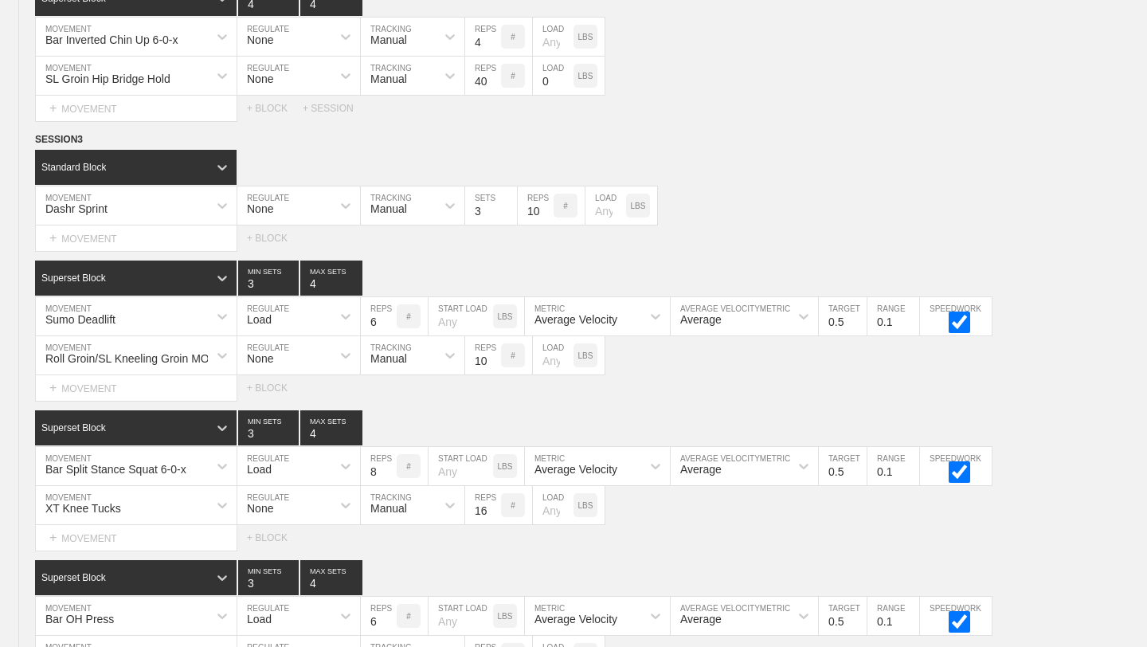
scroll to position [5063, 0]
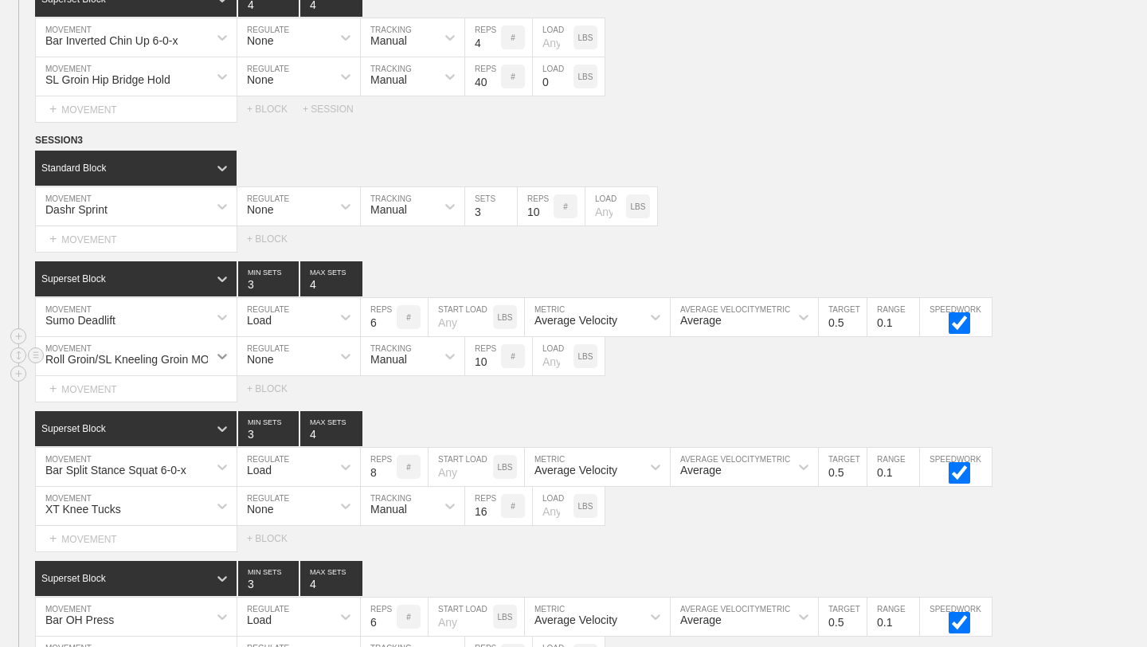
click at [221, 354] on icon at bounding box center [222, 356] width 16 height 16
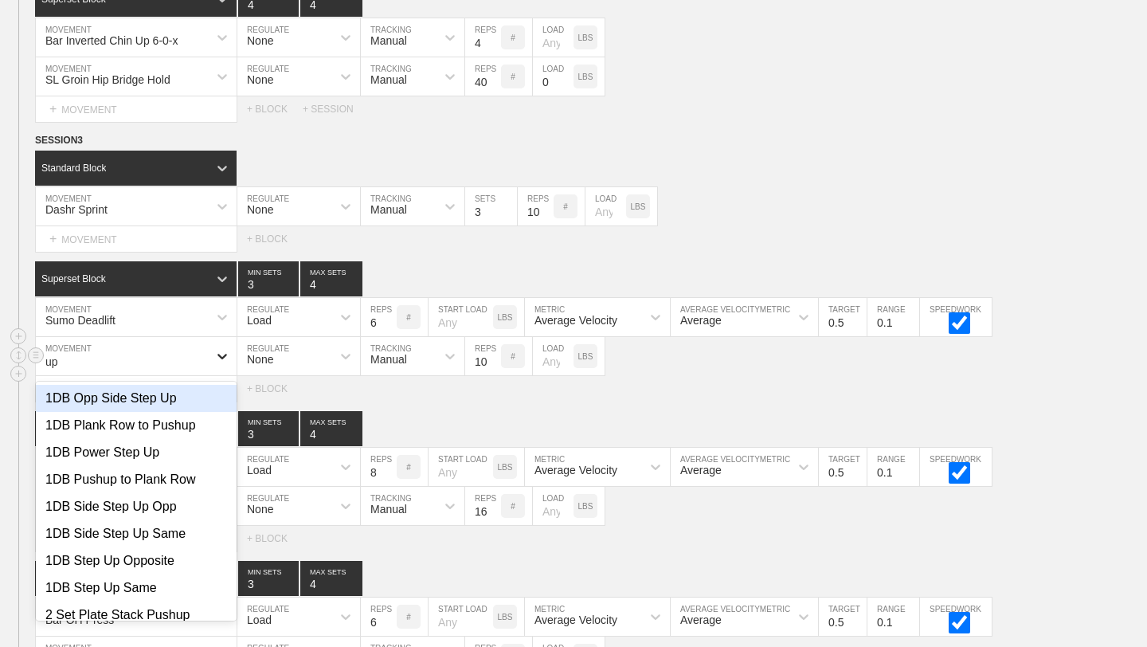
type input "up d"
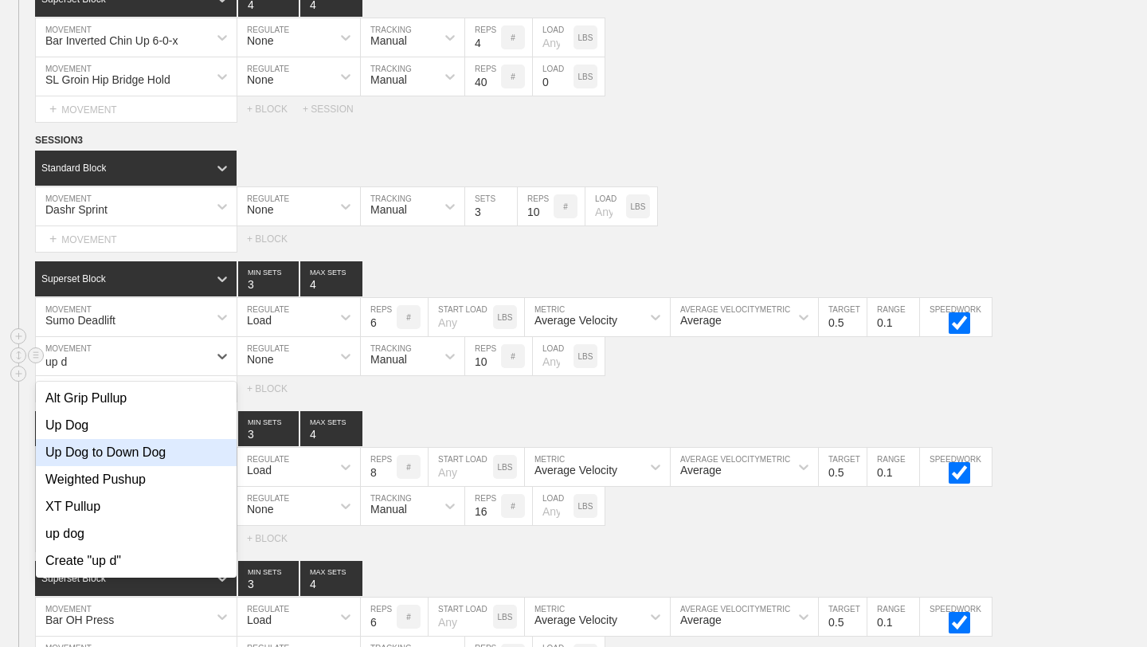
click at [174, 458] on div "Up Dog to Down Dog" at bounding box center [136, 452] width 201 height 27
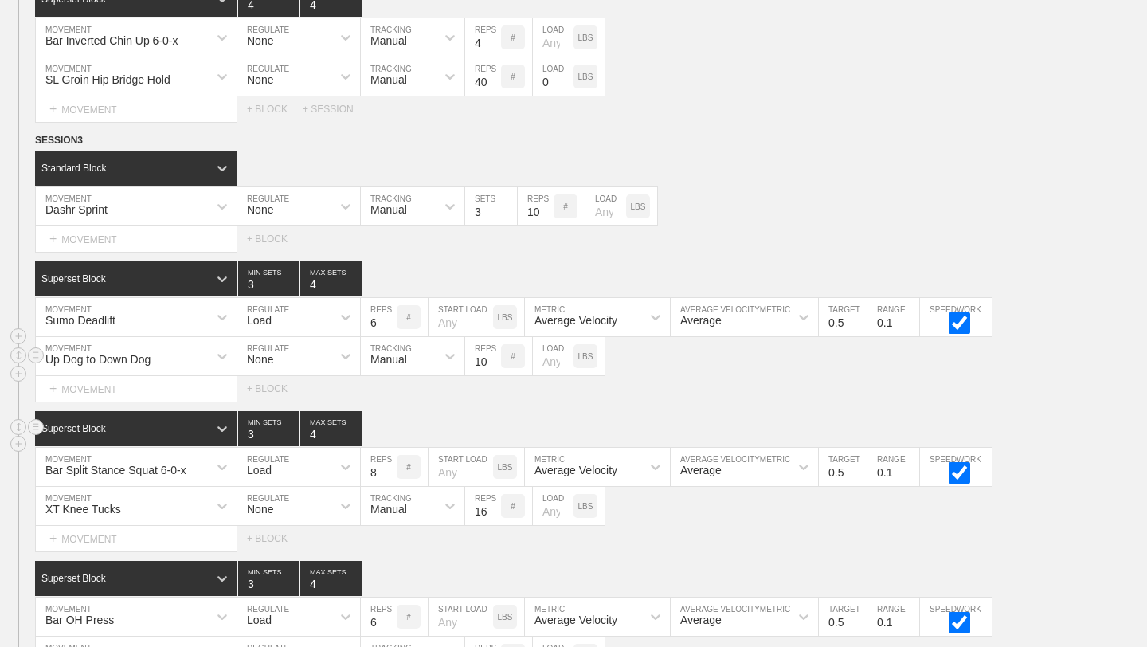
click at [439, 426] on div "Superset Block 3 MIN SETS 4 MAX SETS" at bounding box center [591, 428] width 1112 height 35
click at [1056, 436] on div "Superset Block 3 MIN SETS 4 MAX SETS" at bounding box center [591, 428] width 1112 height 35
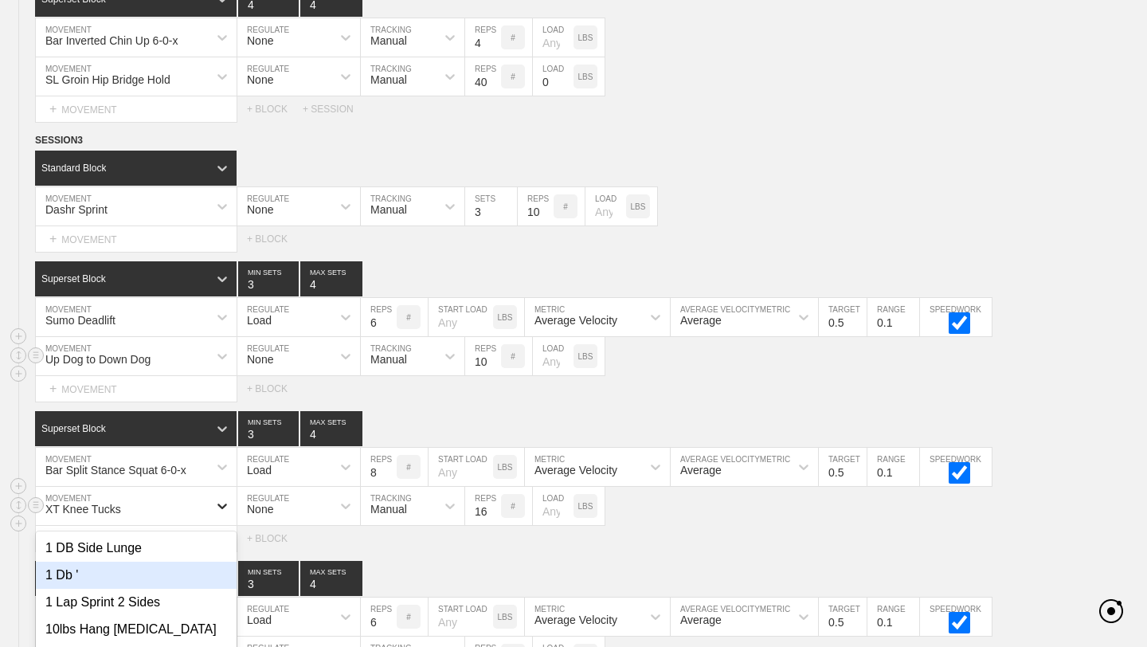
click at [223, 505] on div "option 1 Db ' focused, 2 of 801. 801 results available. Use Up and Down to choo…" at bounding box center [136, 506] width 201 height 38
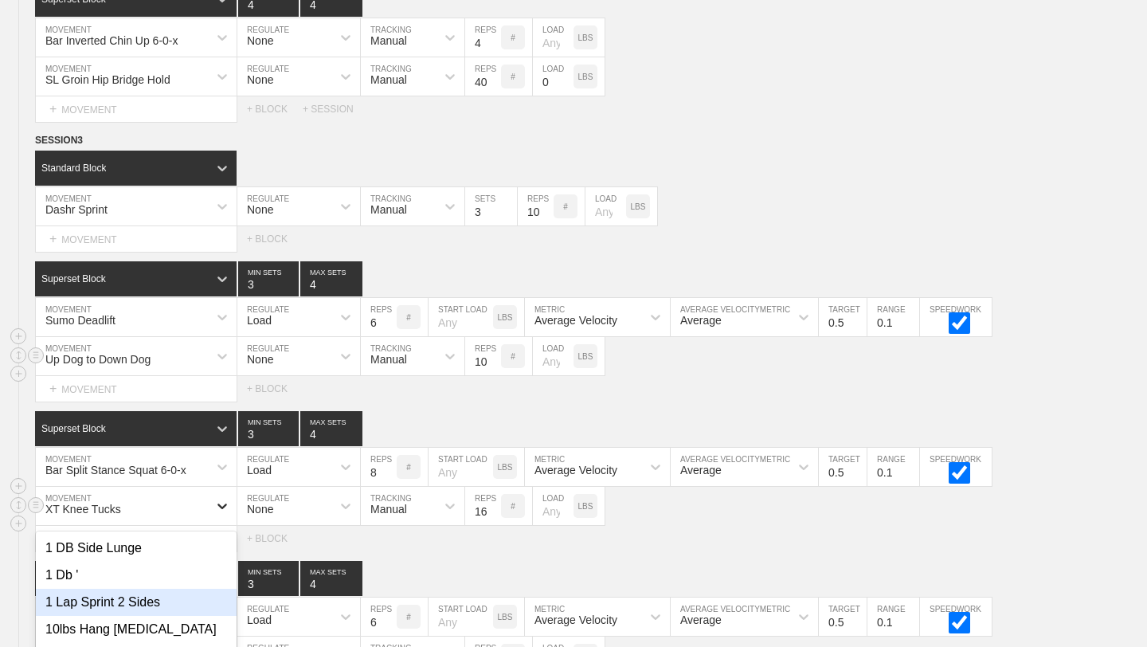
scroll to position [5192, 0]
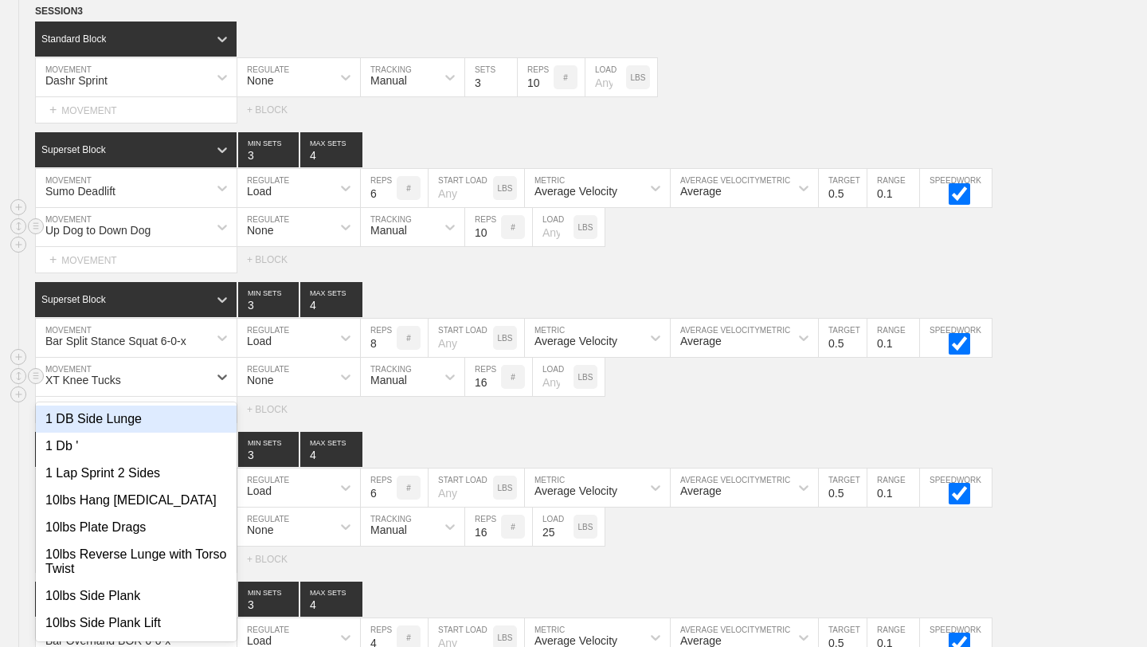
click at [139, 379] on div "XT Knee Tucks" at bounding box center [122, 376] width 172 height 27
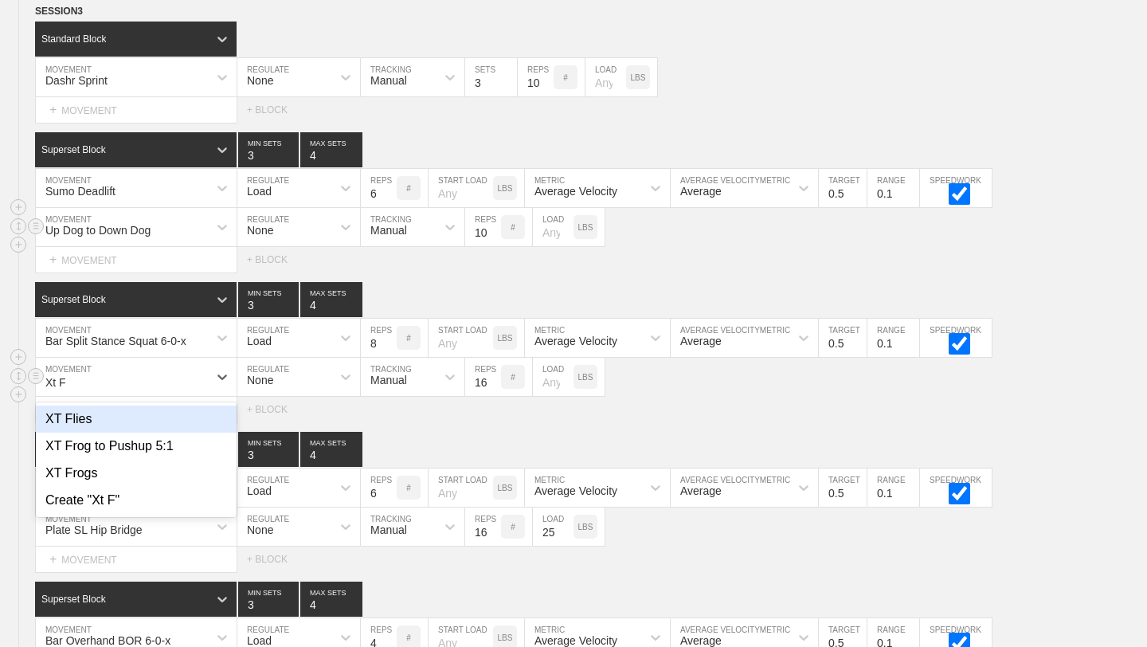
type input "Xt Fr"
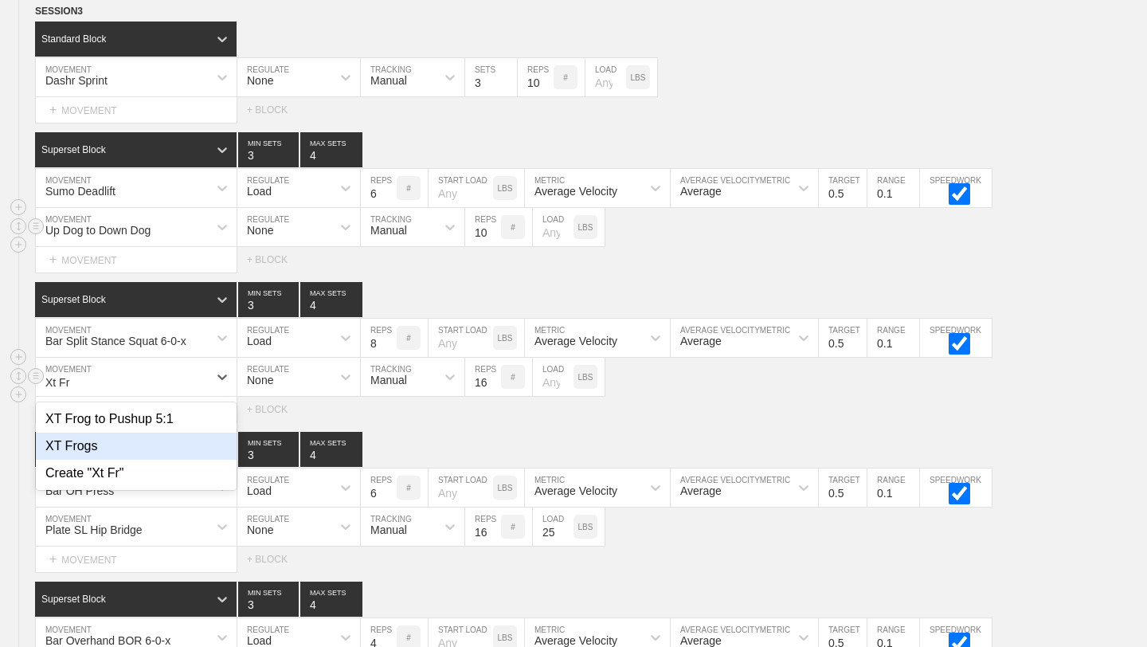
click at [131, 440] on div "XT Frogs" at bounding box center [136, 446] width 201 height 27
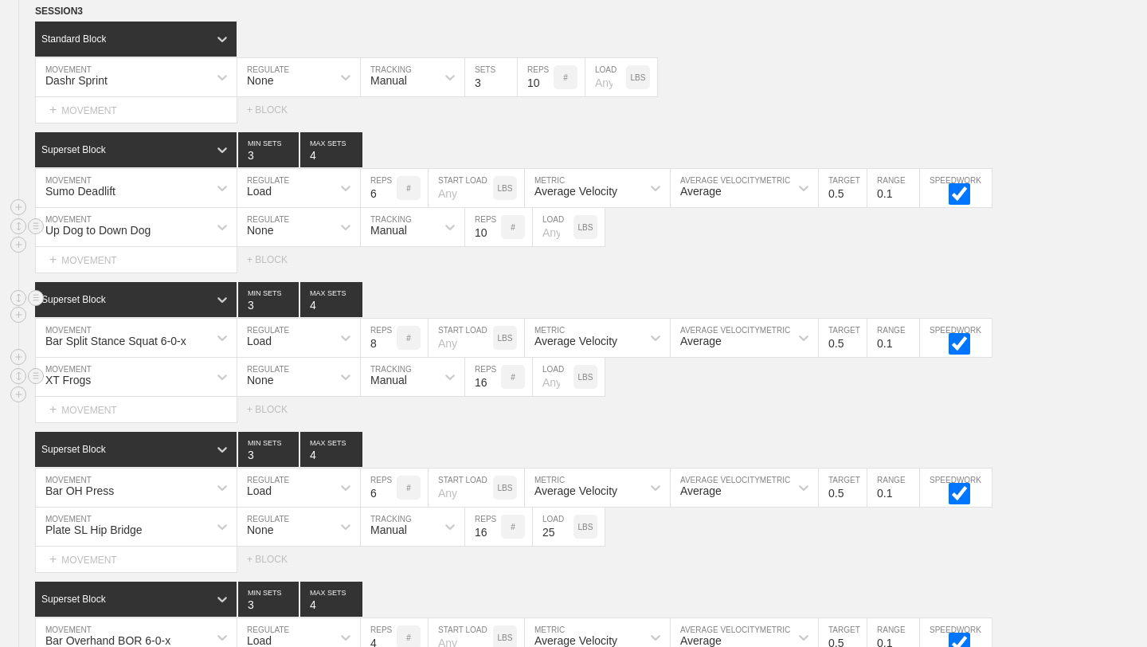
click at [1085, 282] on div "Superset Block 3 MIN SETS 4 MAX SETS" at bounding box center [591, 299] width 1112 height 35
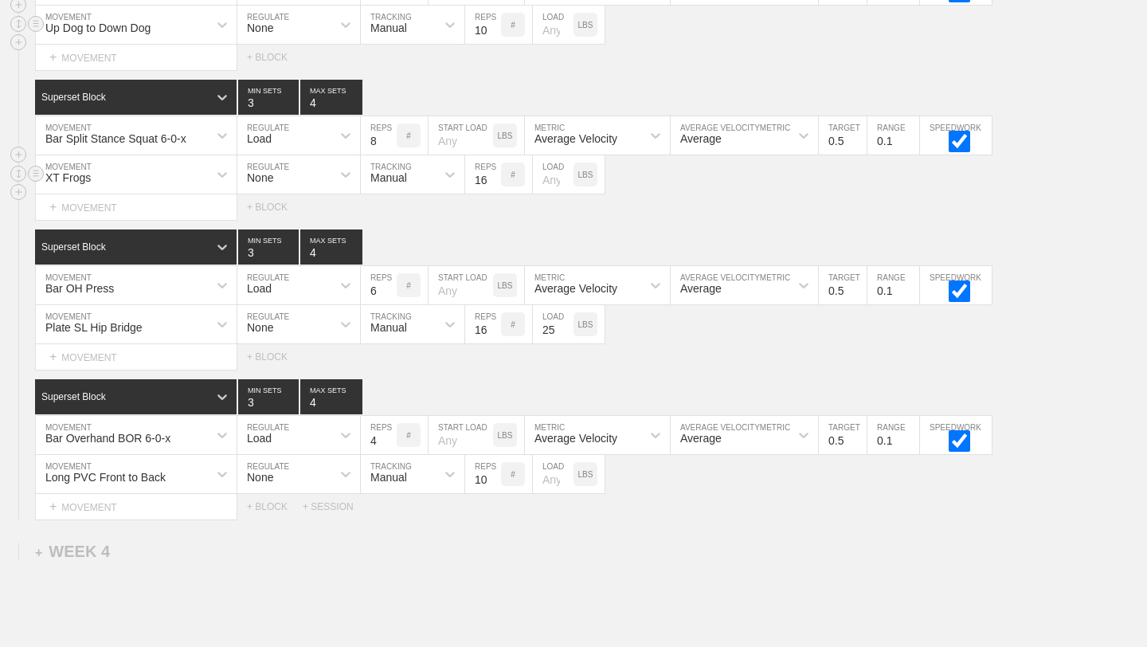
scroll to position [5546, 0]
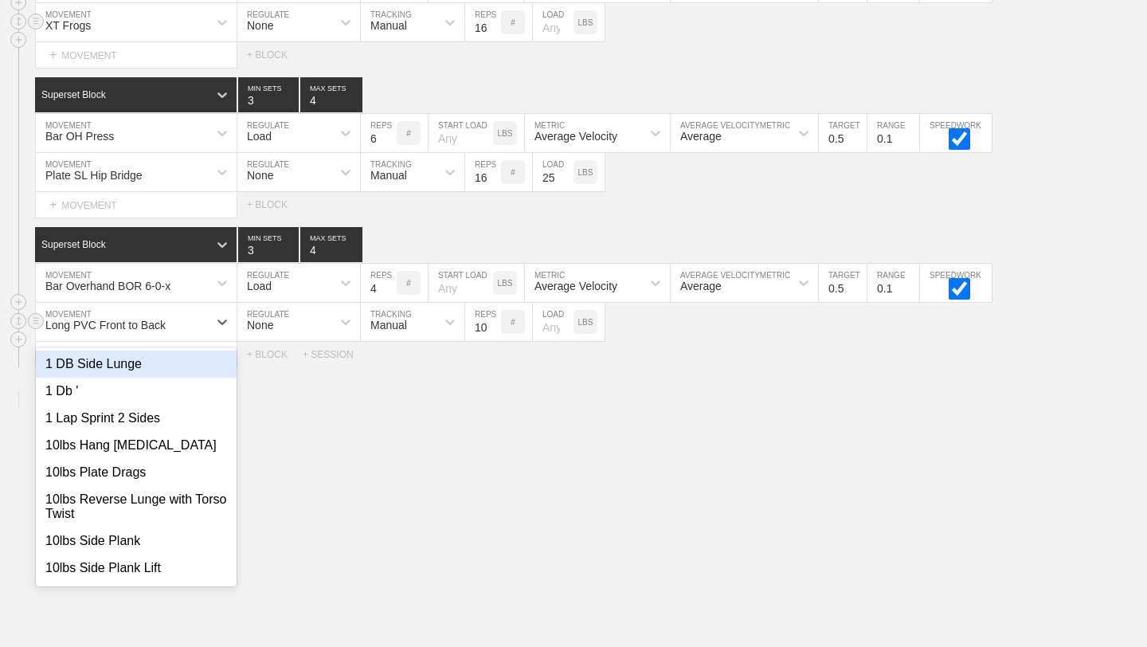
click at [194, 329] on div "Long PVC Front to Back" at bounding box center [122, 321] width 172 height 27
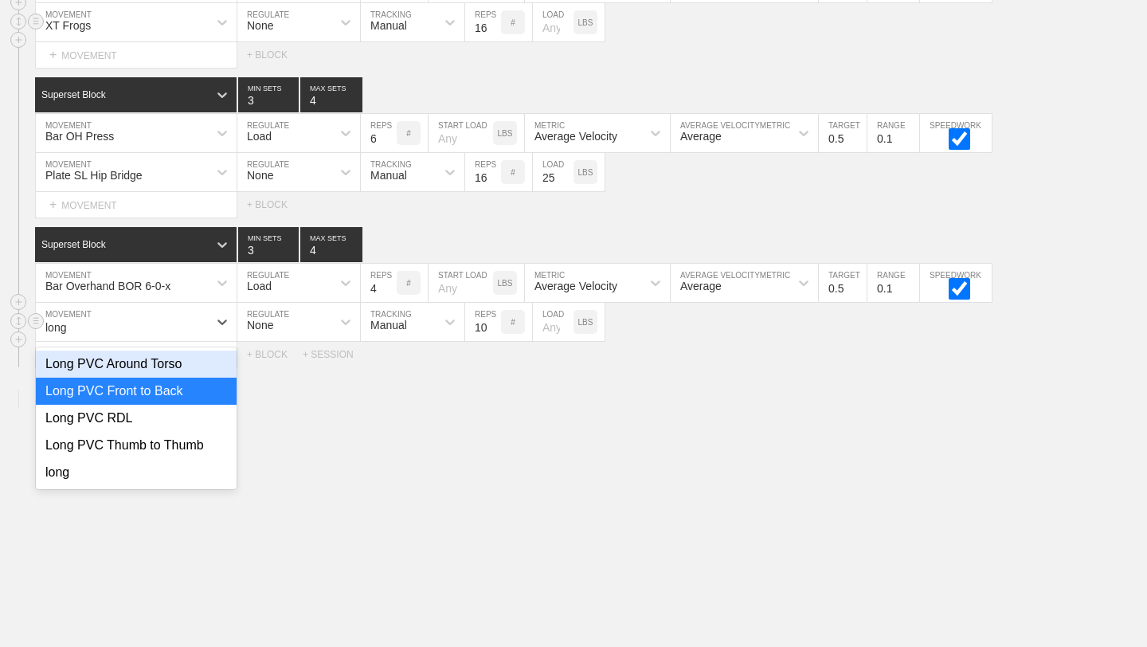
type input "long"
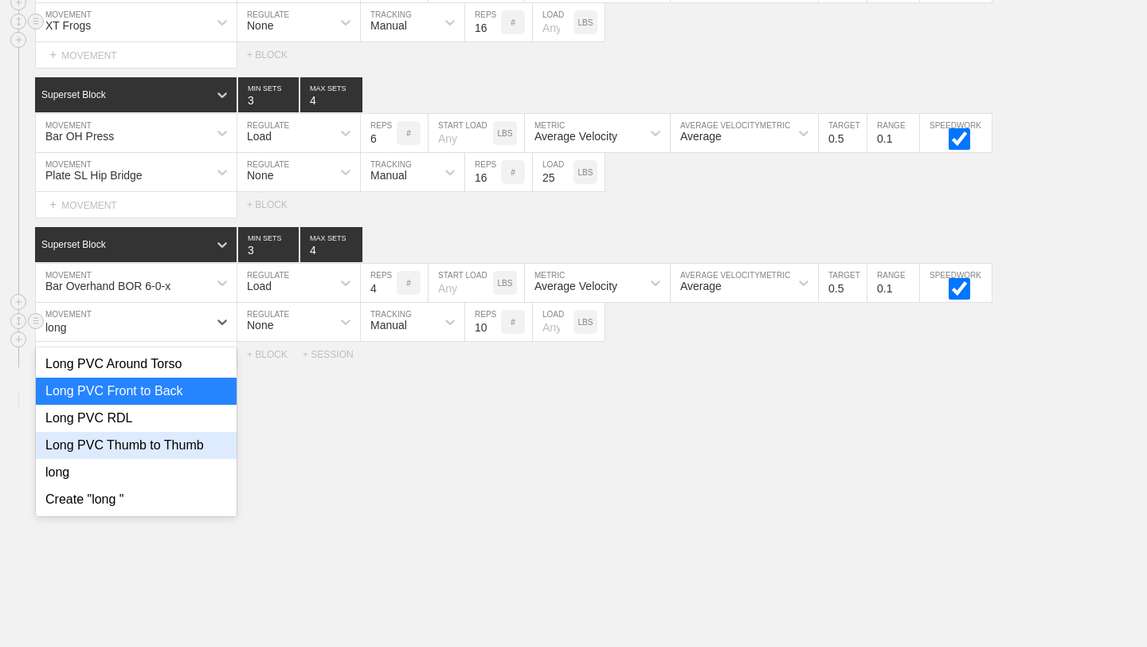
click at [190, 455] on div "Long PVC Thumb to Thumb" at bounding box center [136, 445] width 201 height 27
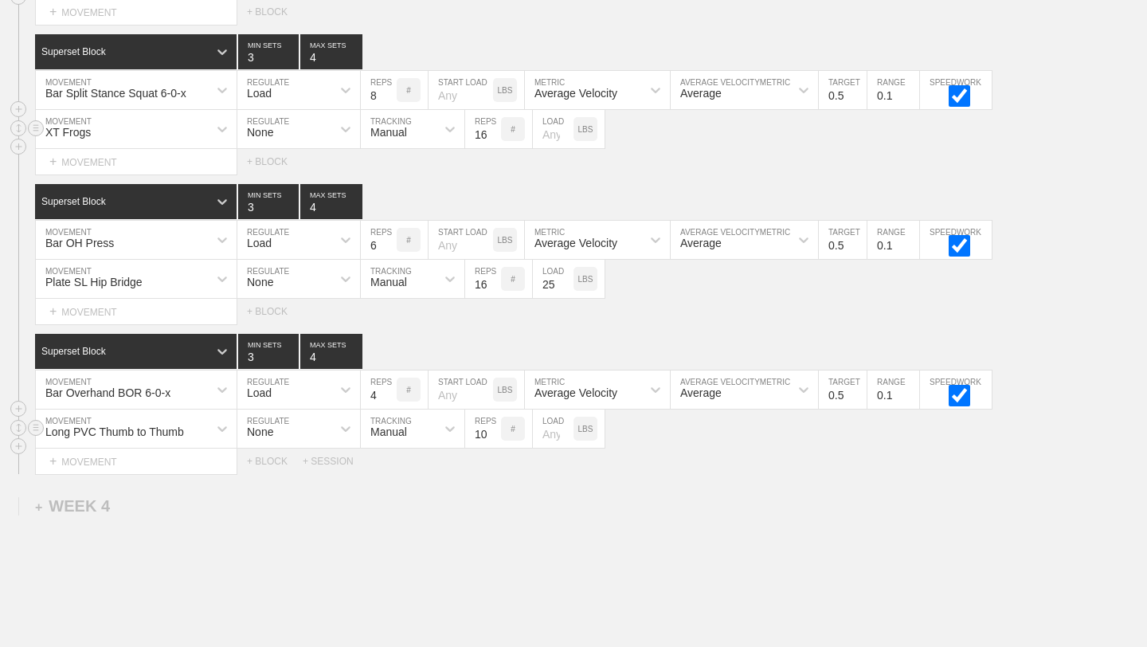
scroll to position [5432, 0]
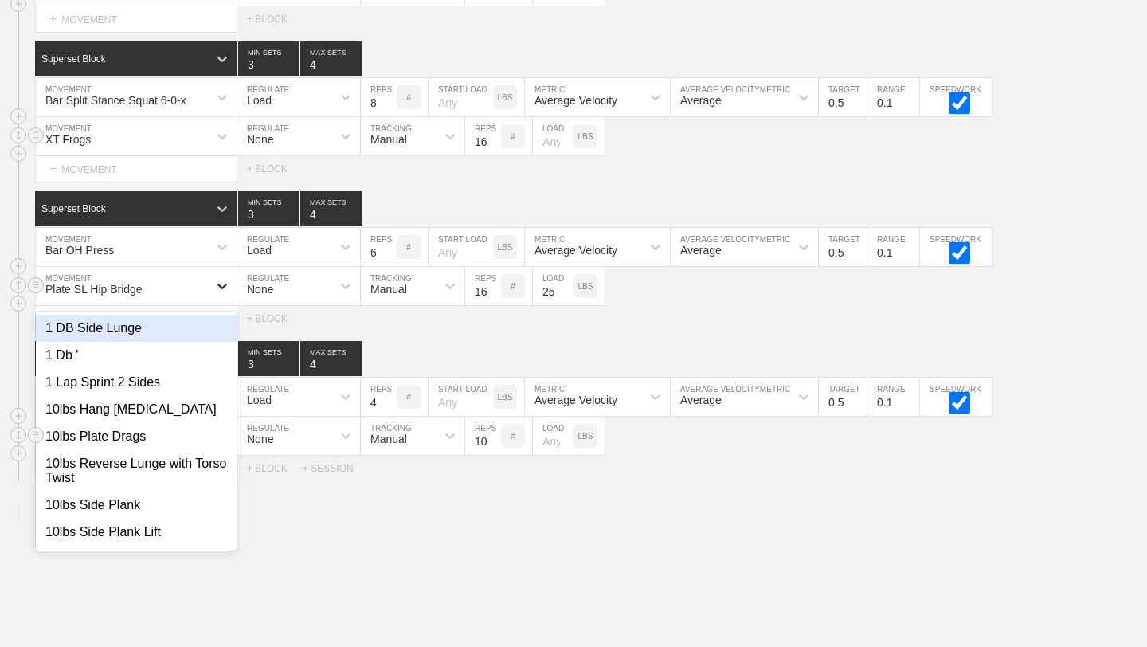
click at [215, 291] on icon at bounding box center [222, 286] width 16 height 16
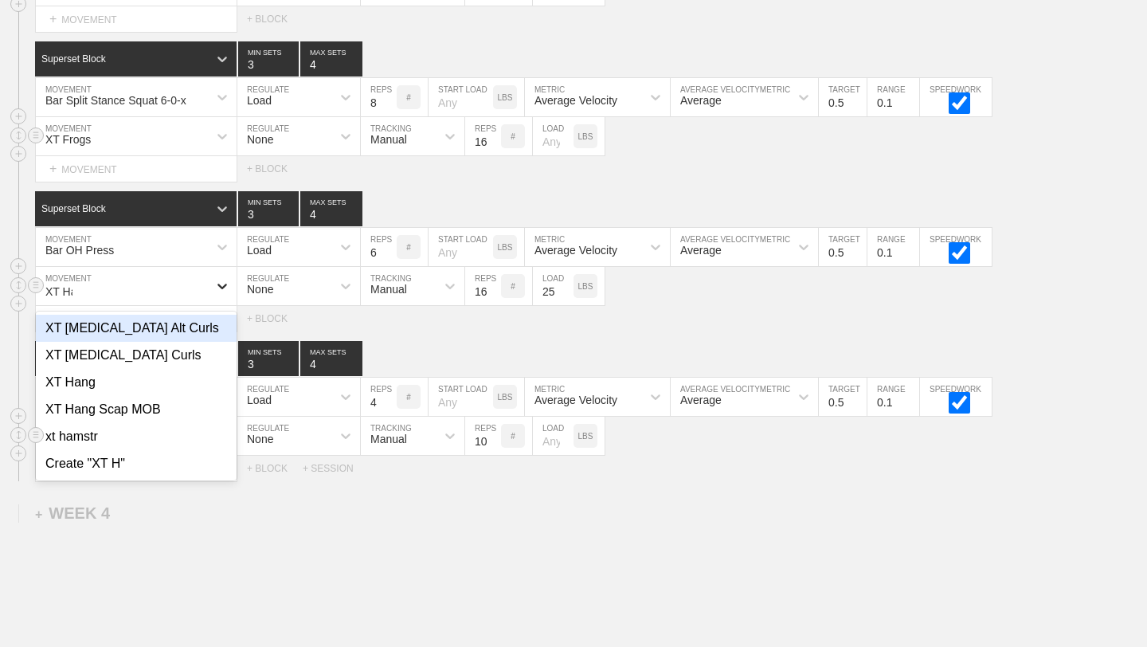
type input "XT Ham"
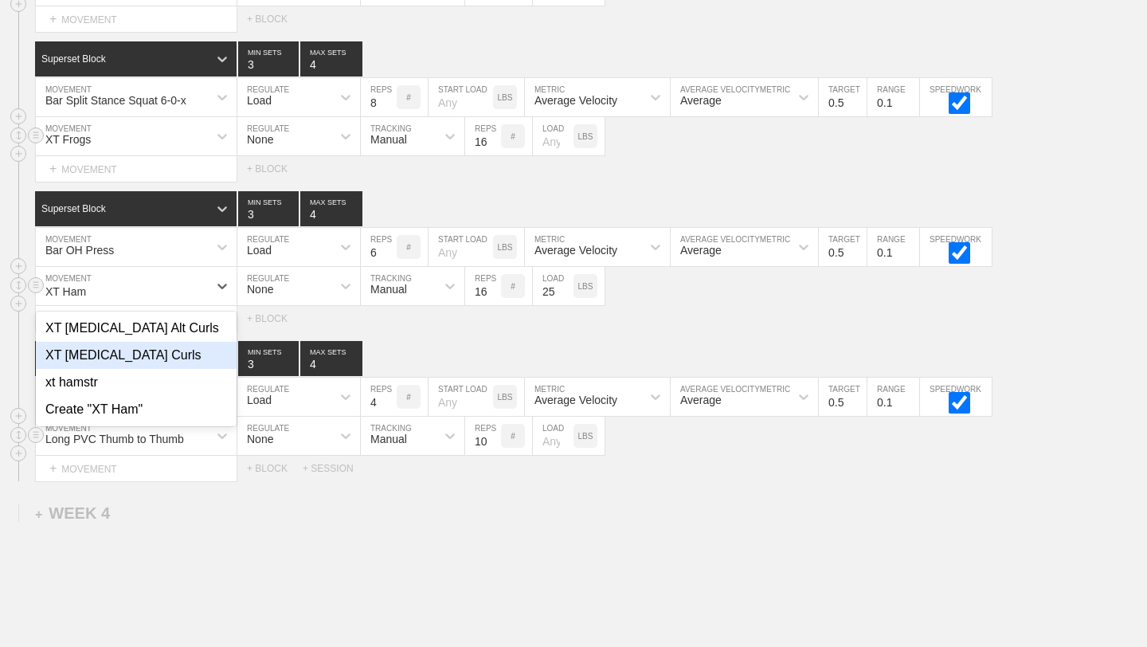
click at [161, 346] on div "XT [MEDICAL_DATA] Curls" at bounding box center [136, 355] width 201 height 27
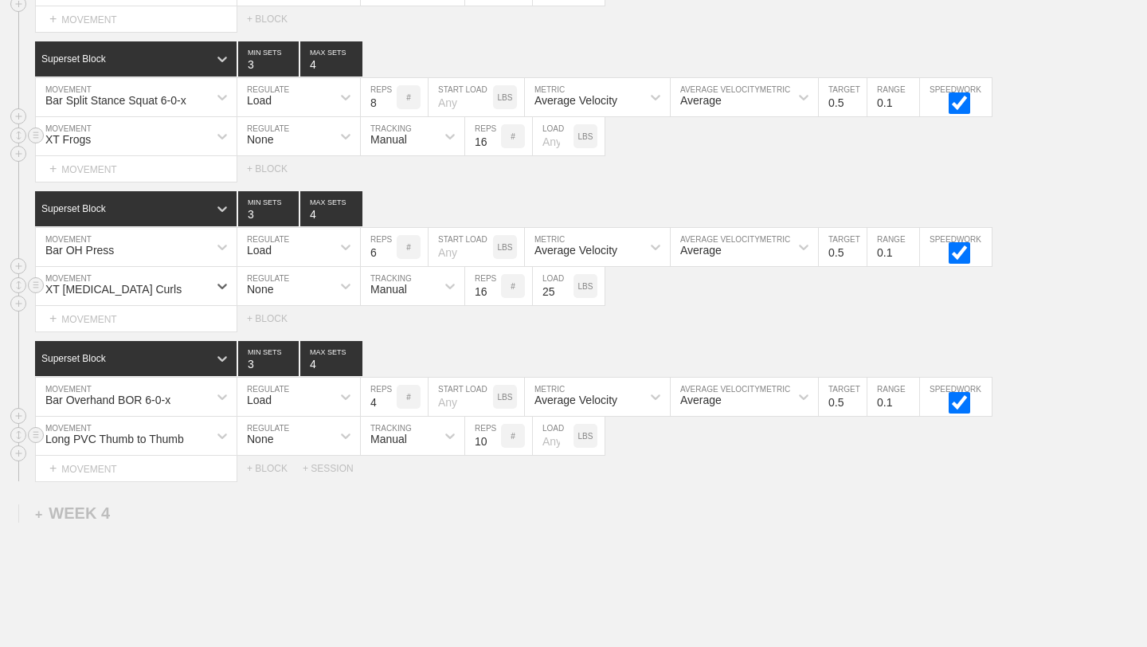
click at [1055, 327] on div "Select... MOVEMENT + MOVEMENT + BLOCK" at bounding box center [573, 318] width 1147 height 25
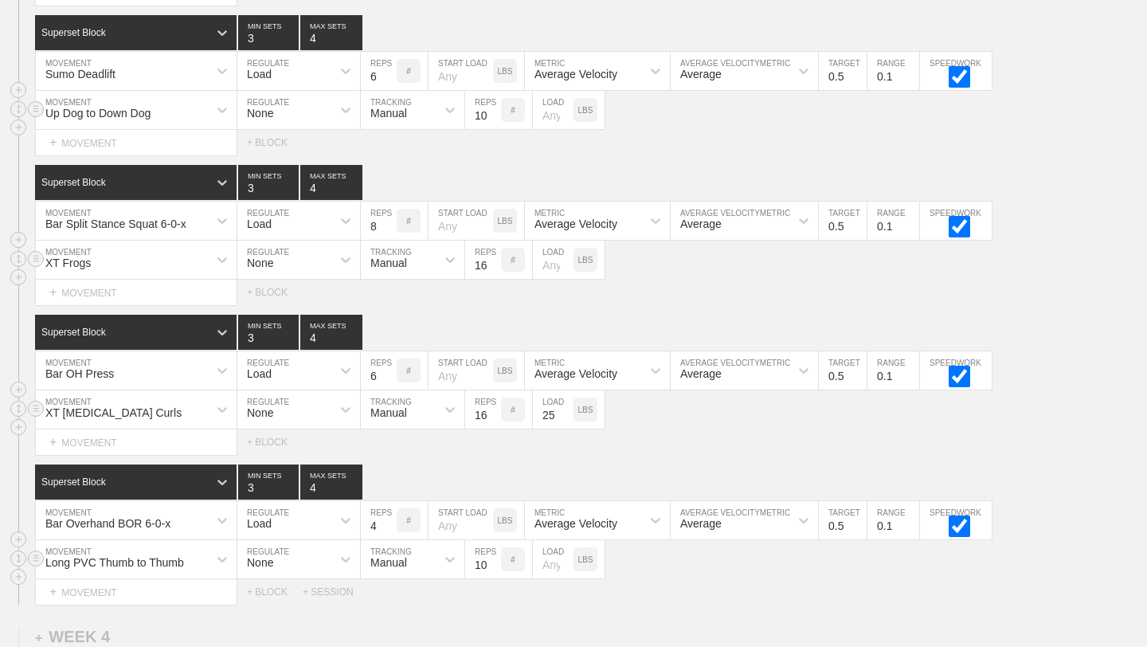
scroll to position [5307, 0]
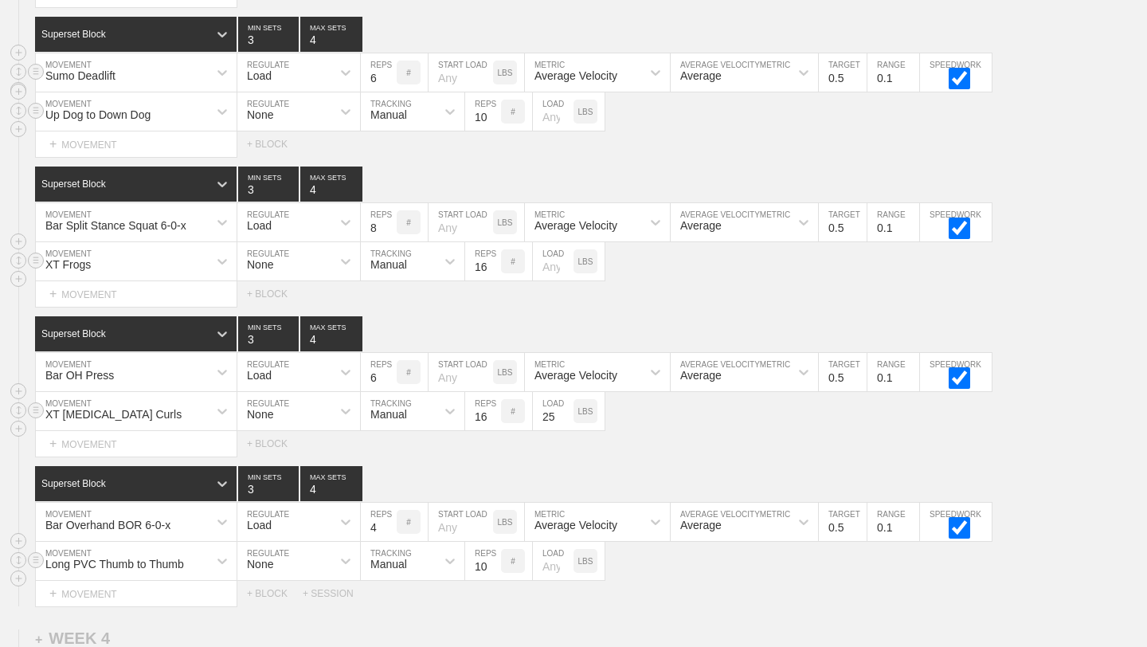
click at [1061, 87] on div "Sumo Deadlift MOVEMENT Load REGULATE 6 REPS # START LOAD LBS Average Velocity M…" at bounding box center [573, 72] width 1147 height 39
click at [492, 269] on input "15" at bounding box center [483, 261] width 36 height 38
click at [492, 269] on input "14" at bounding box center [483, 261] width 36 height 38
click at [492, 269] on input "13" at bounding box center [483, 261] width 36 height 38
type input "12"
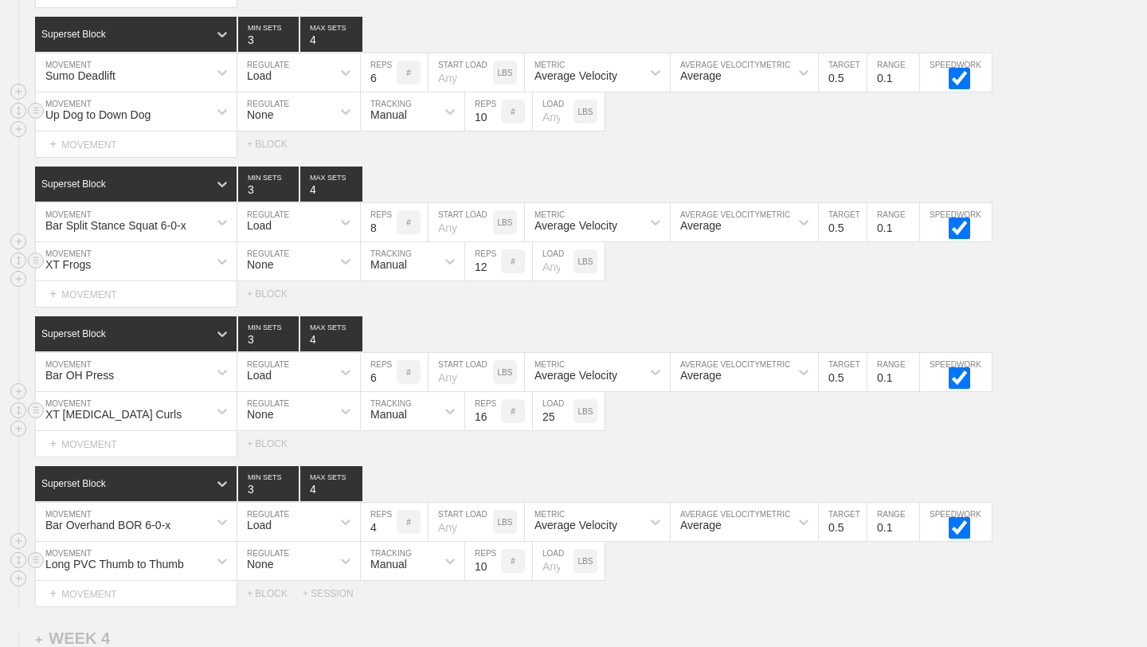
click at [492, 269] on input "12" at bounding box center [483, 261] width 36 height 38
click at [534, 307] on div "SESSION 3 Standard Block DUPLICATE INSERT MOVEMENT AFTER DELETE Dashr Sprint MO…" at bounding box center [573, 247] width 1147 height 718
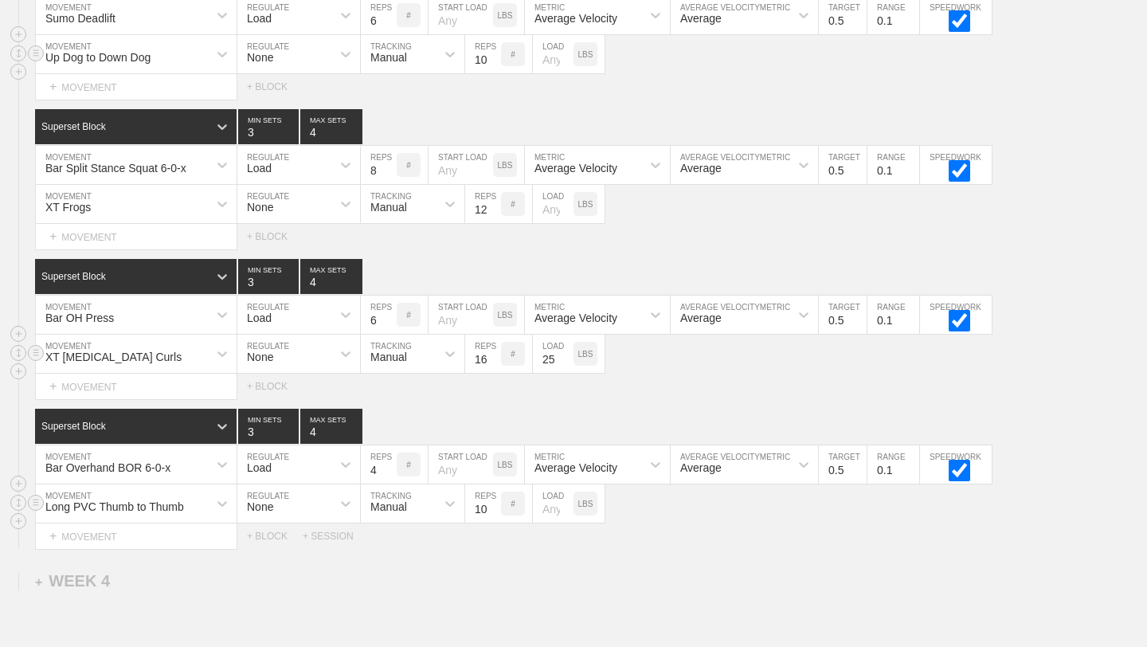
scroll to position [5368, 0]
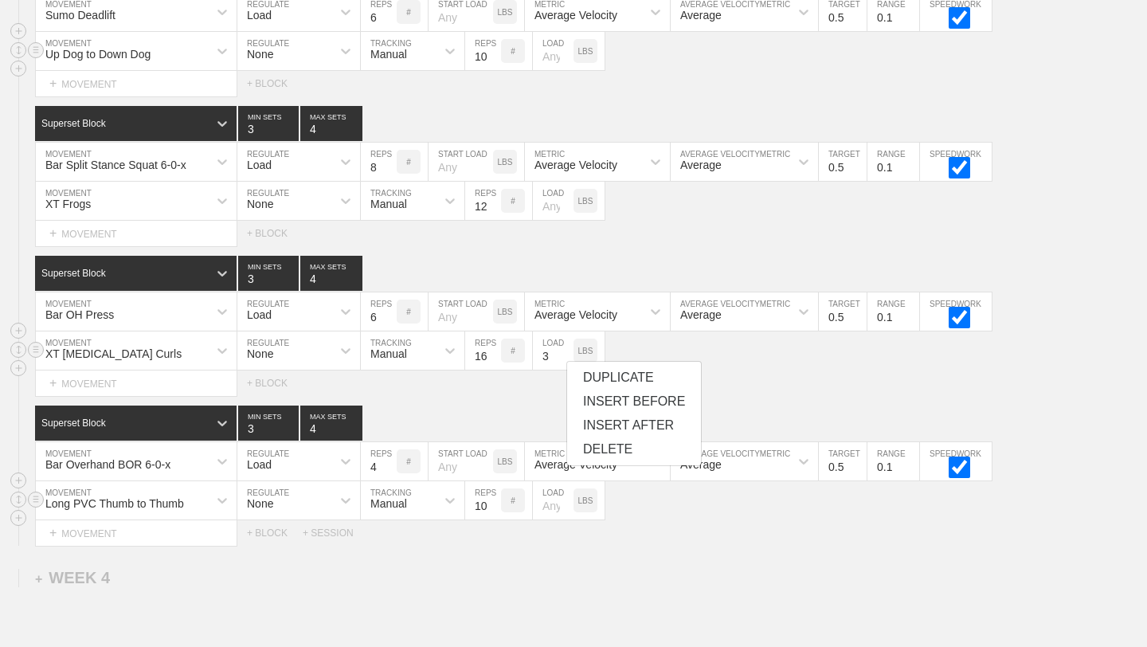
click at [566, 359] on input "3" at bounding box center [553, 350] width 41 height 38
click at [566, 359] on input "2" at bounding box center [553, 350] width 41 height 38
click at [566, 359] on input "1" at bounding box center [553, 350] width 41 height 38
type input "0"
click at [566, 359] on input "0" at bounding box center [553, 350] width 41 height 38
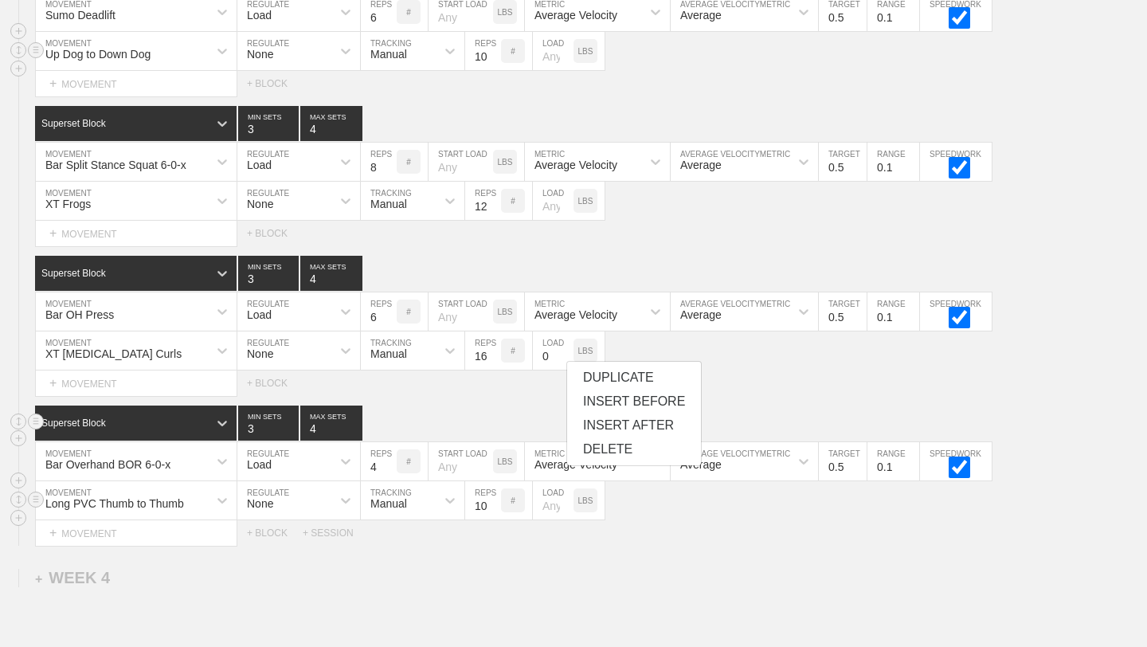
click at [502, 405] on div "Superset Block 3 MIN SETS 4 MAX SETS" at bounding box center [591, 422] width 1112 height 35
click at [810, 378] on div "Select... MOVEMENT + MOVEMENT + BLOCK" at bounding box center [573, 382] width 1147 height 25
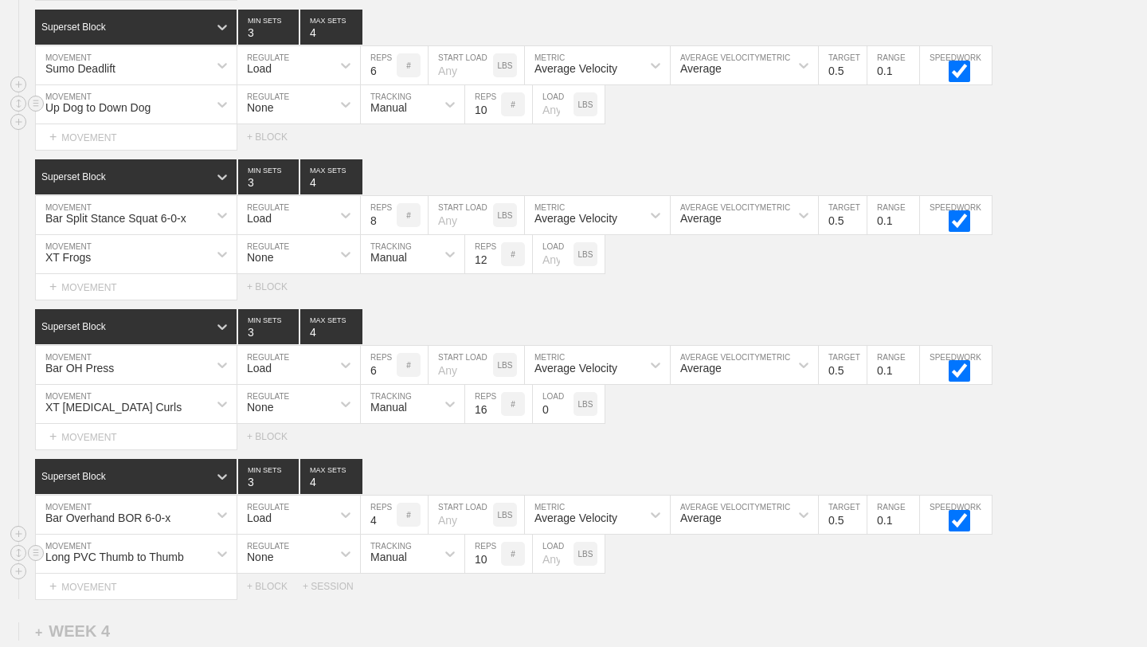
scroll to position [5331, 0]
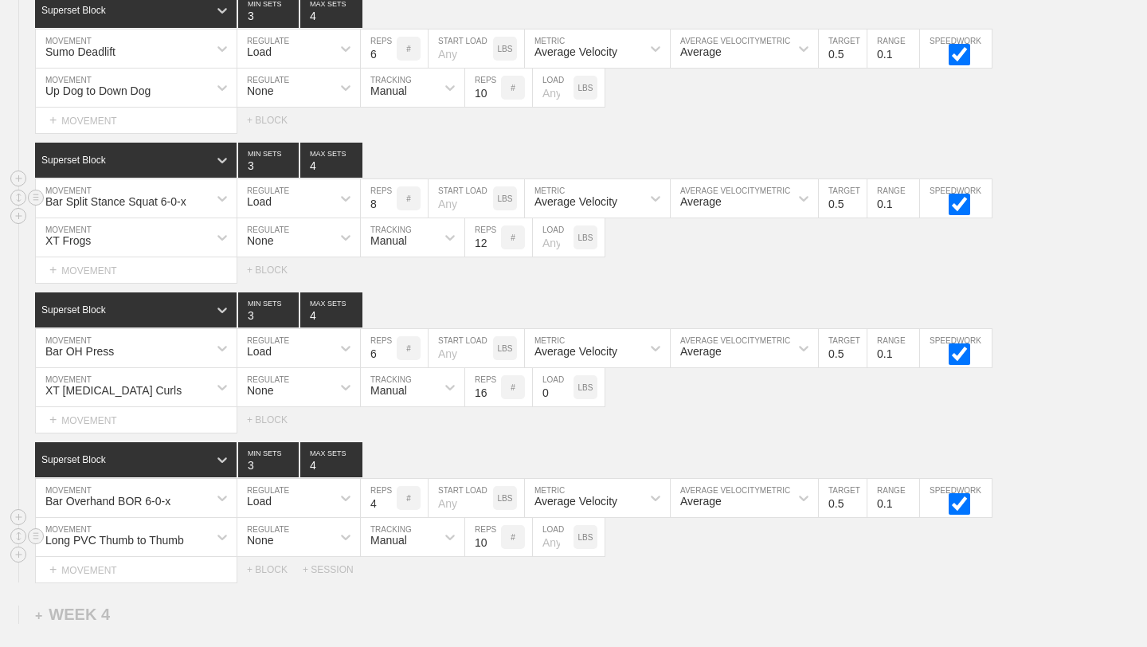
click at [1140, 207] on div "Bar Split Stance Squat 6-0-x MOVEMENT Load REGULATE 8 REPS # START LOAD LBS Ave…" at bounding box center [573, 198] width 1147 height 39
click at [1090, 197] on div "Bar Split Stance Squat 6-0-x MOVEMENT Load REGULATE 8 REPS # START LOAD LBS Ave…" at bounding box center [573, 198] width 1147 height 39
